Goal: Share content: Share content

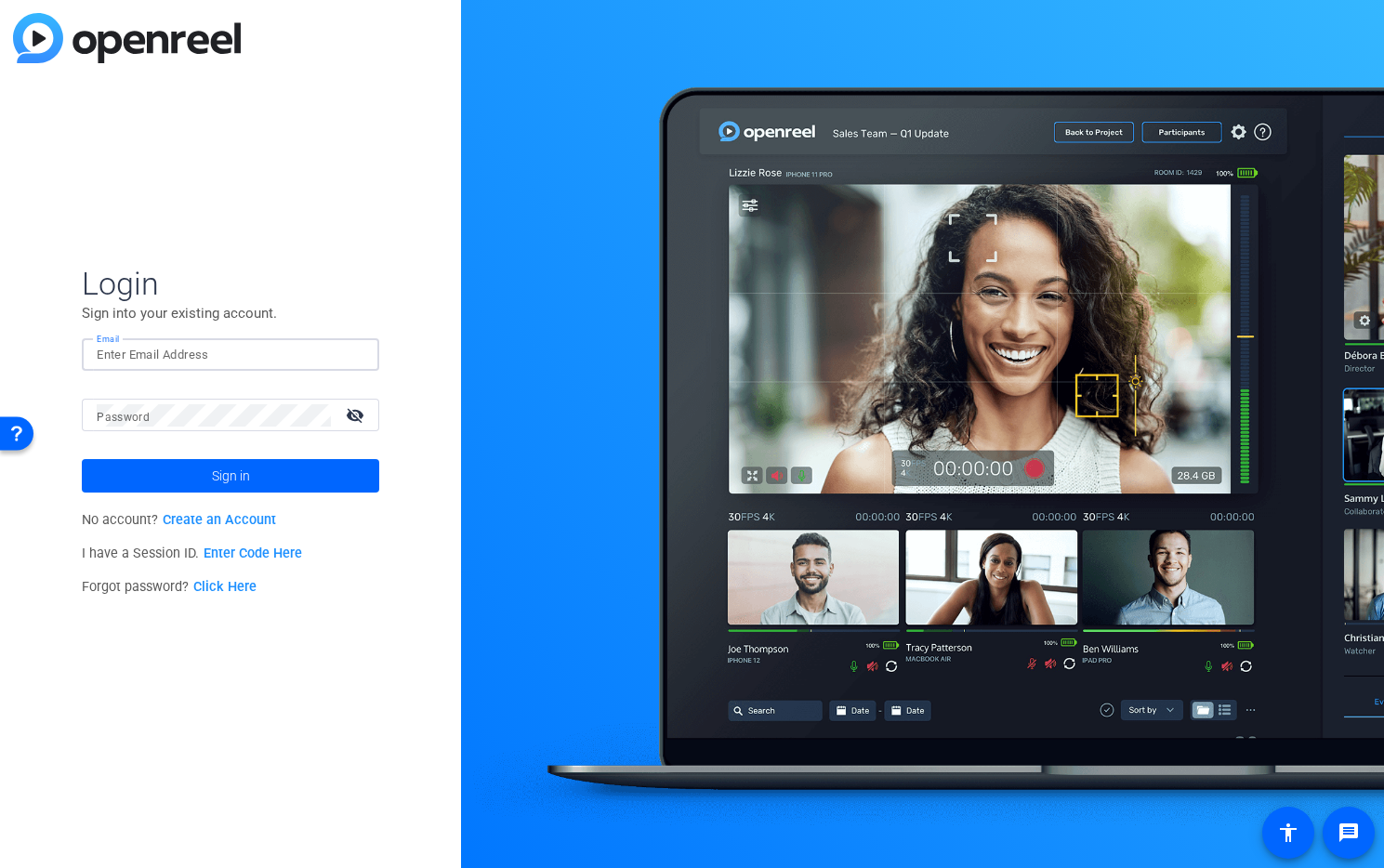
click at [310, 353] on input "Email" at bounding box center [230, 355] width 268 height 22
click at [354, 358] on img at bounding box center [349, 355] width 13 height 22
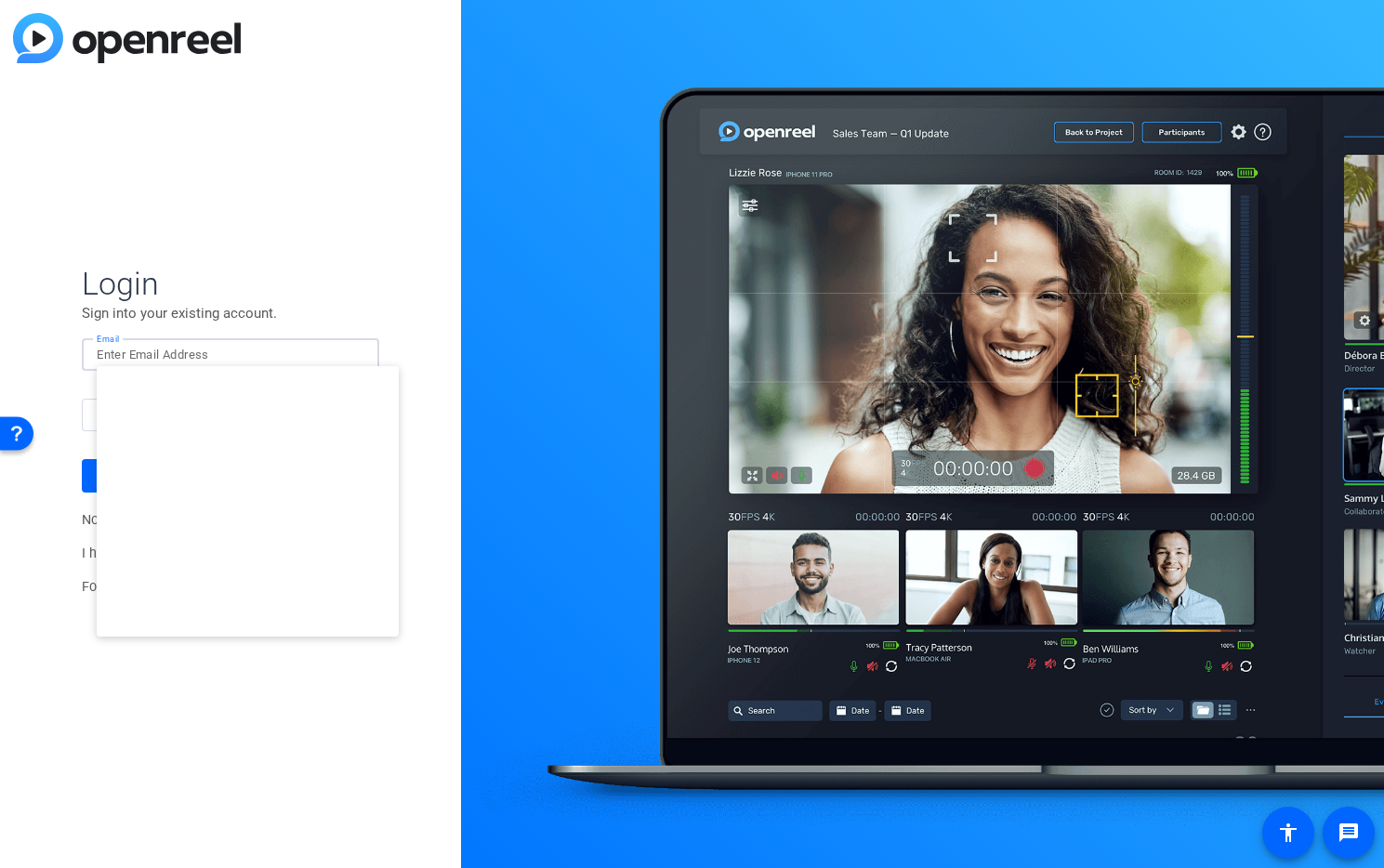
type input "[EMAIL_ADDRESS][DOMAIN_NAME]"
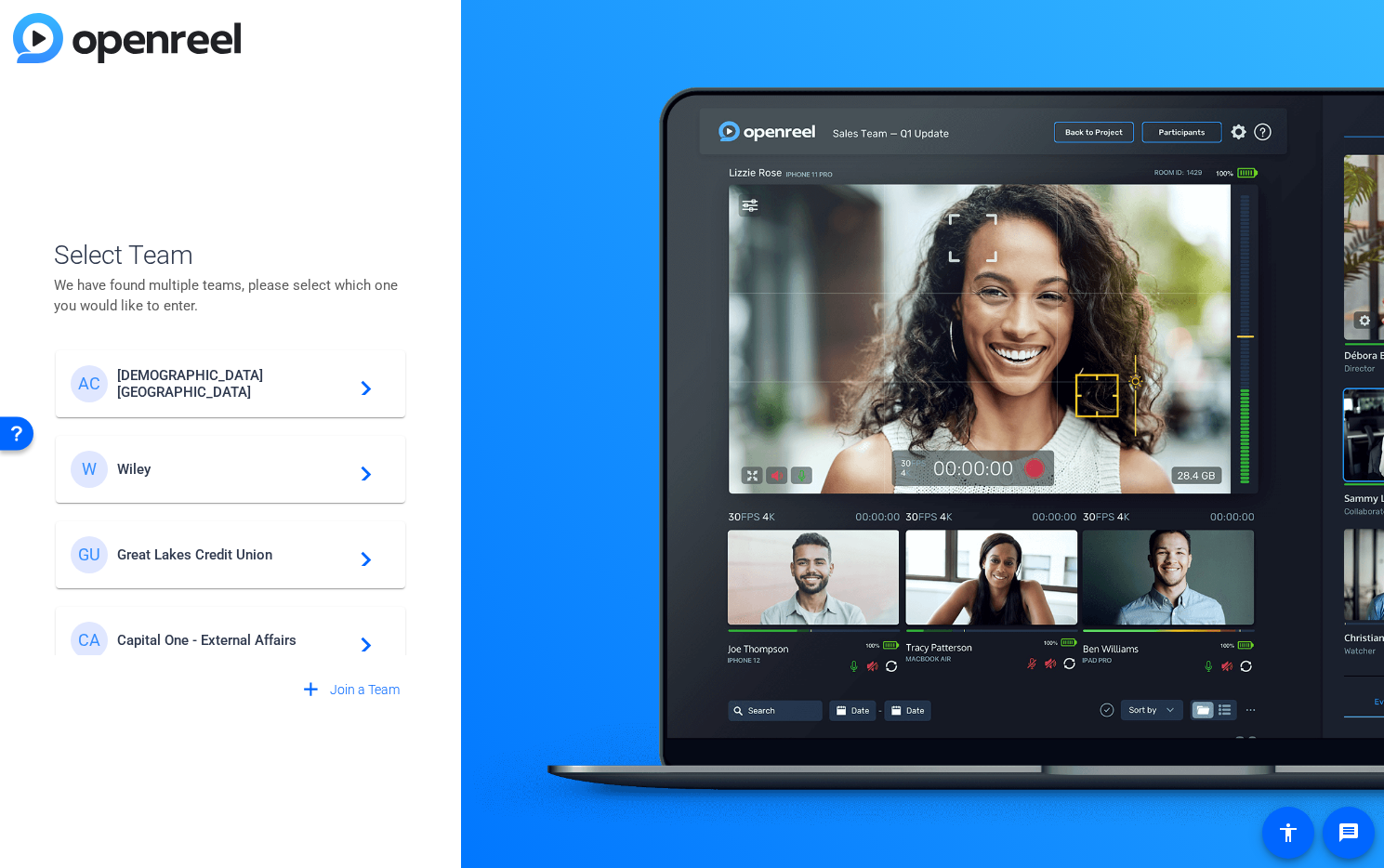
click at [255, 559] on span "Great Lakes Credit Union" at bounding box center [233, 554] width 232 height 16
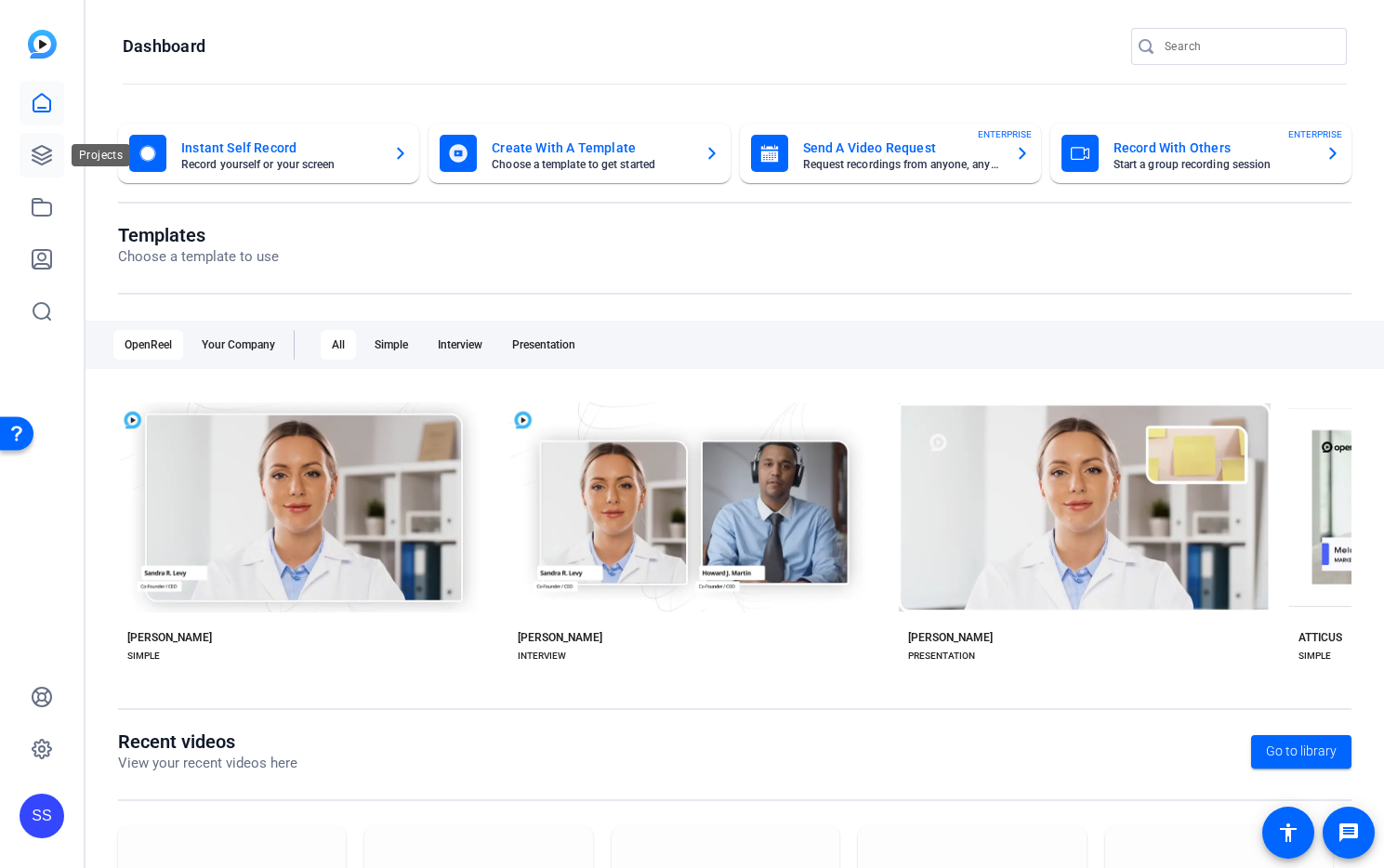
click at [38, 145] on icon at bounding box center [41, 155] width 22 height 22
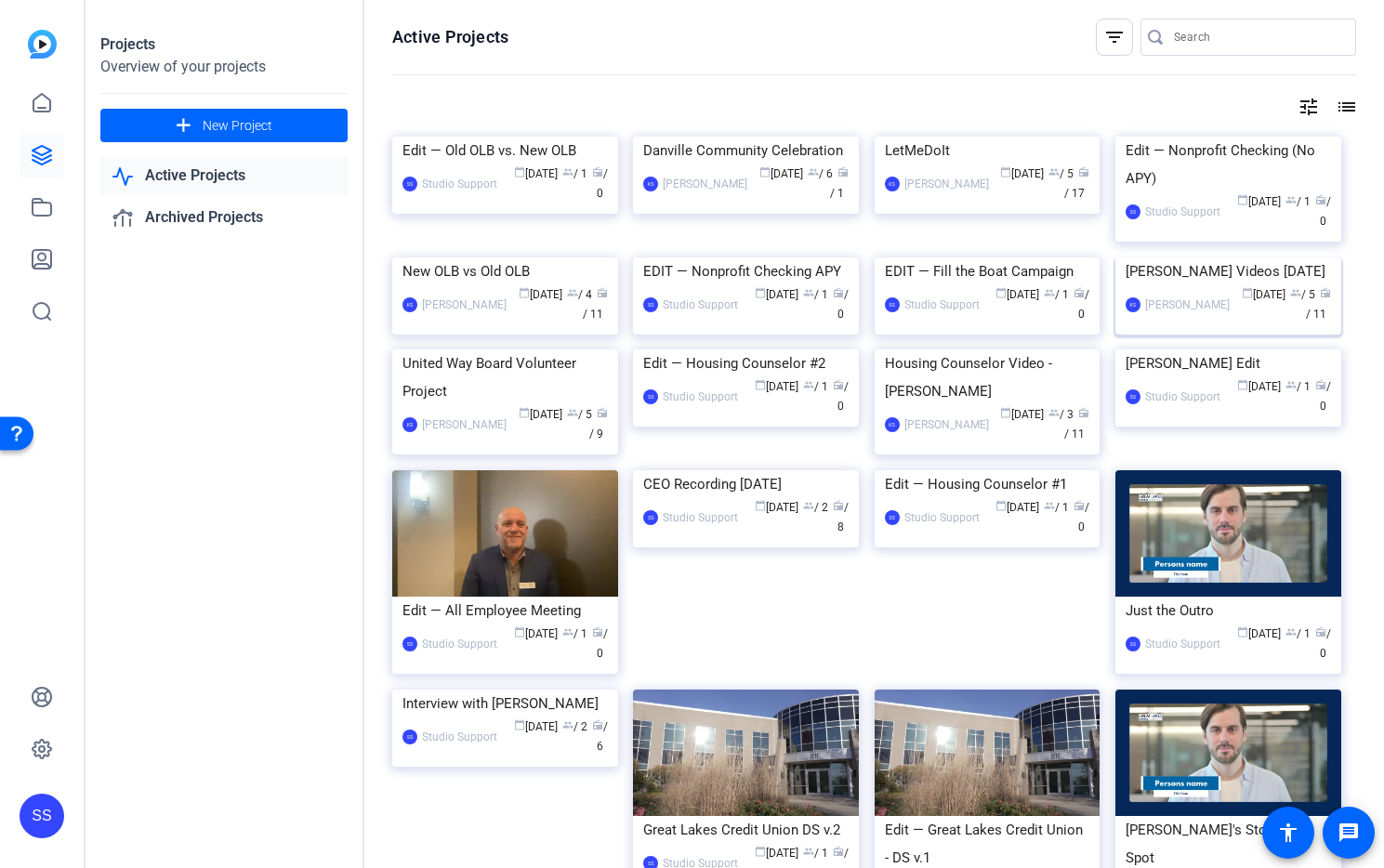
click at [1183, 257] on img at bounding box center [1229, 257] width 226 height 0
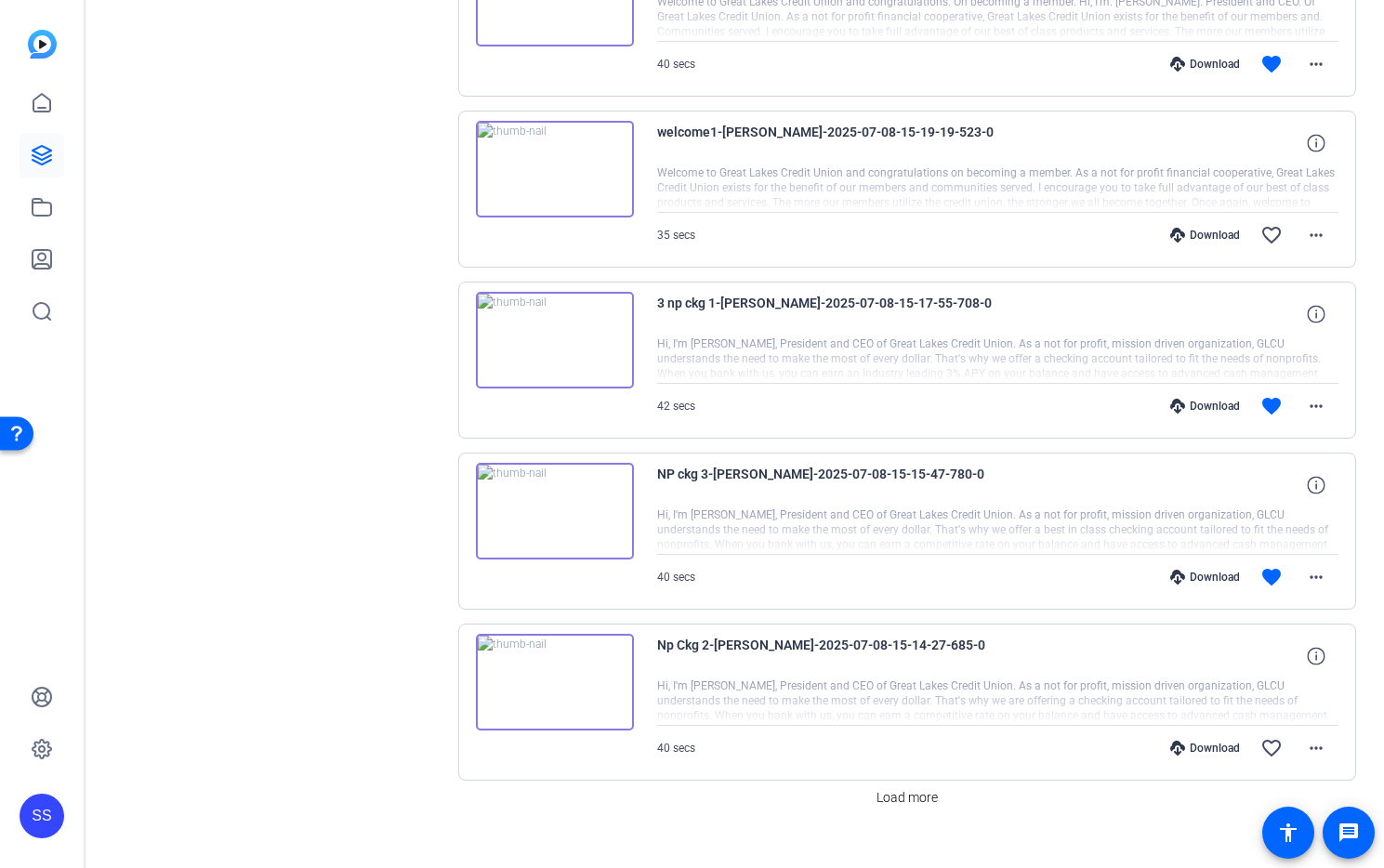
scroll to position [1354, 0]
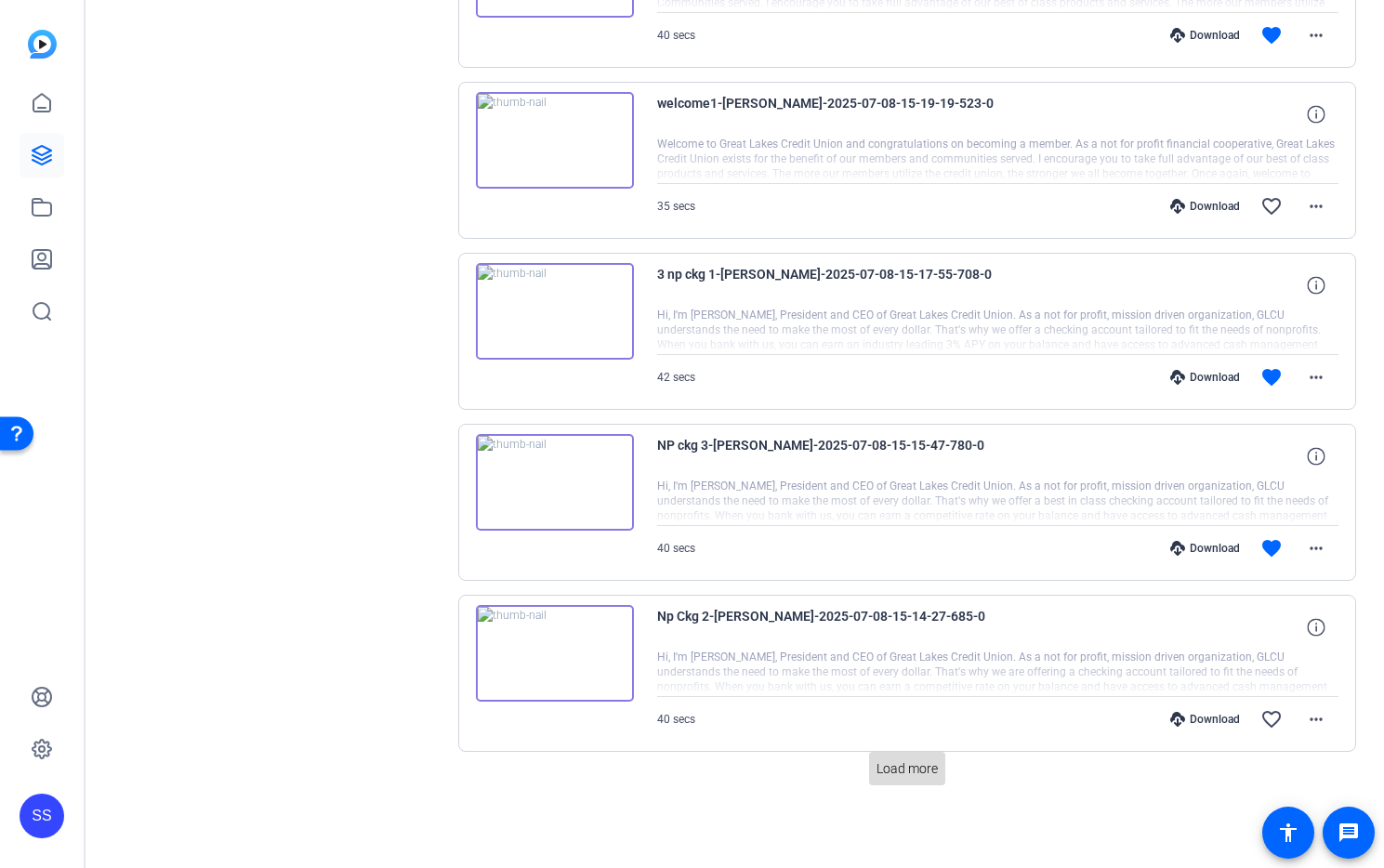
click at [919, 766] on span "Load more" at bounding box center [908, 769] width 62 height 19
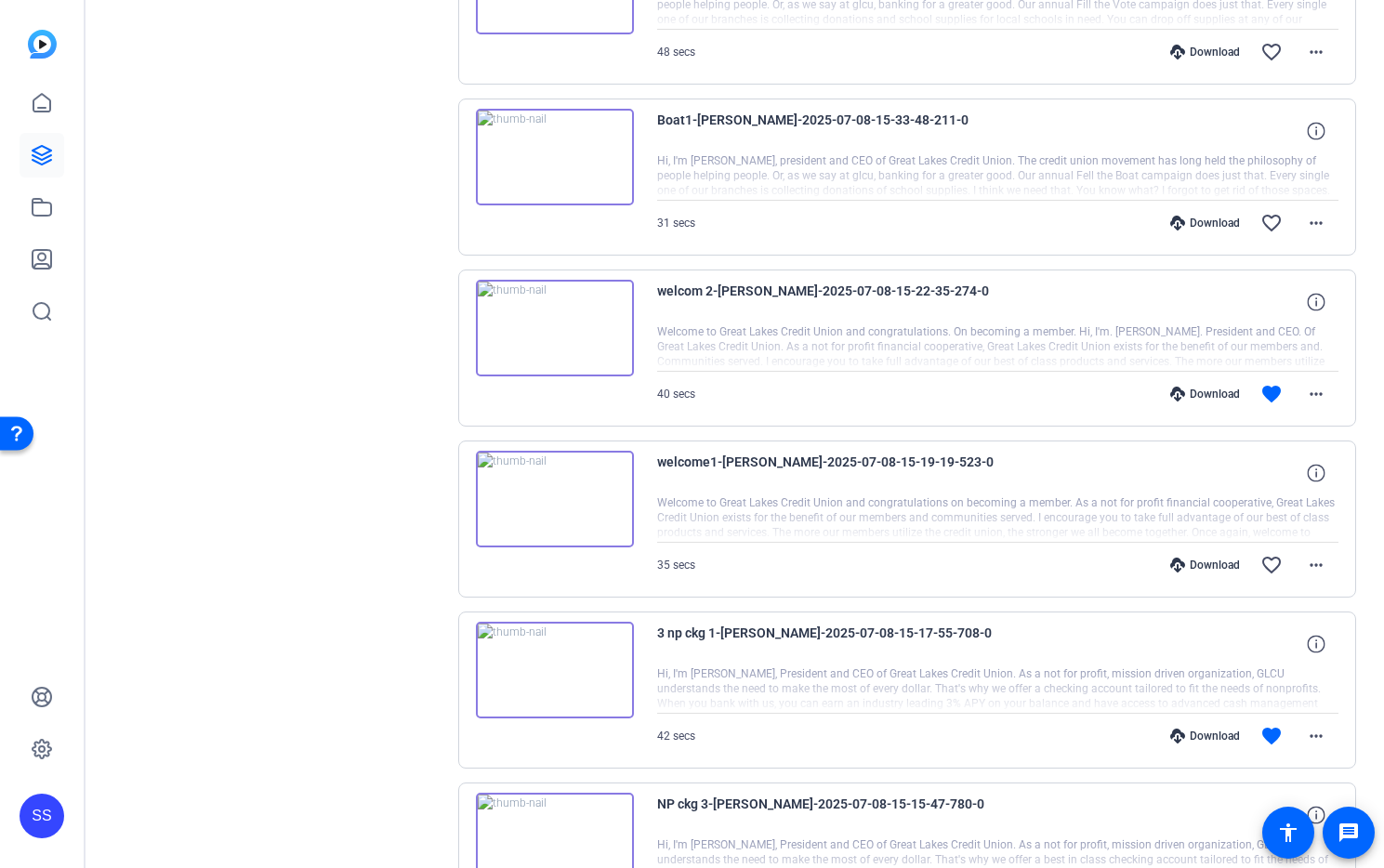
scroll to position [975, 0]
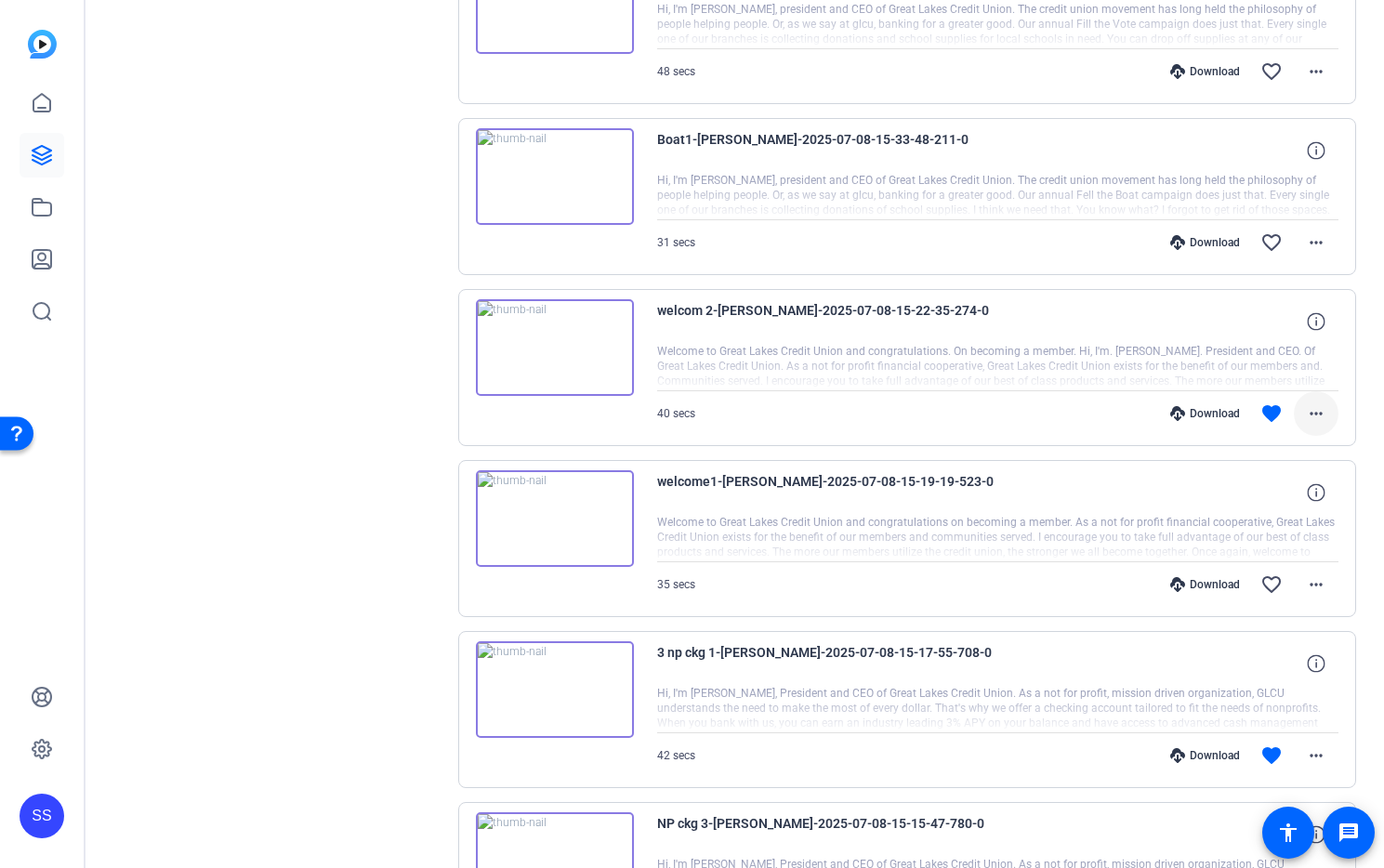
click at [1309, 405] on mat-icon "more_horiz" at bounding box center [1316, 413] width 22 height 22
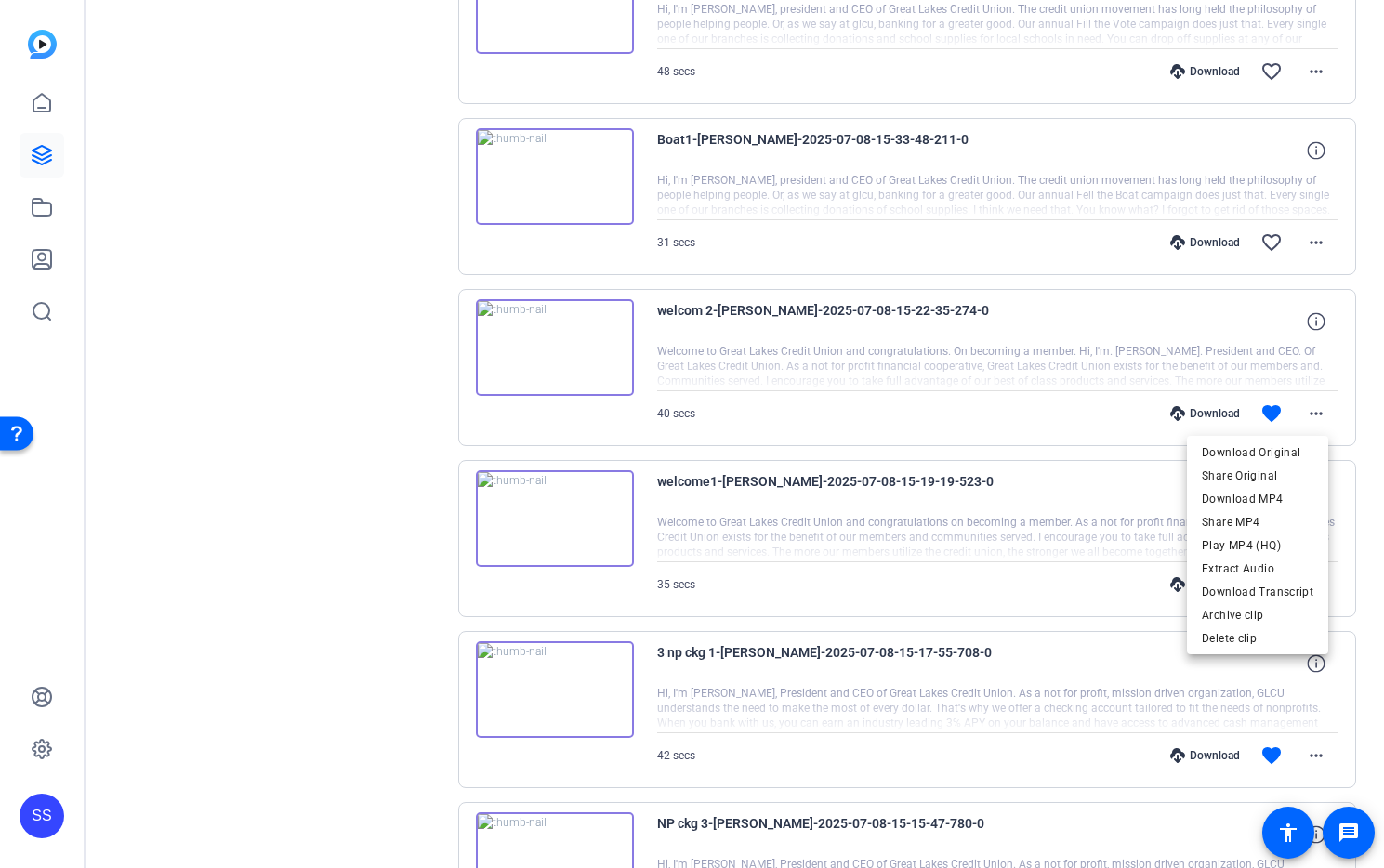
click at [385, 422] on div at bounding box center [692, 434] width 1384 height 868
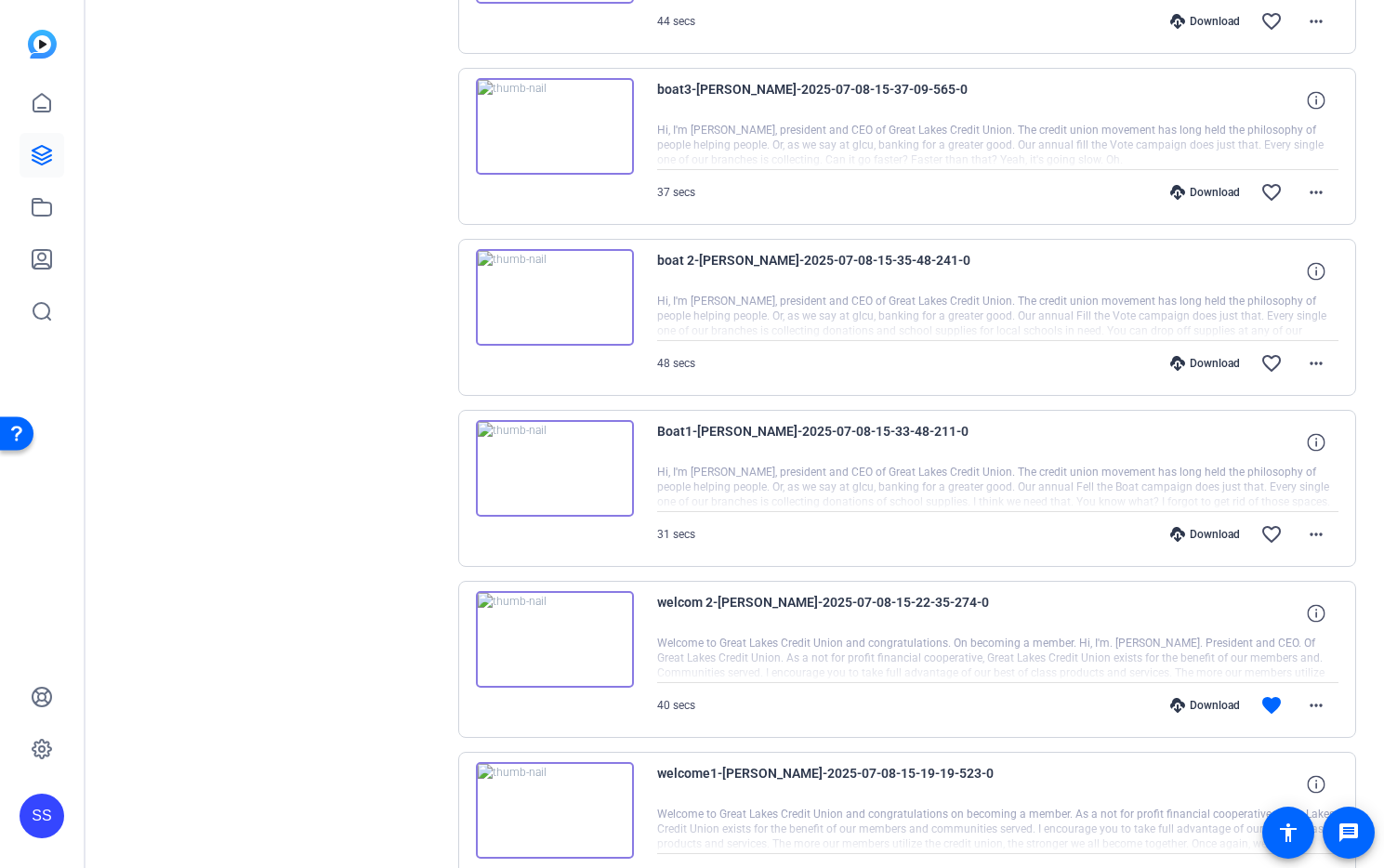
scroll to position [0, 0]
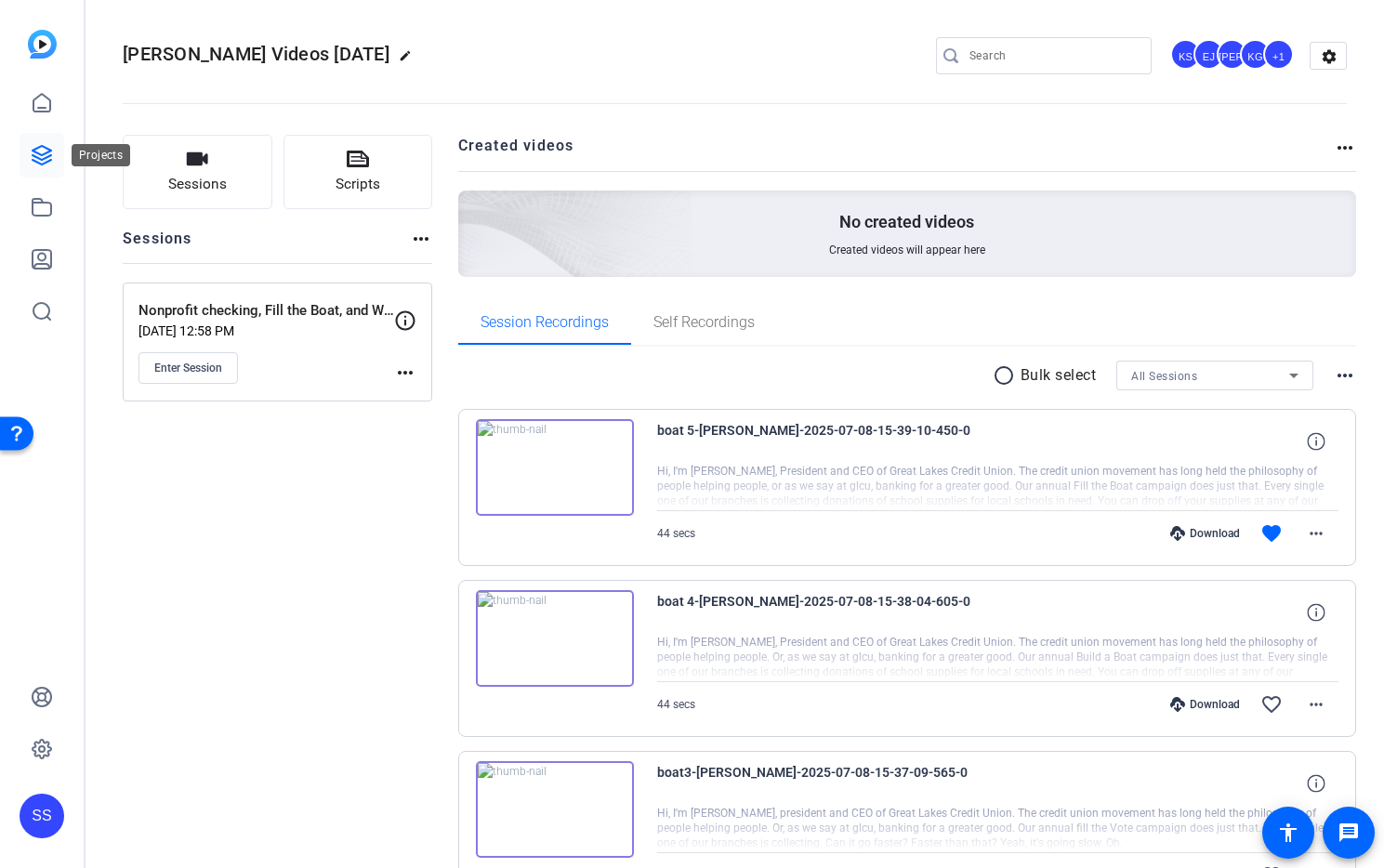
click at [43, 160] on icon at bounding box center [41, 155] width 22 height 22
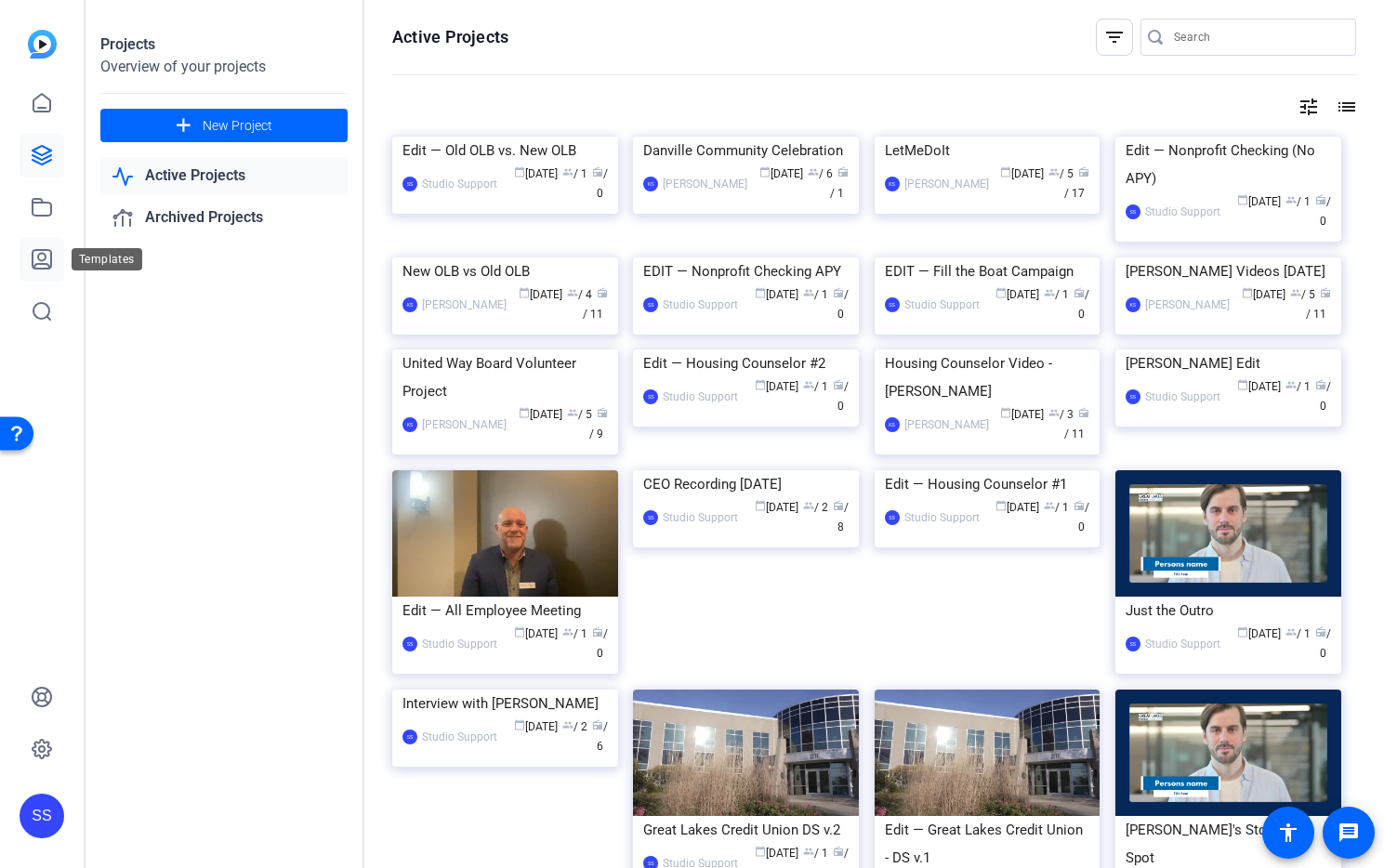
click at [46, 262] on icon at bounding box center [41, 259] width 22 height 22
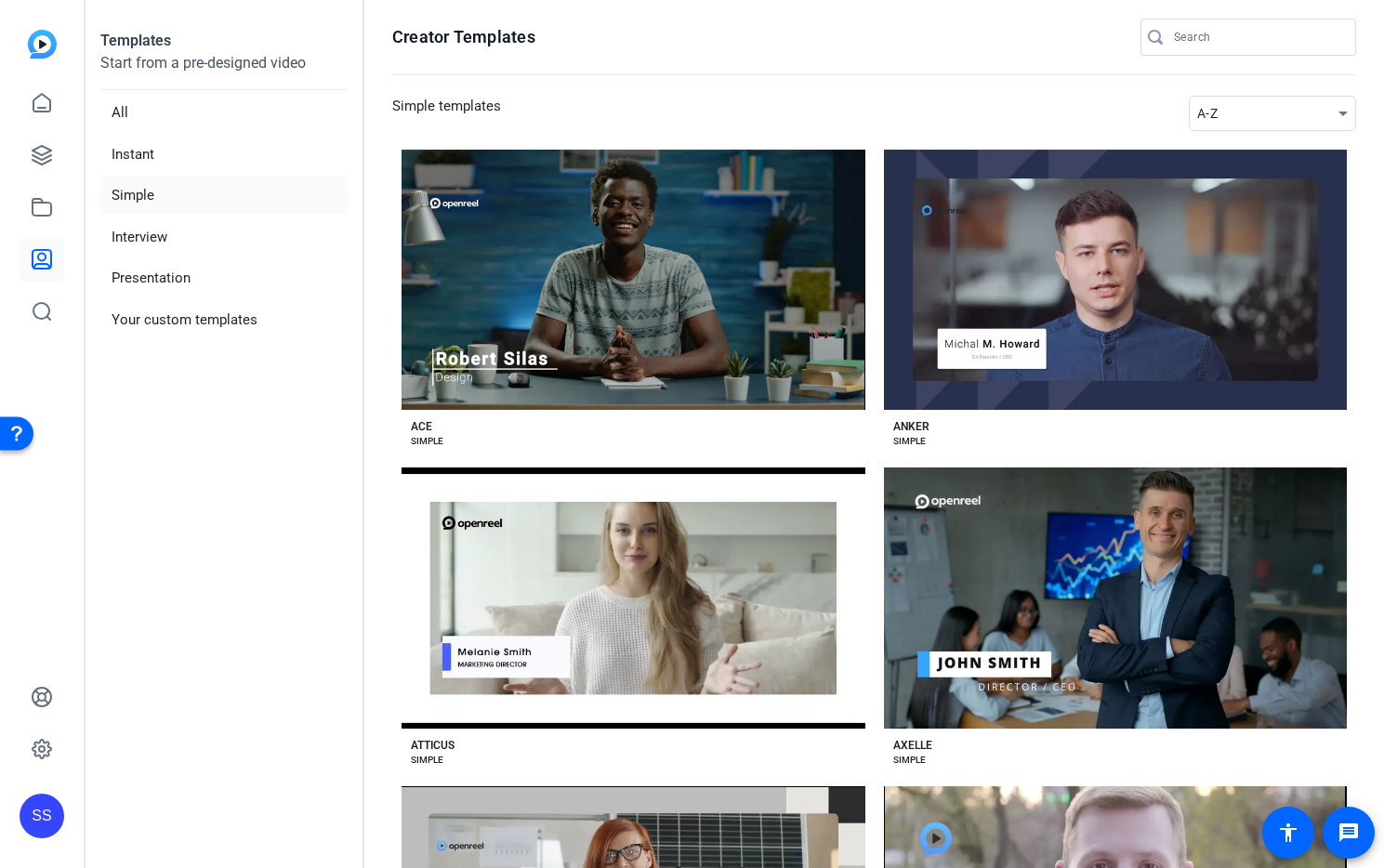
click at [1238, 118] on div "A-Z" at bounding box center [1268, 113] width 142 height 22
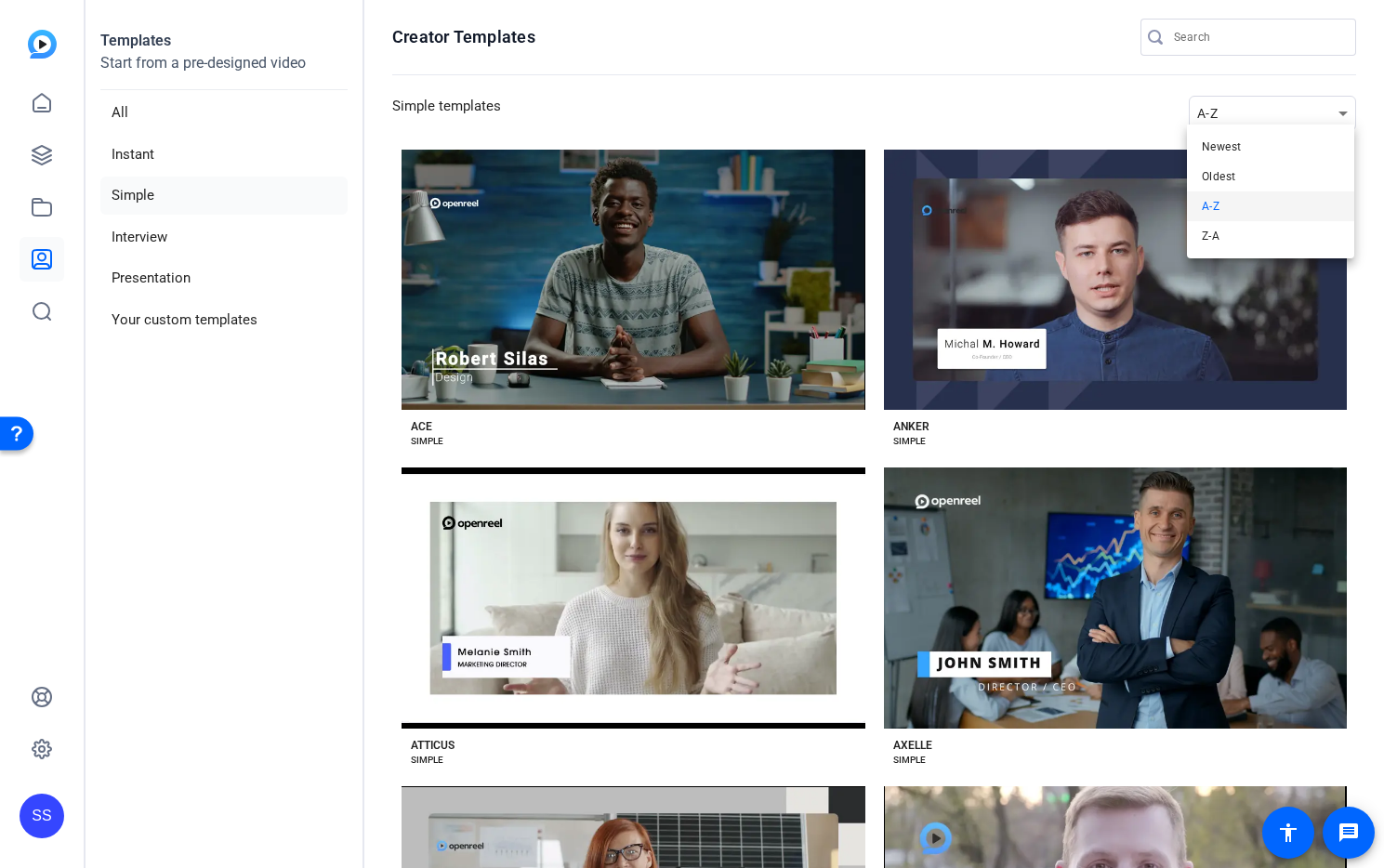
click at [1238, 118] on div at bounding box center [692, 434] width 1384 height 868
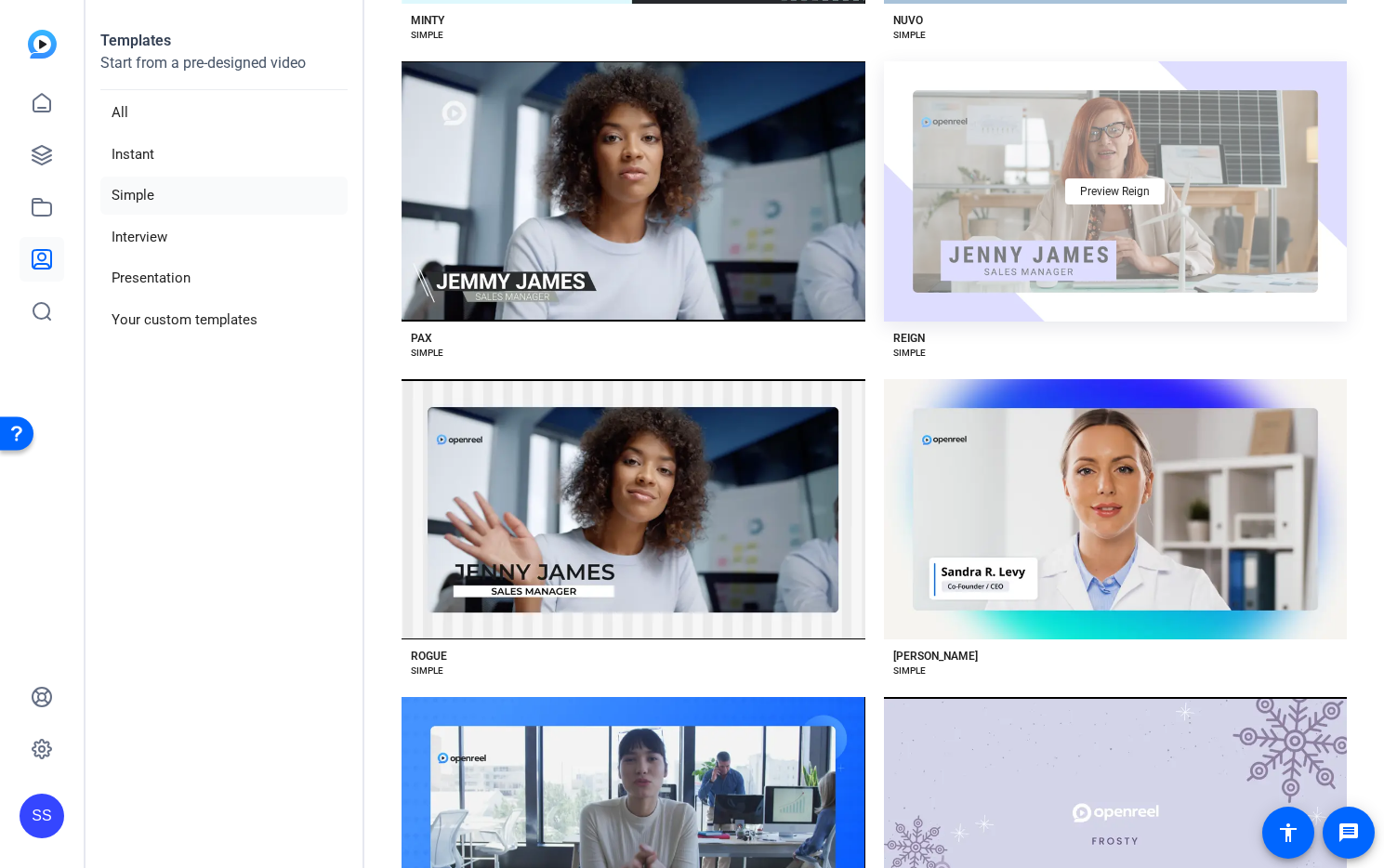
scroll to position [3098, 0]
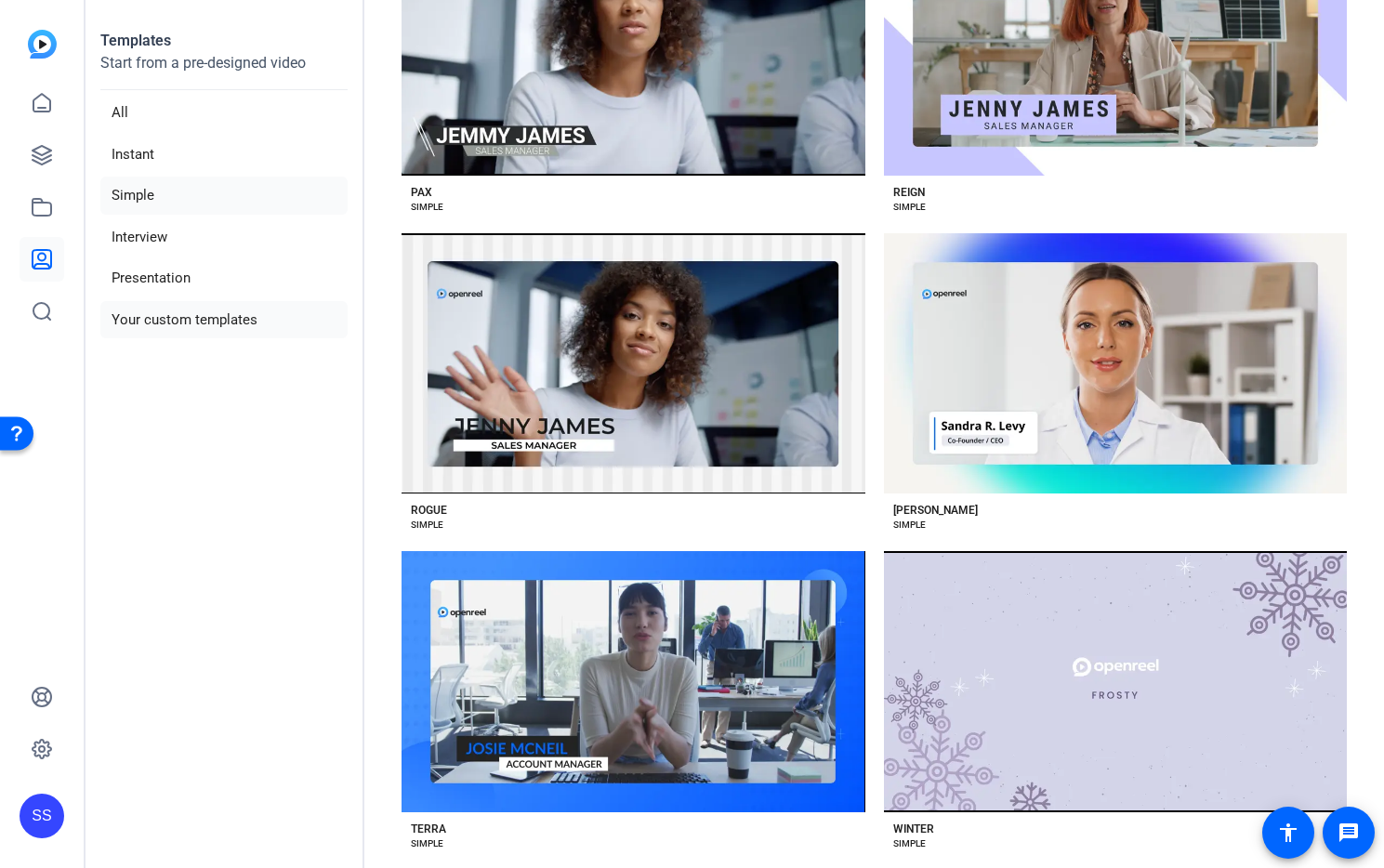
click at [208, 329] on li "Your custom templates" at bounding box center [224, 321] width 248 height 39
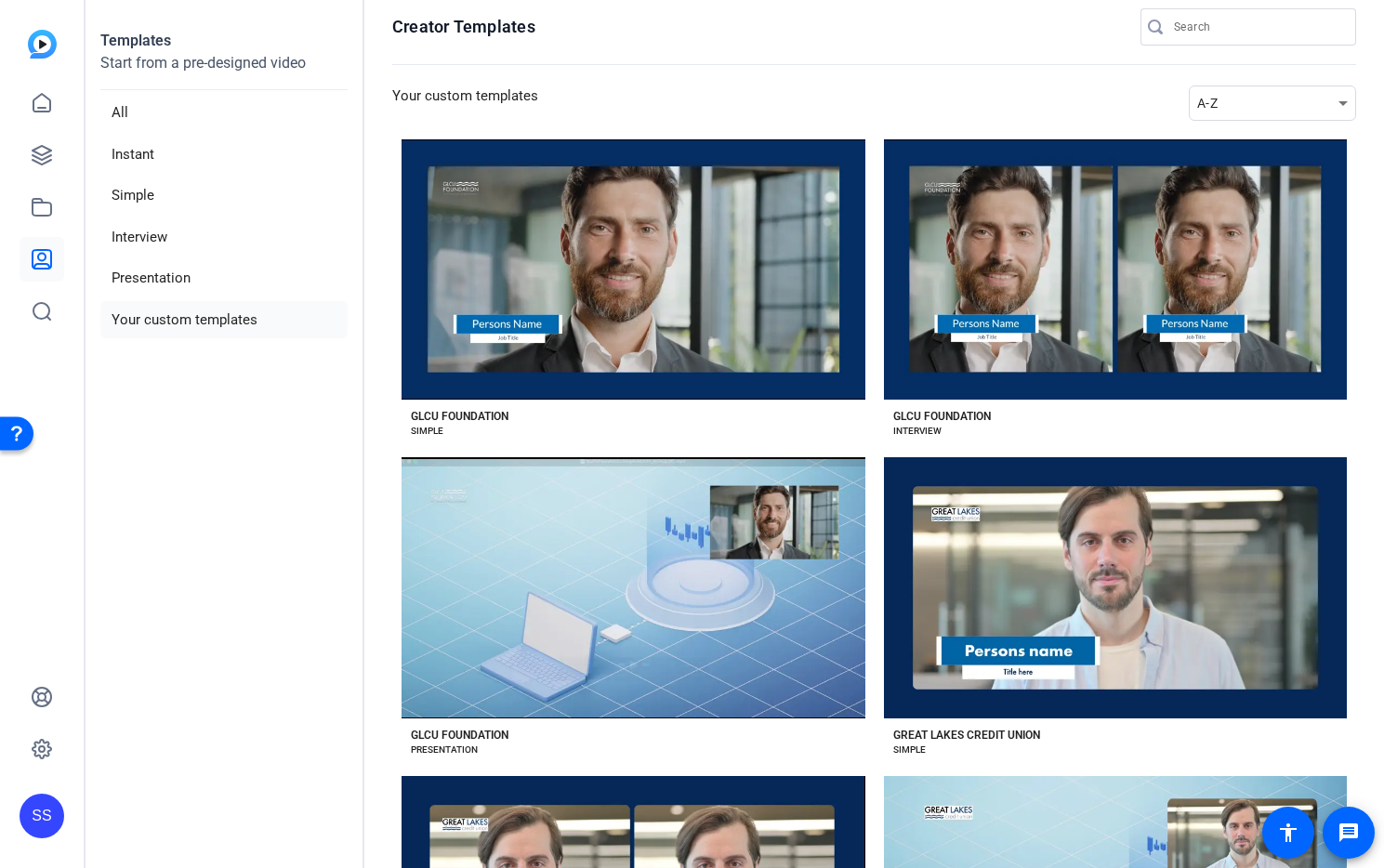
scroll to position [0, 0]
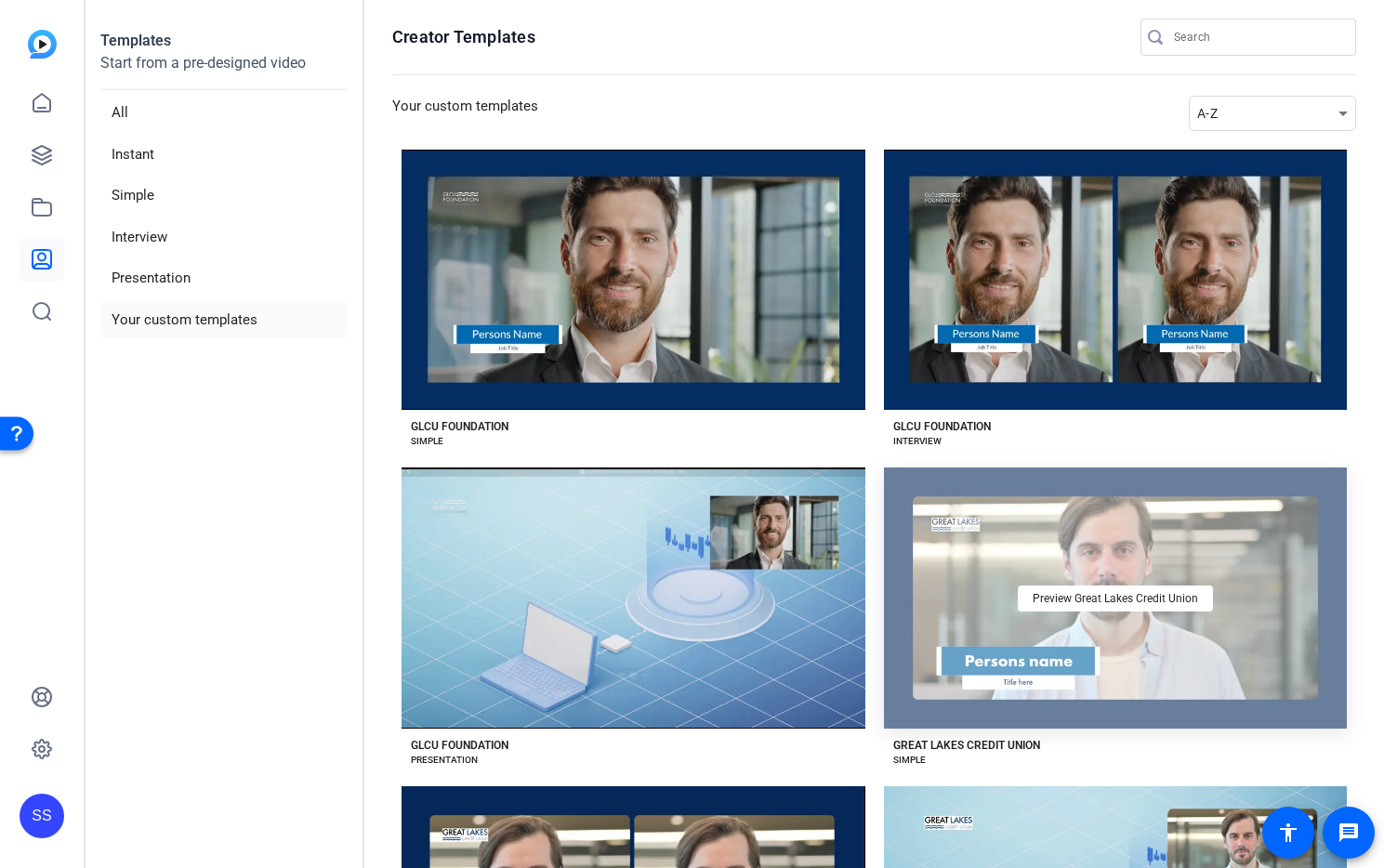
click at [1108, 550] on div "Preview Great Lakes Credit Union" at bounding box center [1115, 597] width 464 height 260
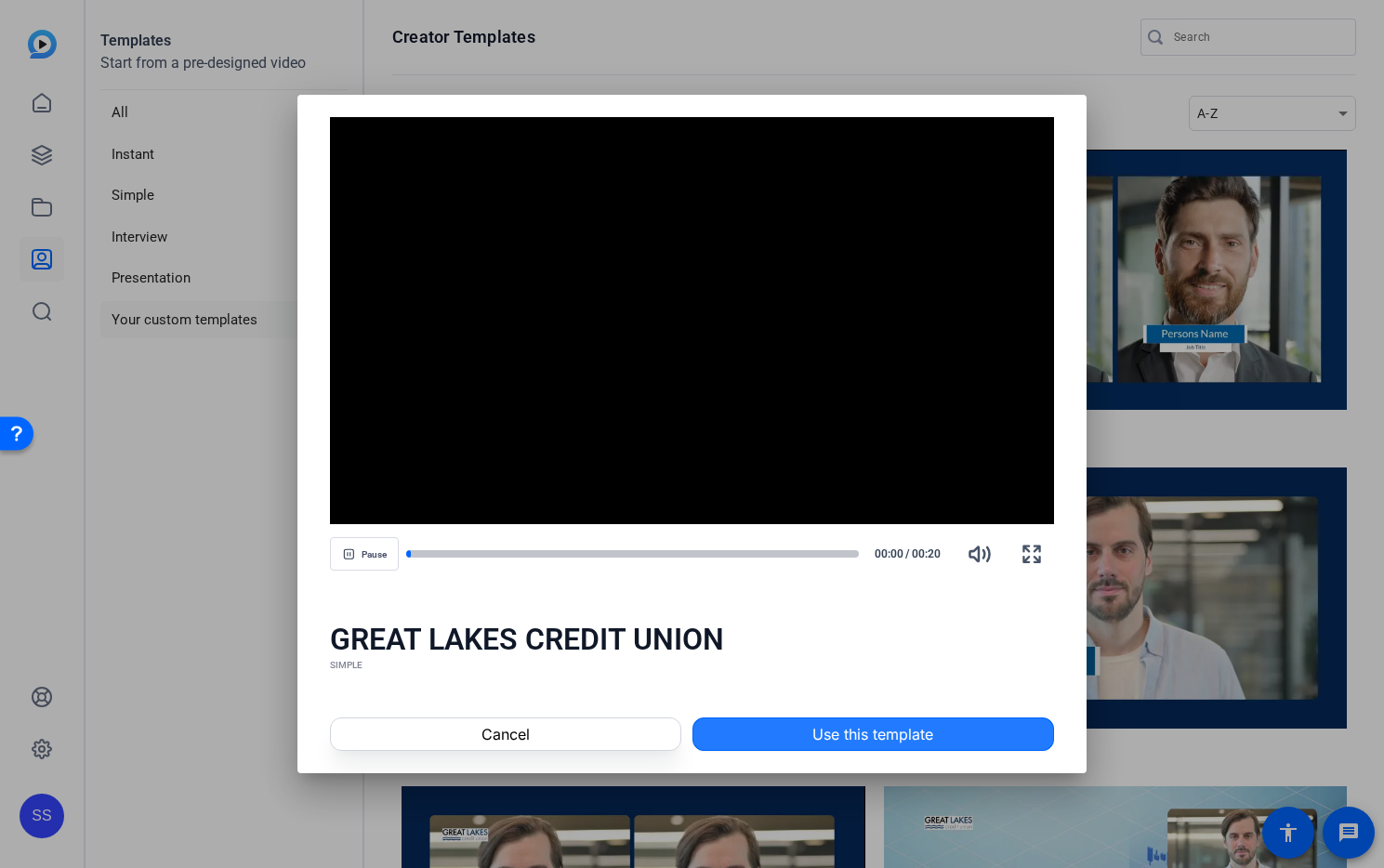
click at [805, 730] on span at bounding box center [873, 734] width 359 height 44
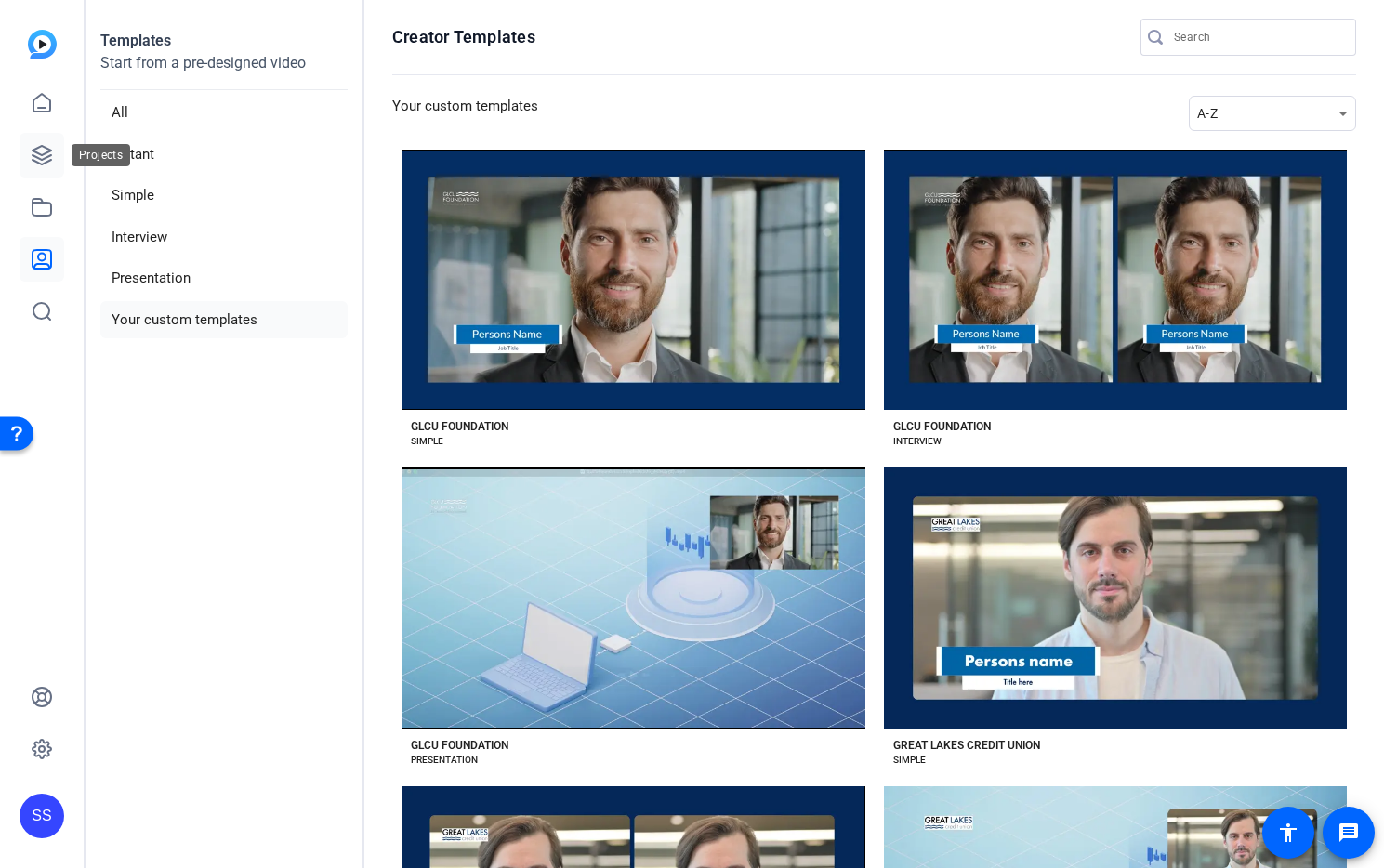
click at [31, 156] on icon at bounding box center [41, 155] width 22 height 22
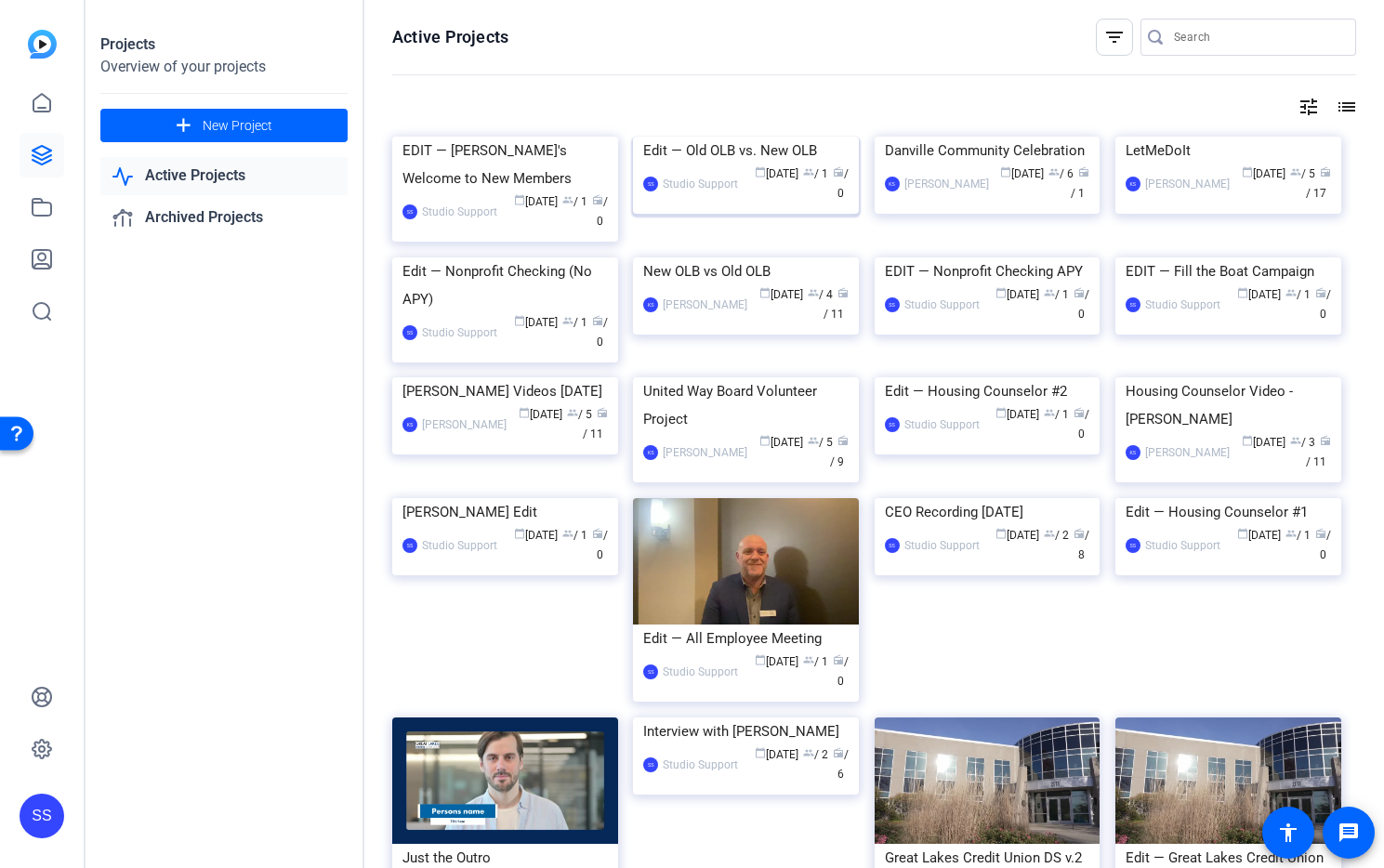
click at [752, 137] on img at bounding box center [746, 137] width 226 height 0
click at [548, 257] on img at bounding box center [505, 257] width 226 height 0
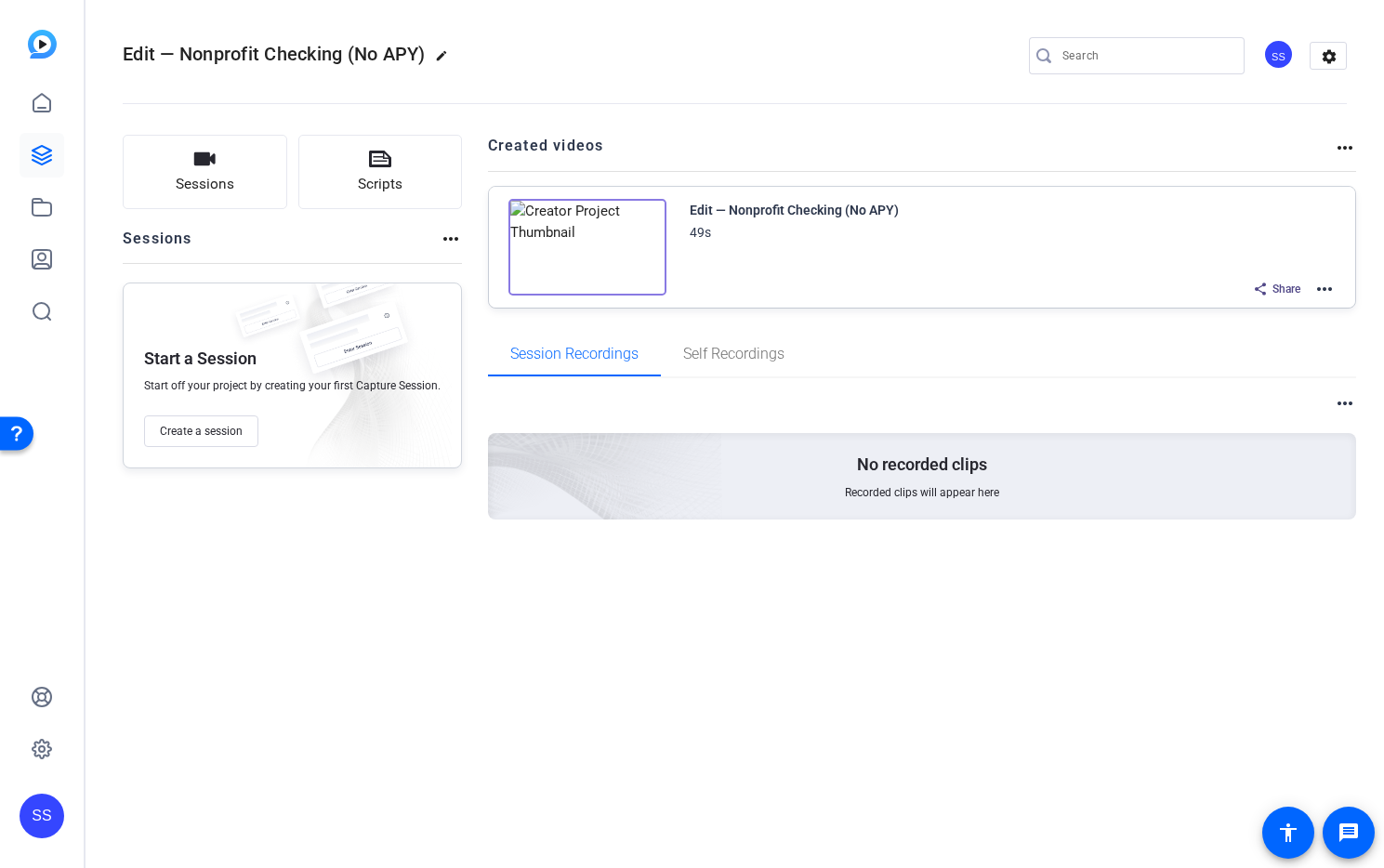
click at [1323, 287] on mat-icon "more_horiz" at bounding box center [1324, 288] width 22 height 22
click at [1300, 308] on span "Edit in Creator" at bounding box center [1257, 311] width 129 height 22
click at [36, 159] on icon at bounding box center [41, 155] width 22 height 22
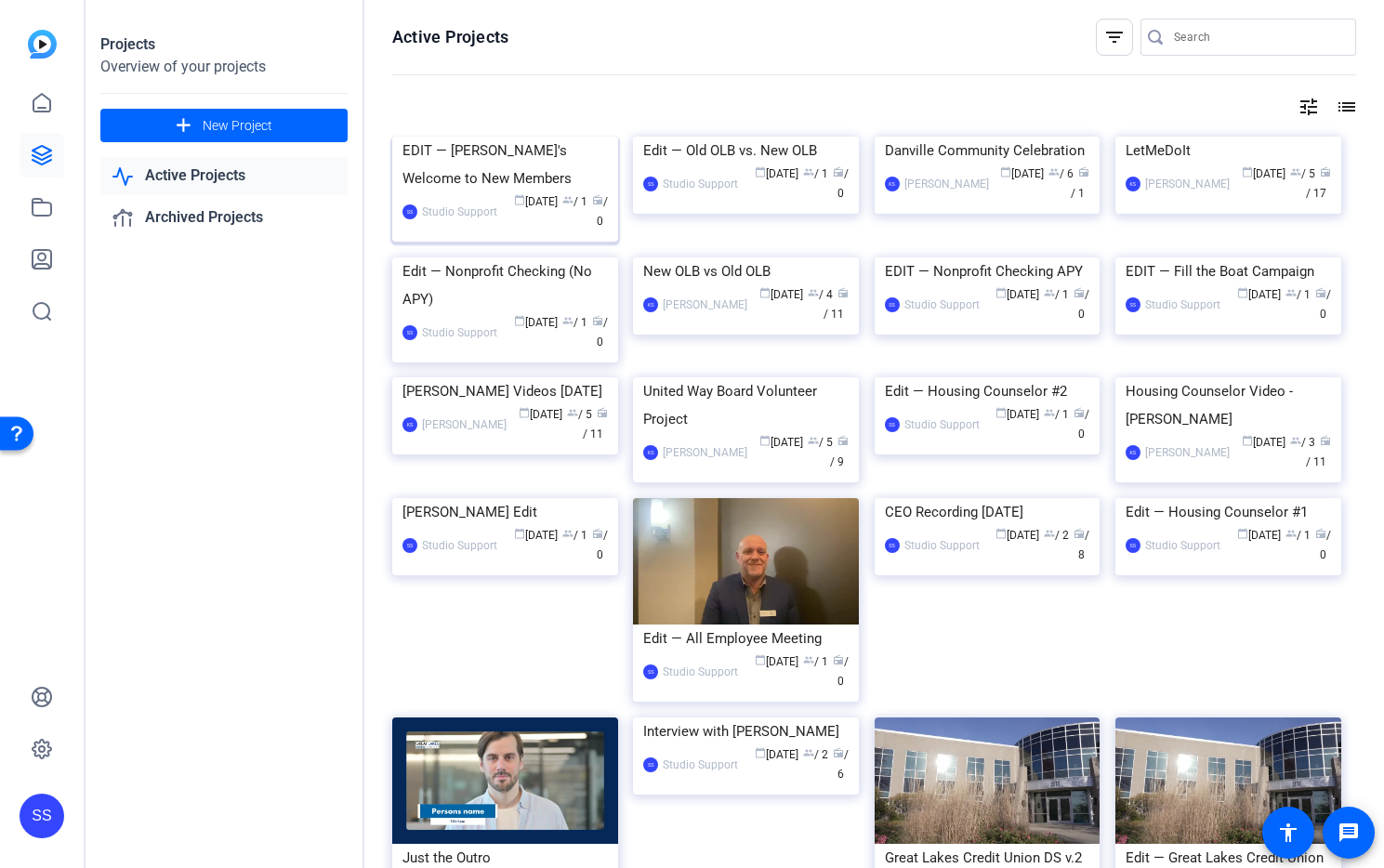
click at [477, 137] on img at bounding box center [505, 137] width 226 height 0
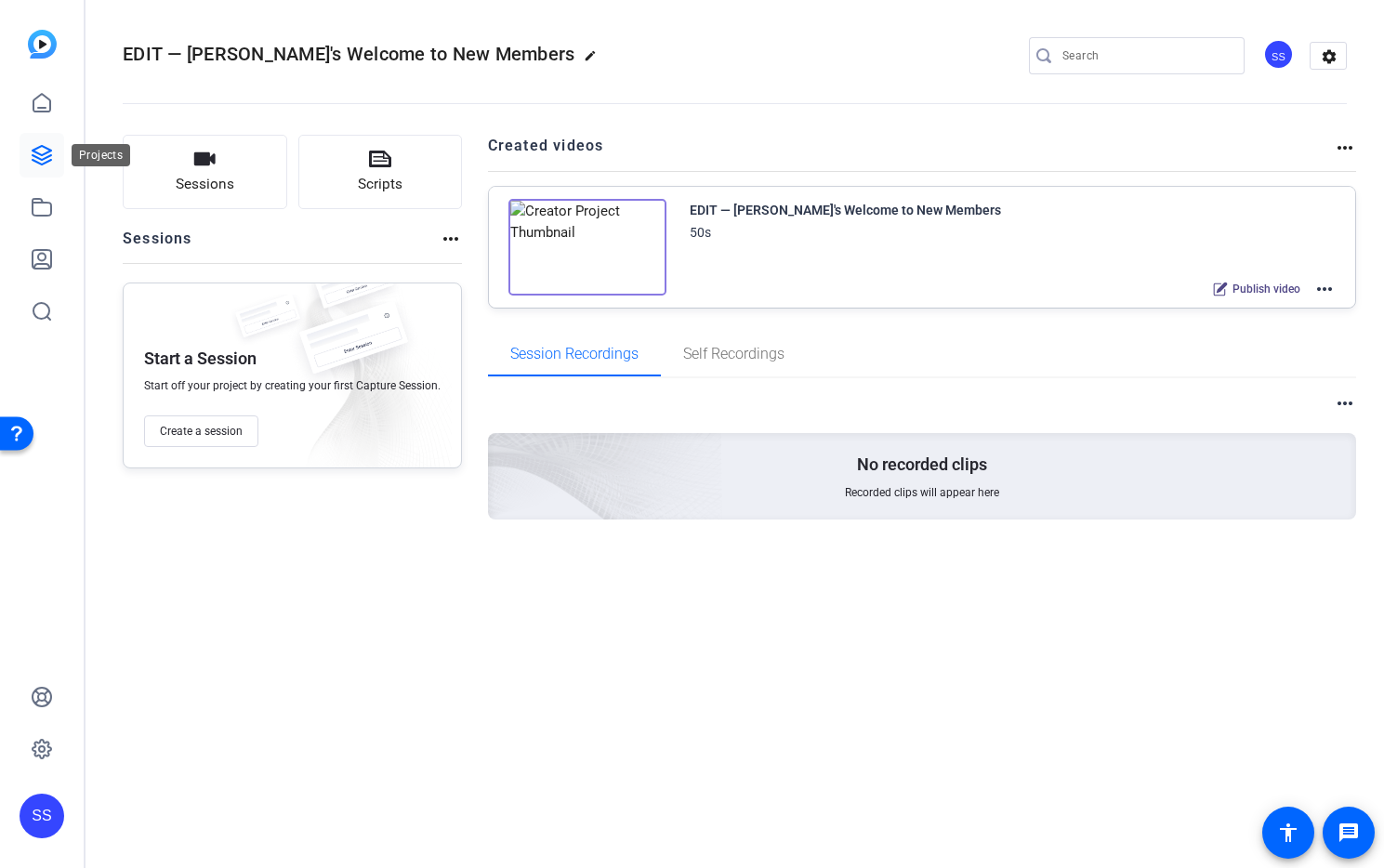
click at [34, 160] on icon at bounding box center [41, 154] width 18 height 18
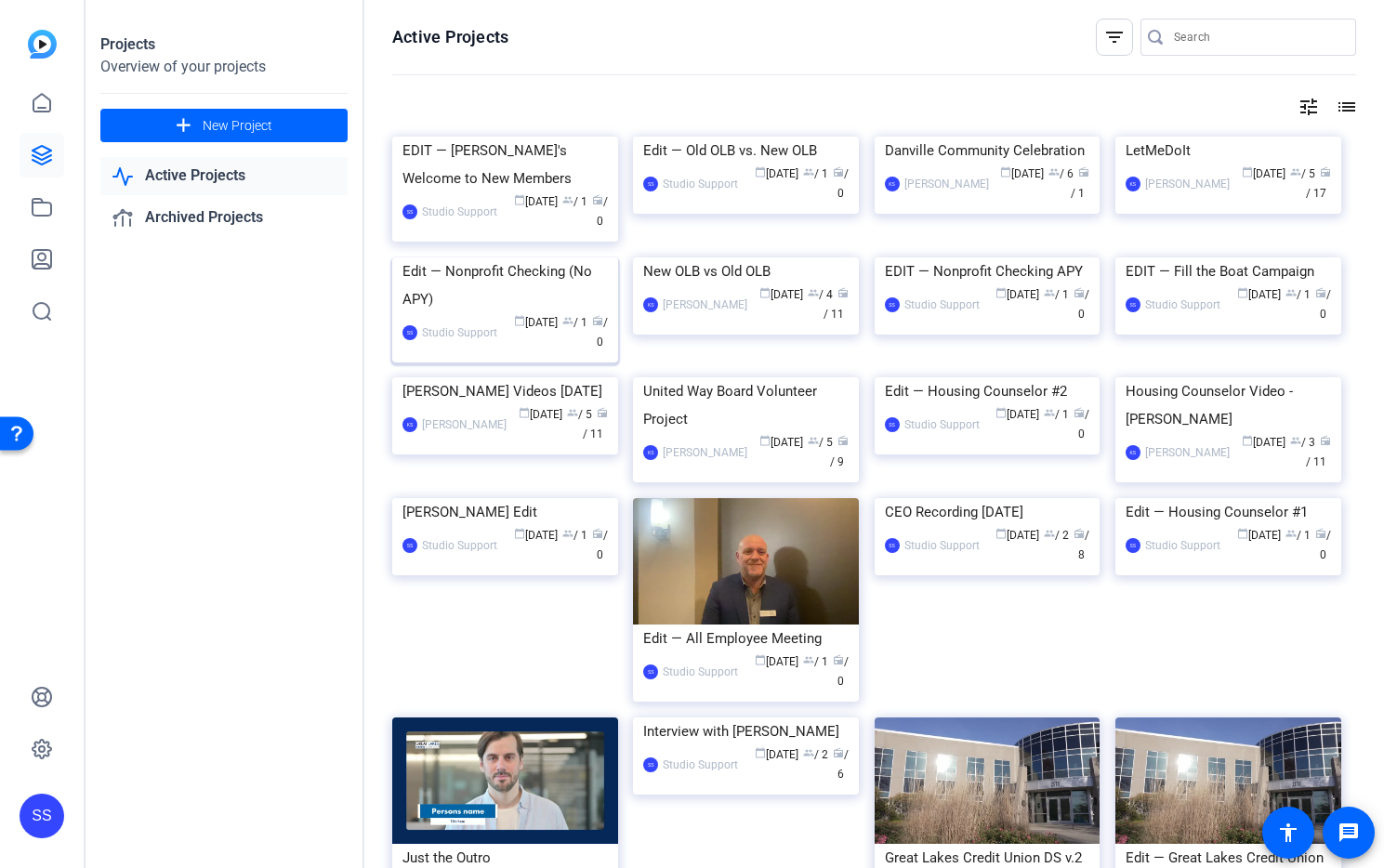
click at [514, 257] on img at bounding box center [505, 257] width 226 height 0
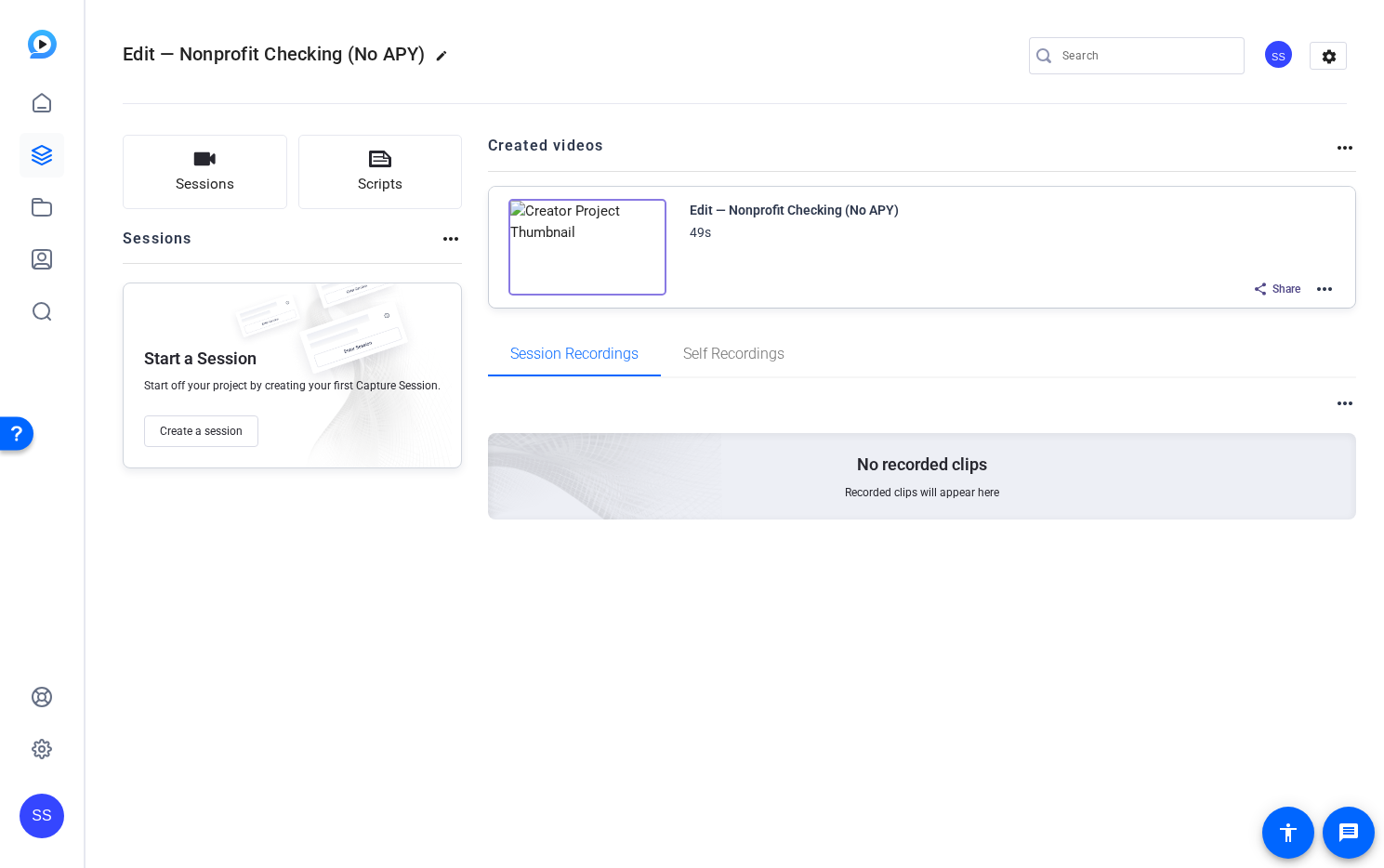
click at [1330, 290] on mat-icon "more_horiz" at bounding box center [1324, 288] width 22 height 22
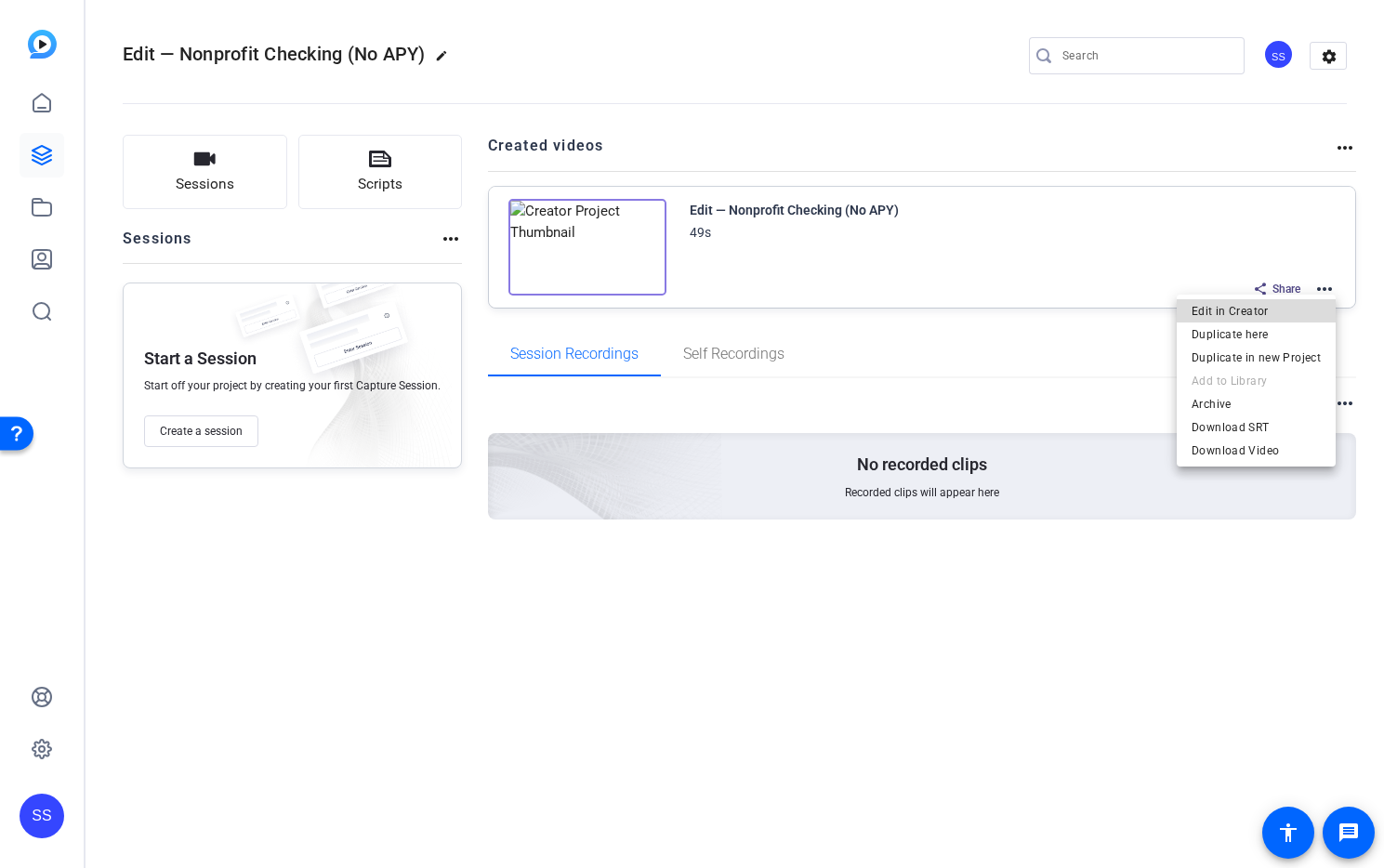
click at [1318, 307] on span "Edit in Creator" at bounding box center [1257, 311] width 129 height 22
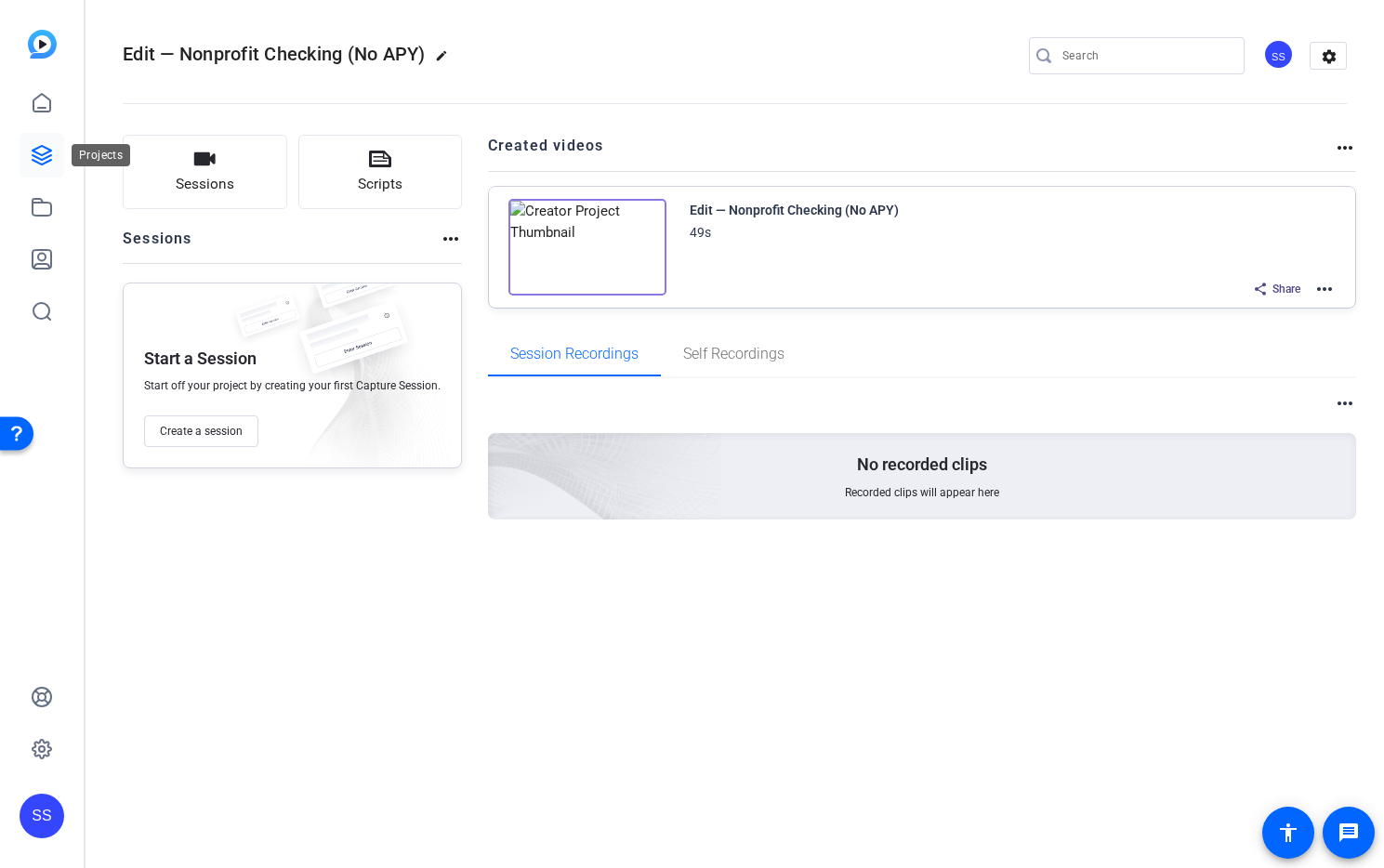
click at [52, 167] on link at bounding box center [41, 155] width 44 height 44
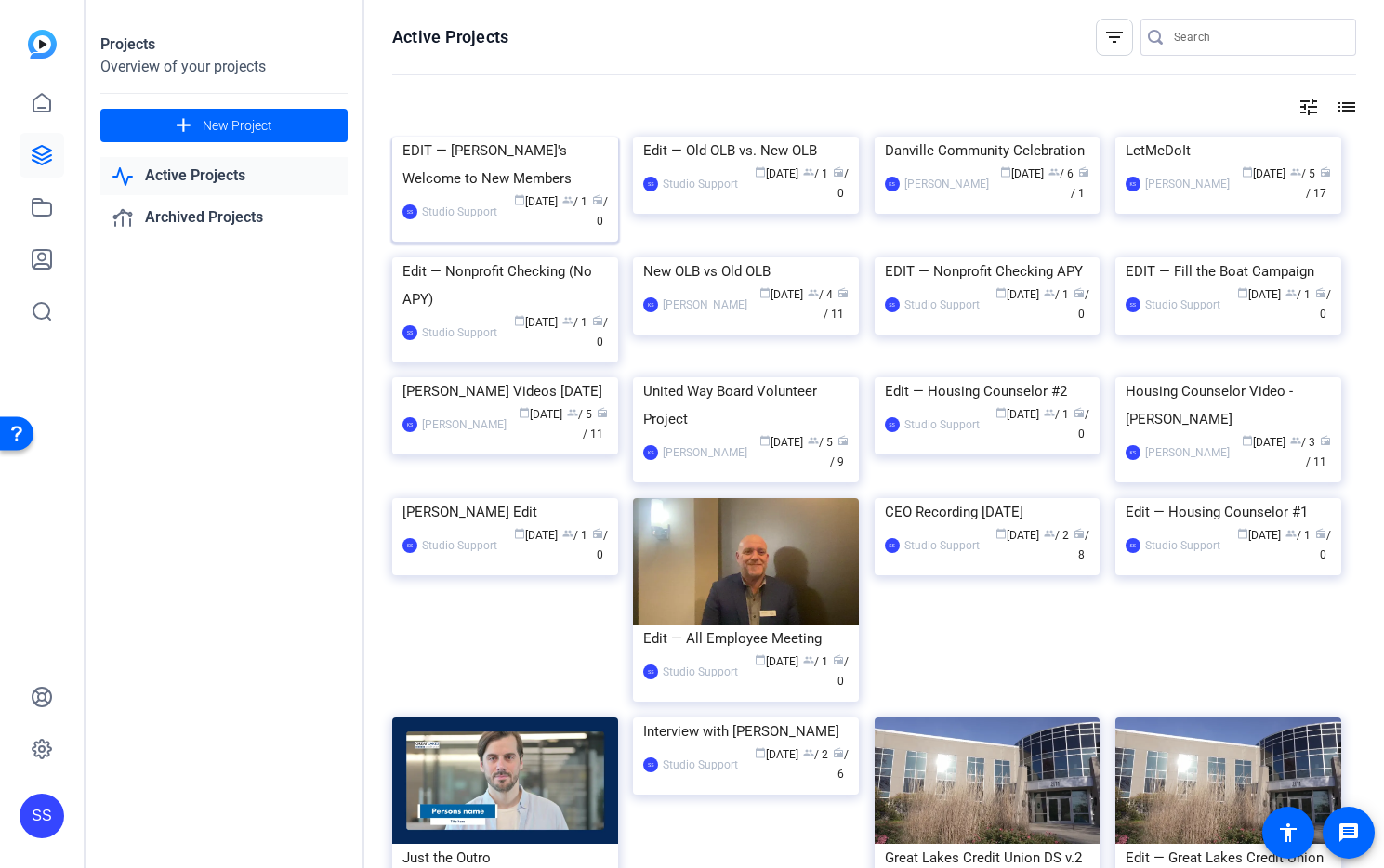
click at [498, 184] on div "EDIT — [PERSON_NAME]'s Welcome to New Members" at bounding box center [505, 165] width 205 height 56
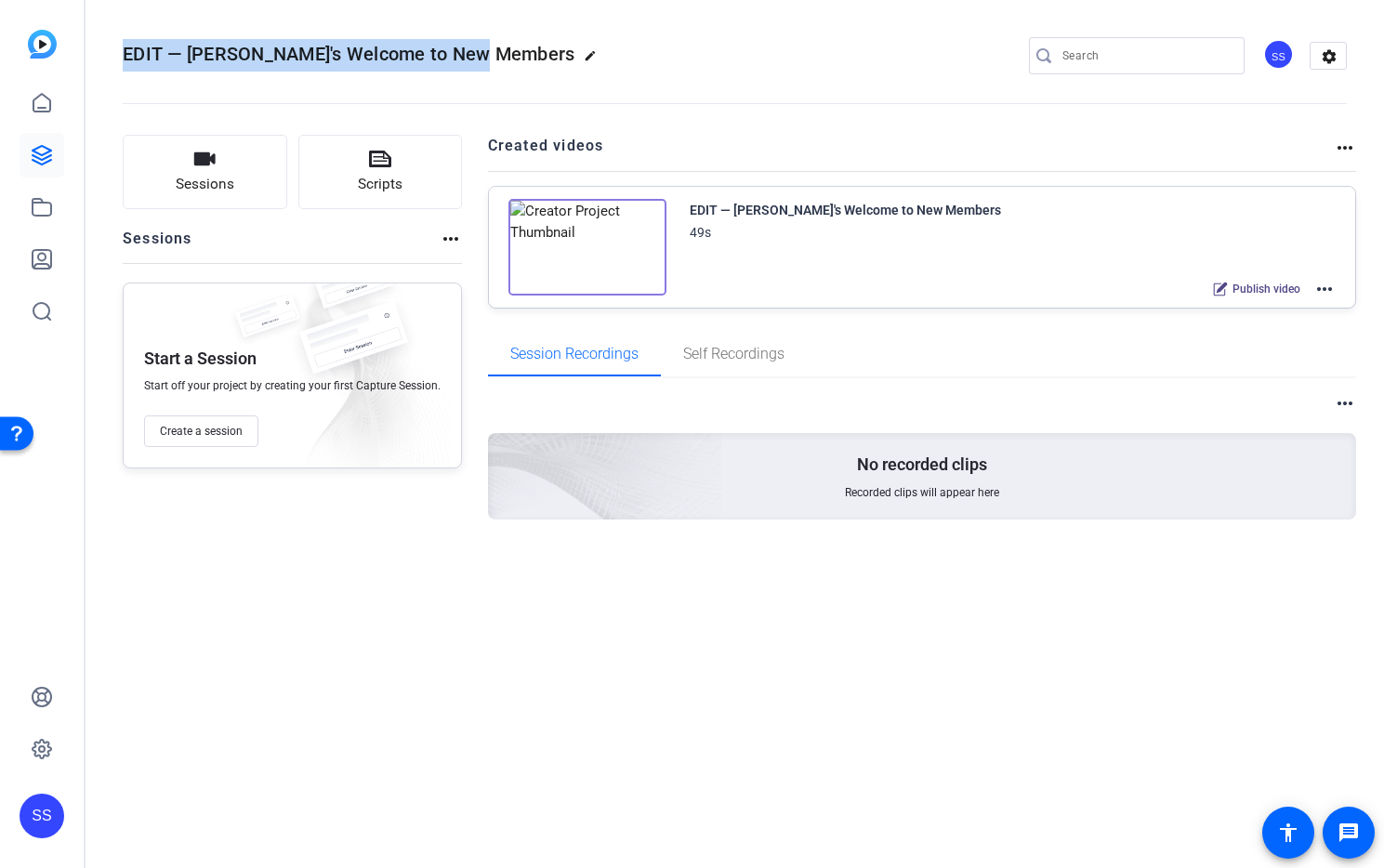
drag, startPoint x: 111, startPoint y: 57, endPoint x: 479, endPoint y: 48, distance: 368.1
click at [479, 48] on mat-toolbar "EDIT — Steve's Welcome to New Members edit SS settings" at bounding box center [735, 56] width 1299 height 112
copy span "EDIT — [PERSON_NAME]'s Welcome to New Members"
click at [1278, 62] on div "SS" at bounding box center [1279, 55] width 31 height 31
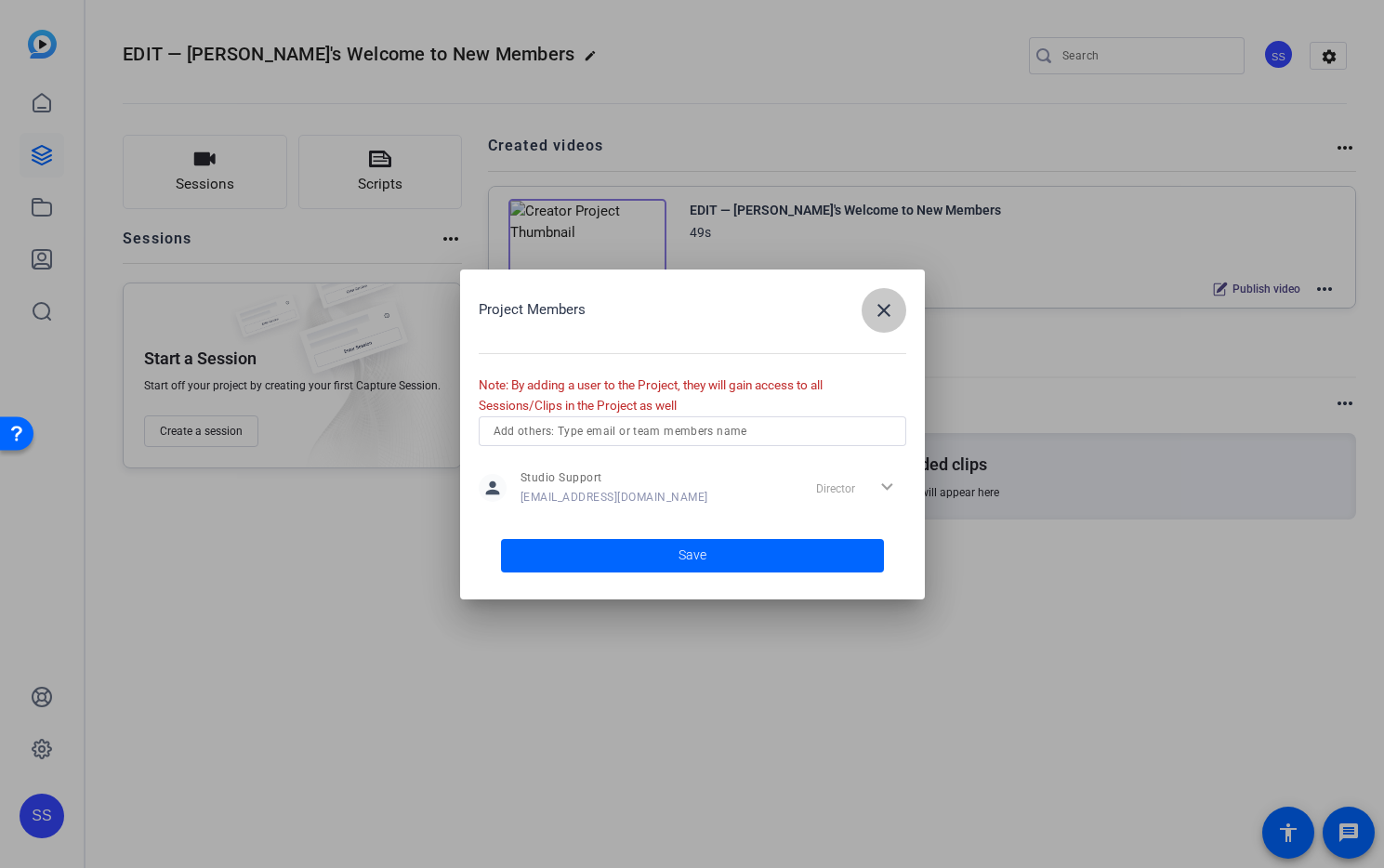
click at [882, 311] on mat-icon "close" at bounding box center [884, 310] width 22 height 22
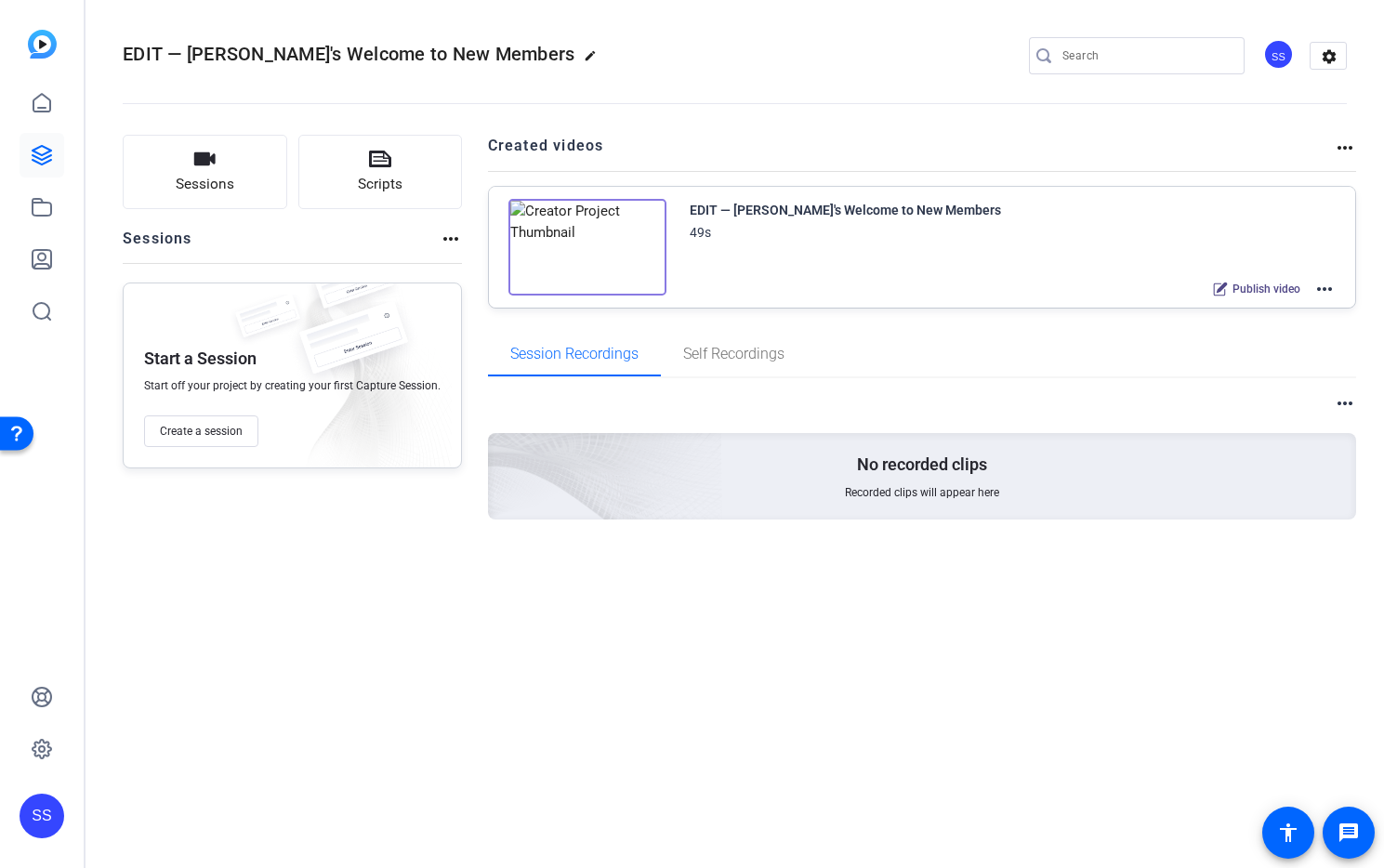
click at [1281, 56] on div "SS" at bounding box center [1279, 55] width 31 height 31
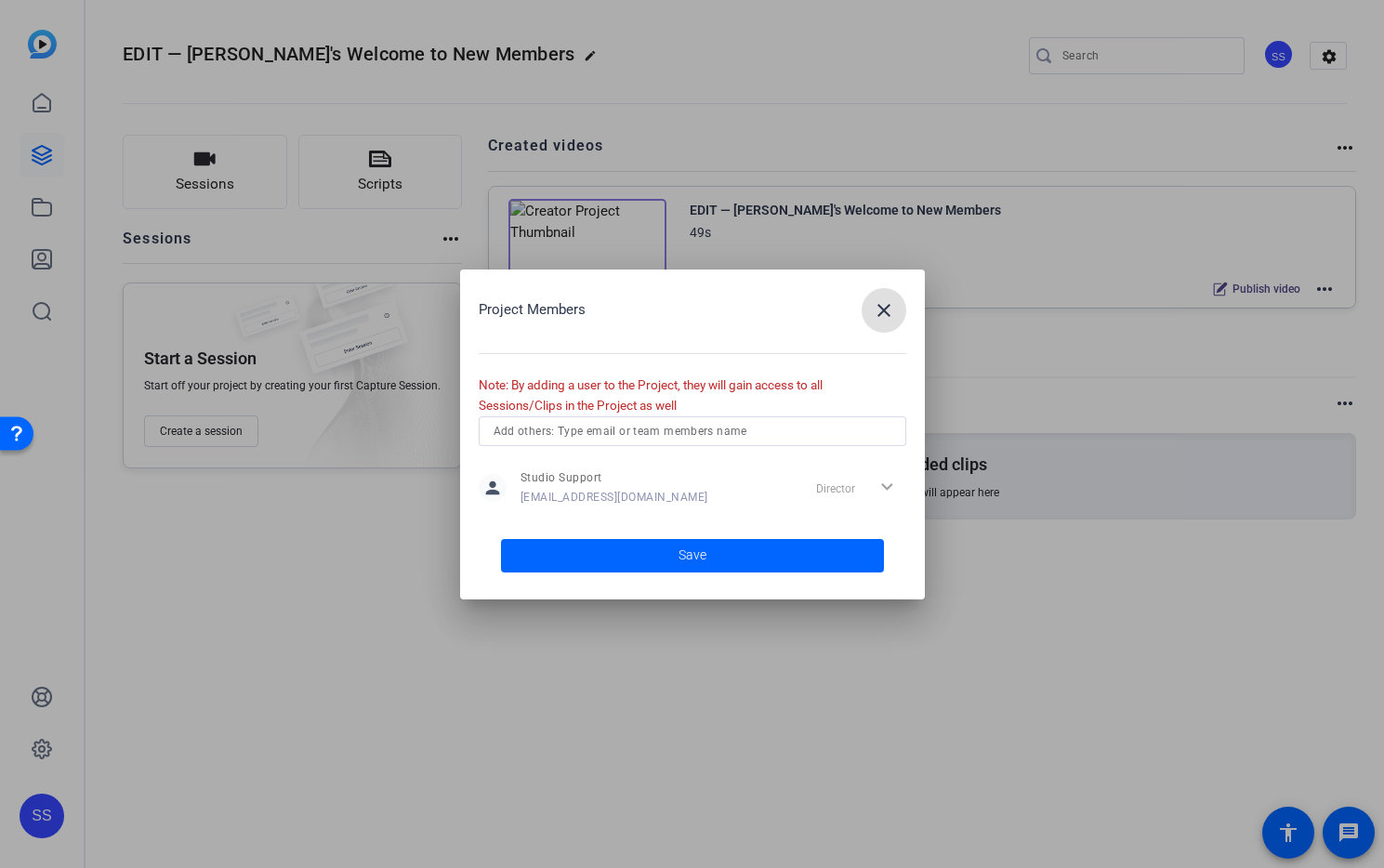
click at [892, 317] on mat-icon "close" at bounding box center [884, 310] width 22 height 22
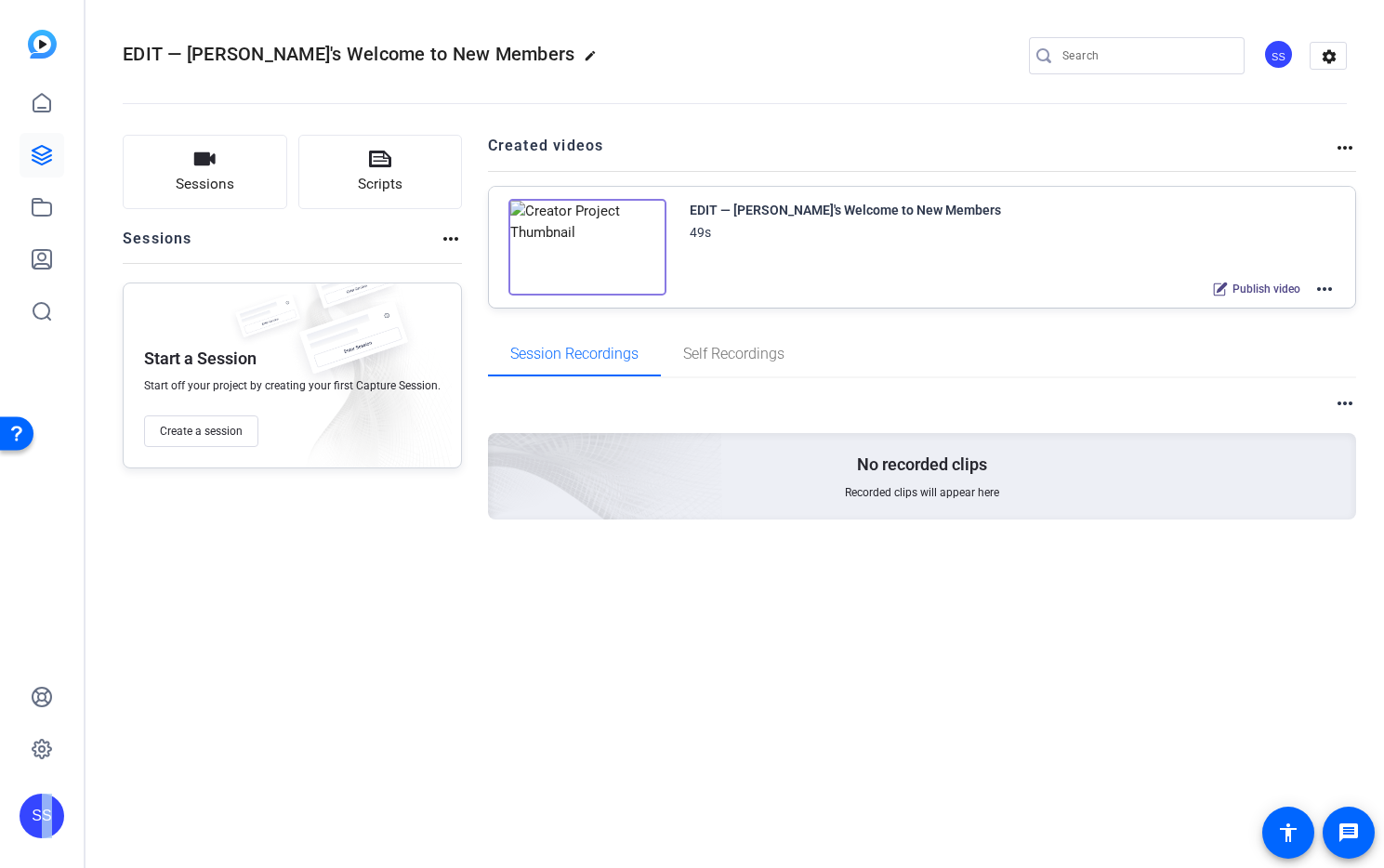
click at [37, 819] on div "SS" at bounding box center [41, 816] width 44 height 44
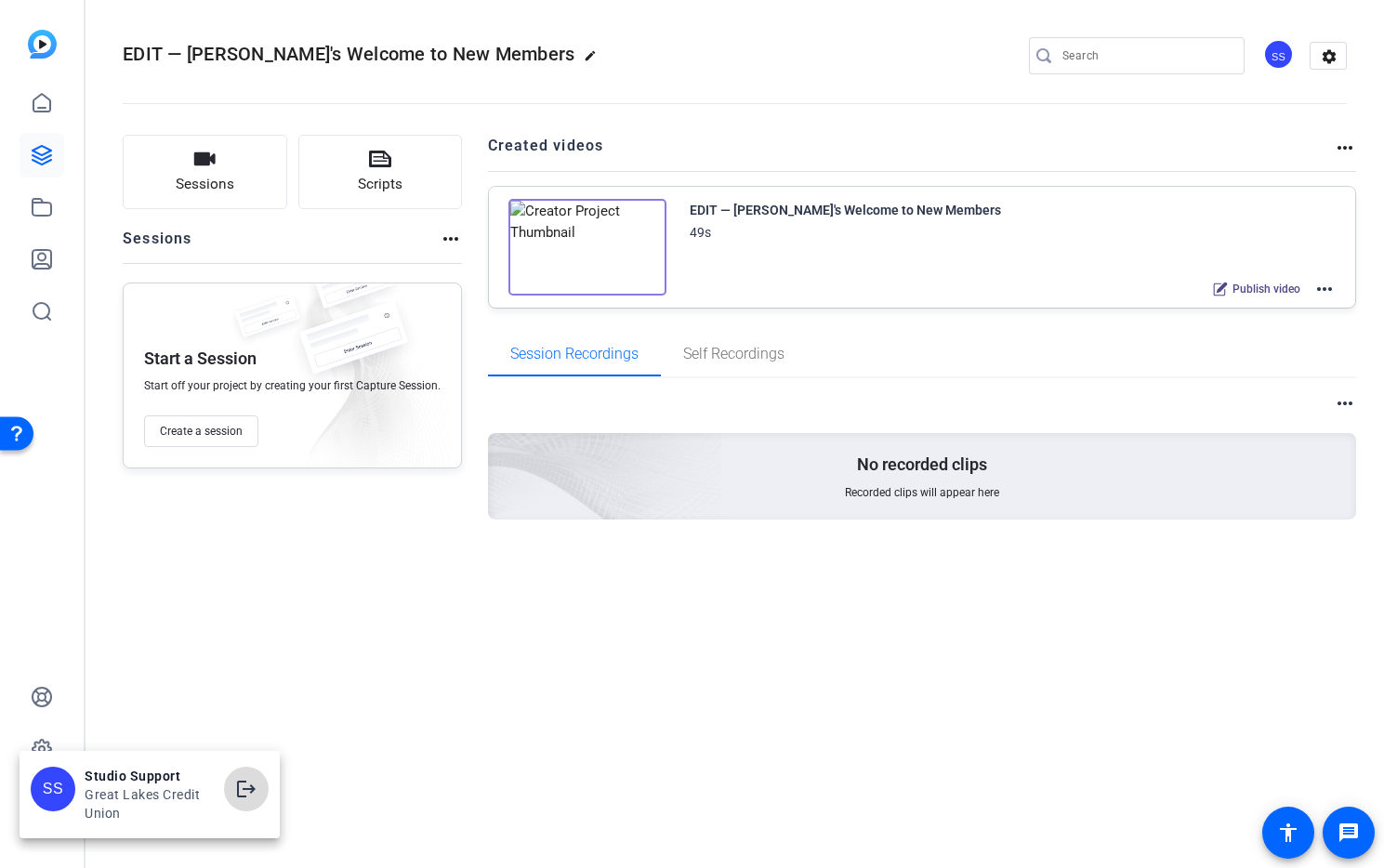
click at [236, 790] on mat-icon "logout" at bounding box center [246, 788] width 22 height 22
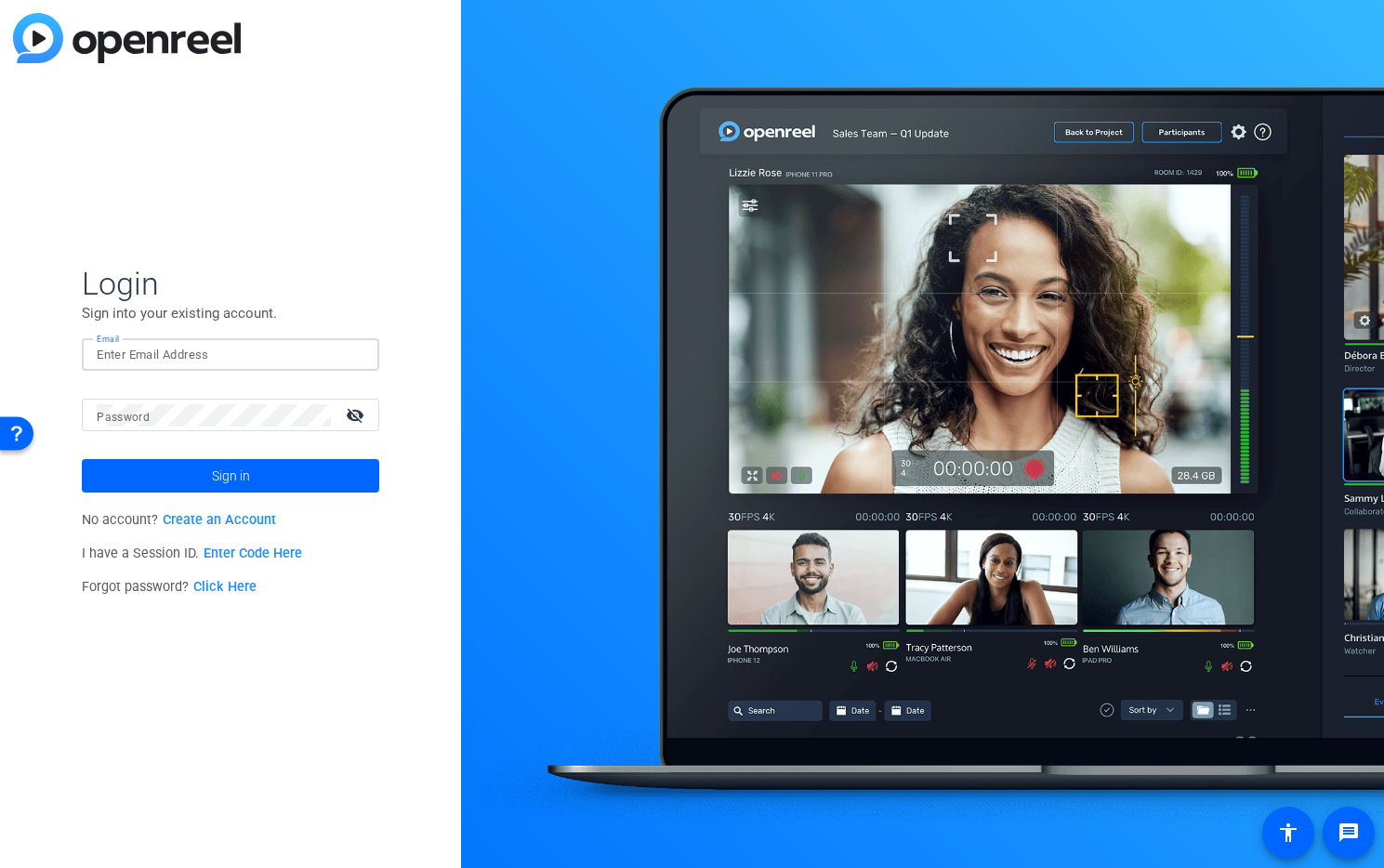
click at [151, 365] on input "Email" at bounding box center [230, 355] width 268 height 22
click at [348, 357] on img at bounding box center [349, 355] width 13 height 22
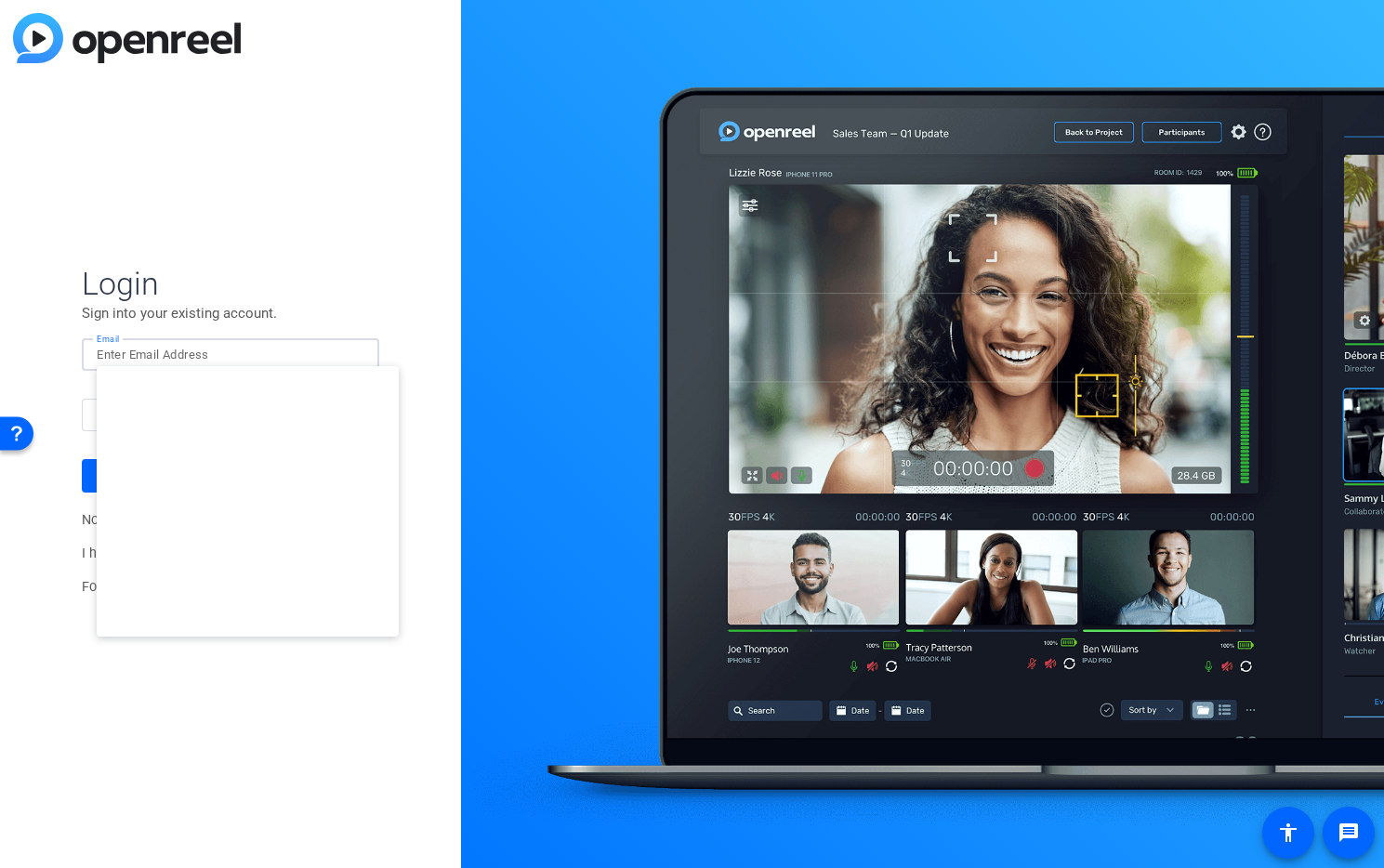
type input "[EMAIL_ADDRESS][DOMAIN_NAME]"
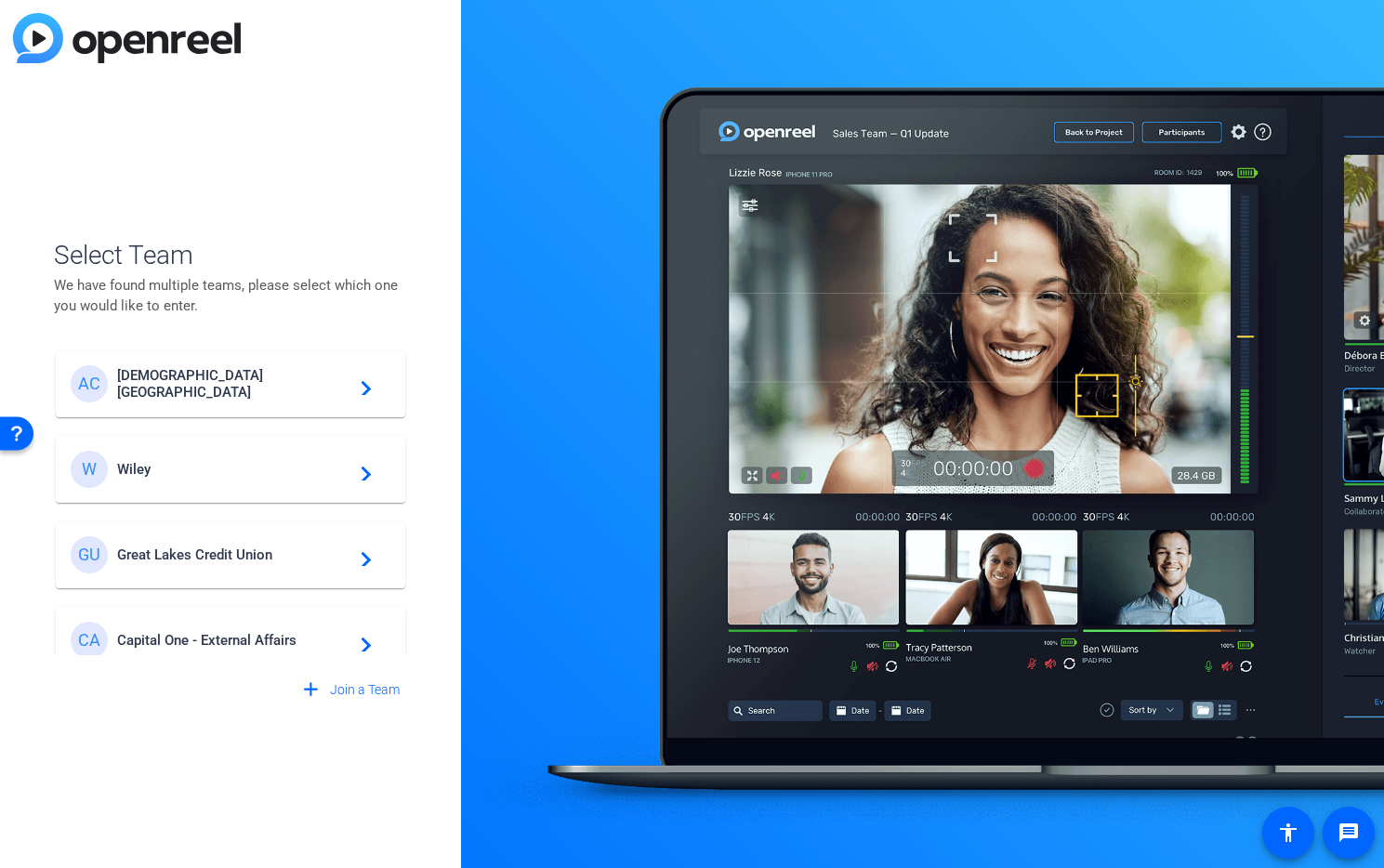
click at [226, 556] on span "Great Lakes Credit Union" at bounding box center [233, 554] width 232 height 16
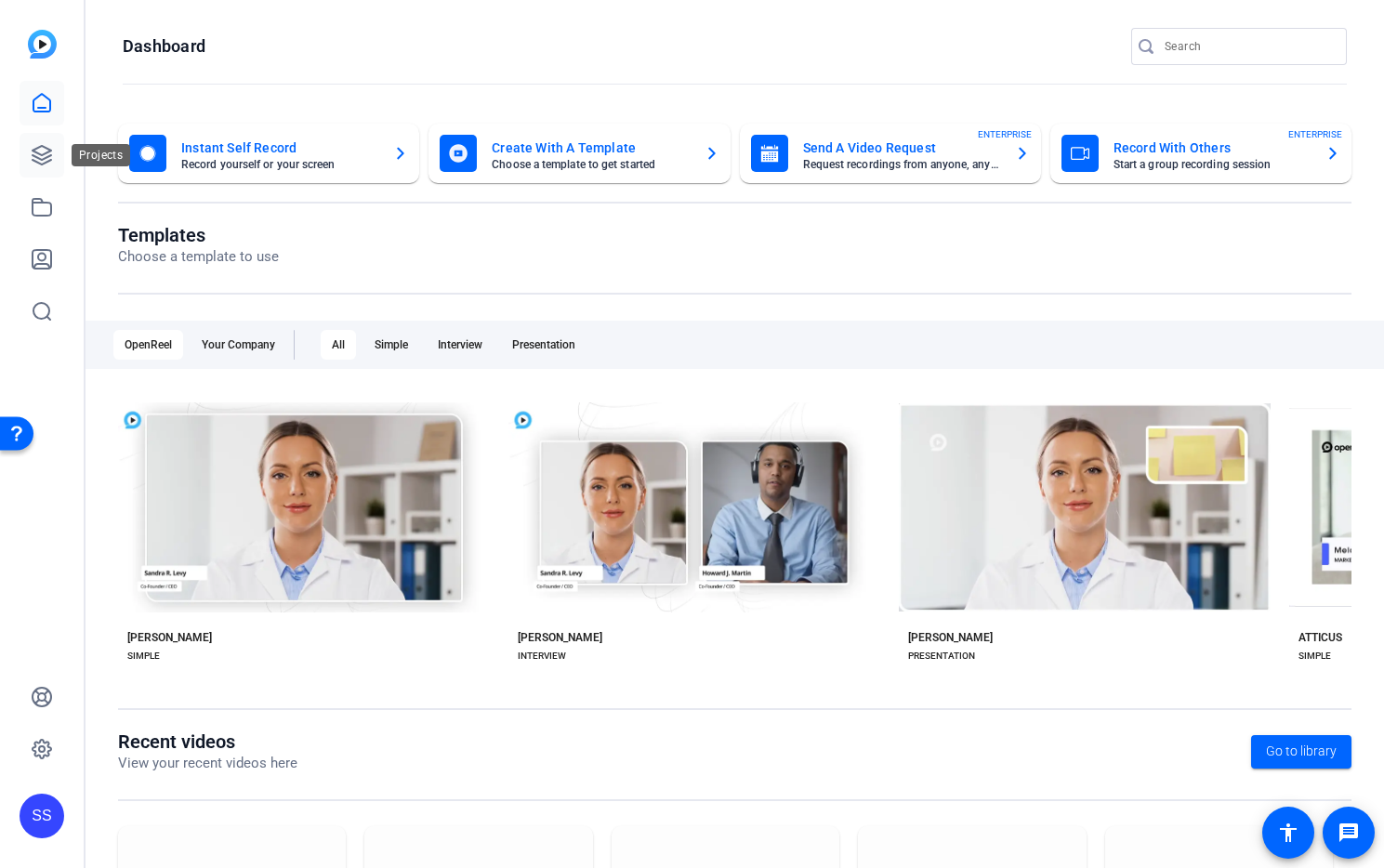
click at [43, 171] on link at bounding box center [41, 155] width 44 height 44
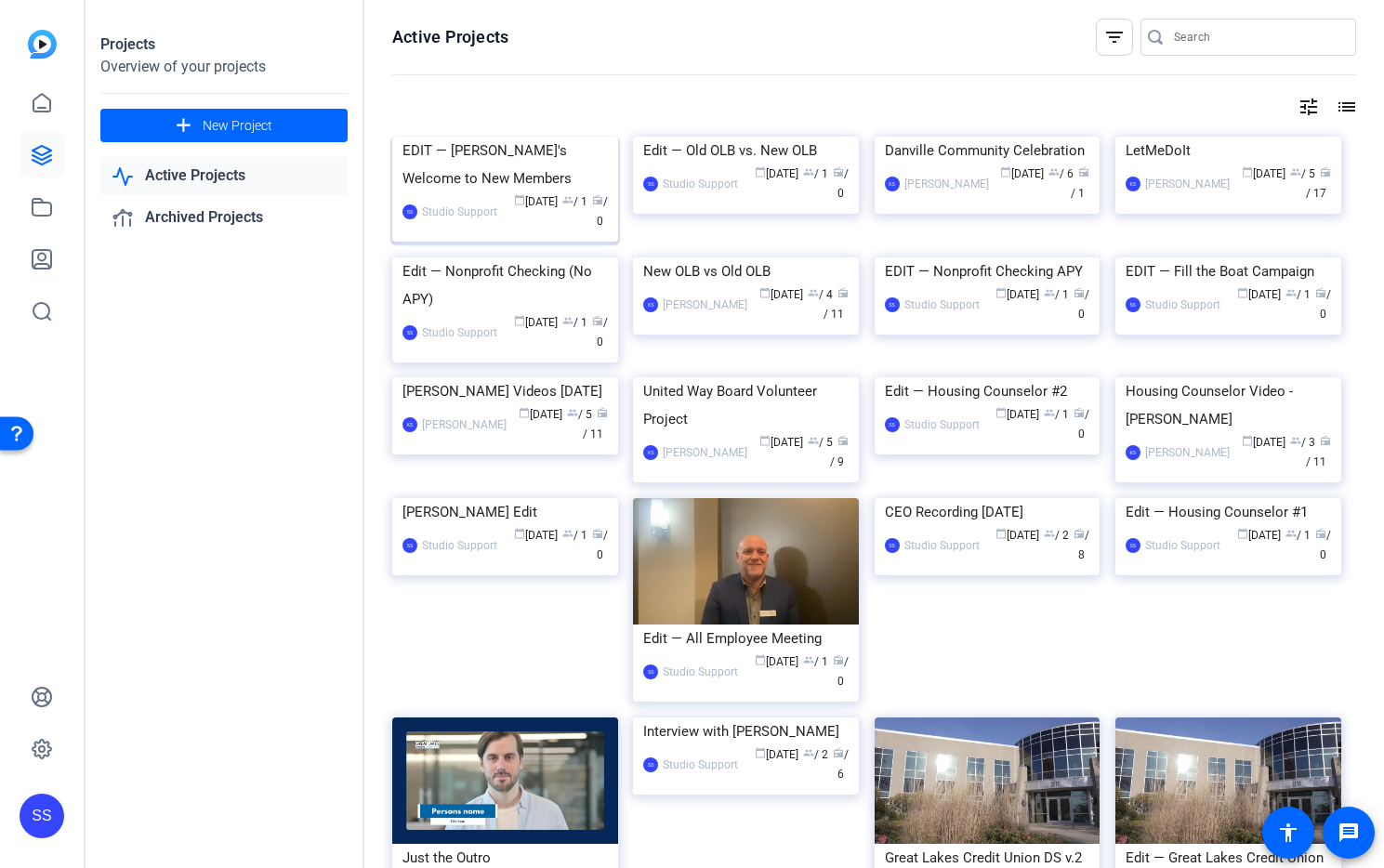
click at [543, 137] on img at bounding box center [505, 137] width 226 height 0
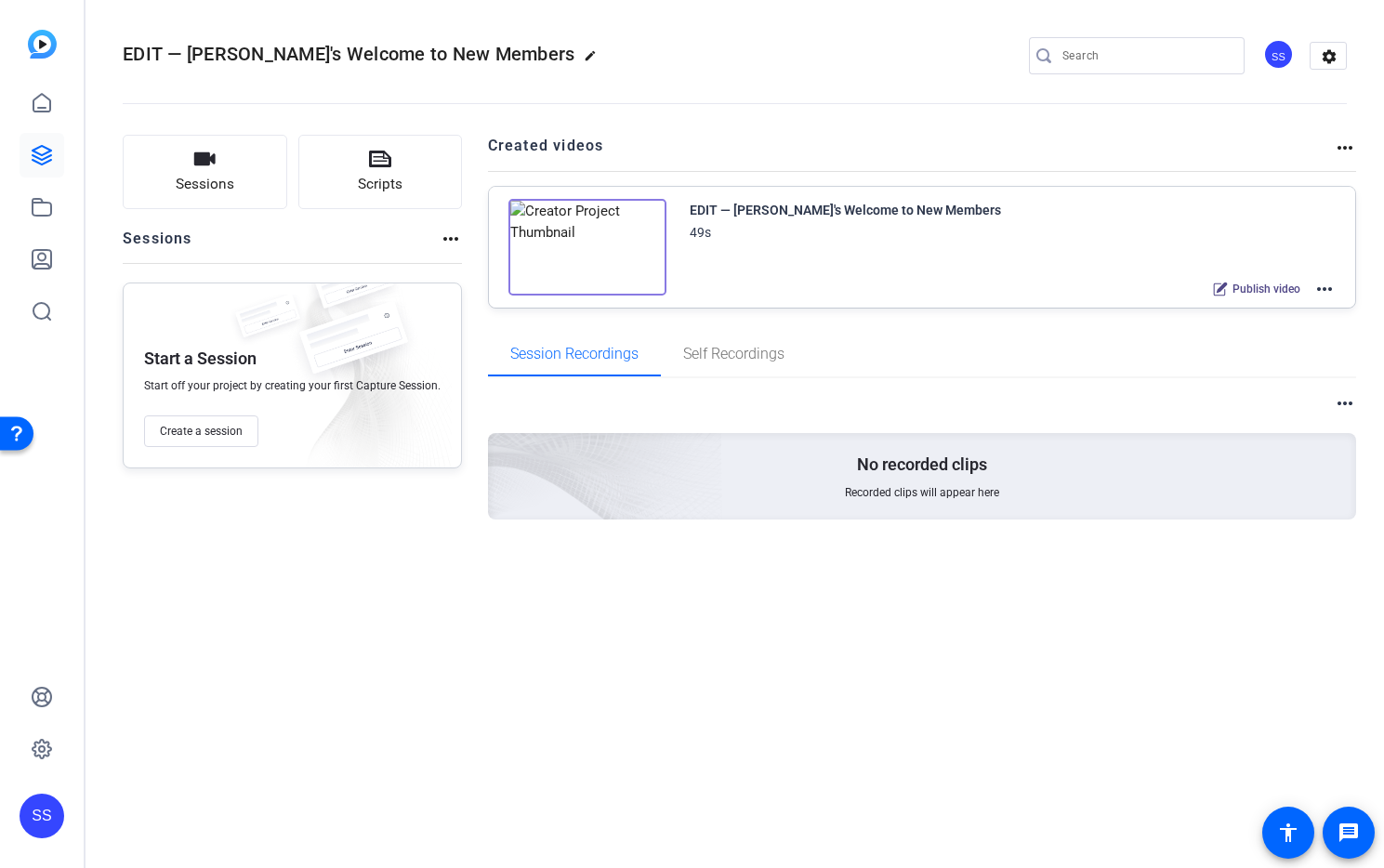
click at [1326, 288] on mat-icon "more_horiz" at bounding box center [1324, 288] width 22 height 22
click at [1295, 329] on span "Duplicate here" at bounding box center [1257, 334] width 129 height 22
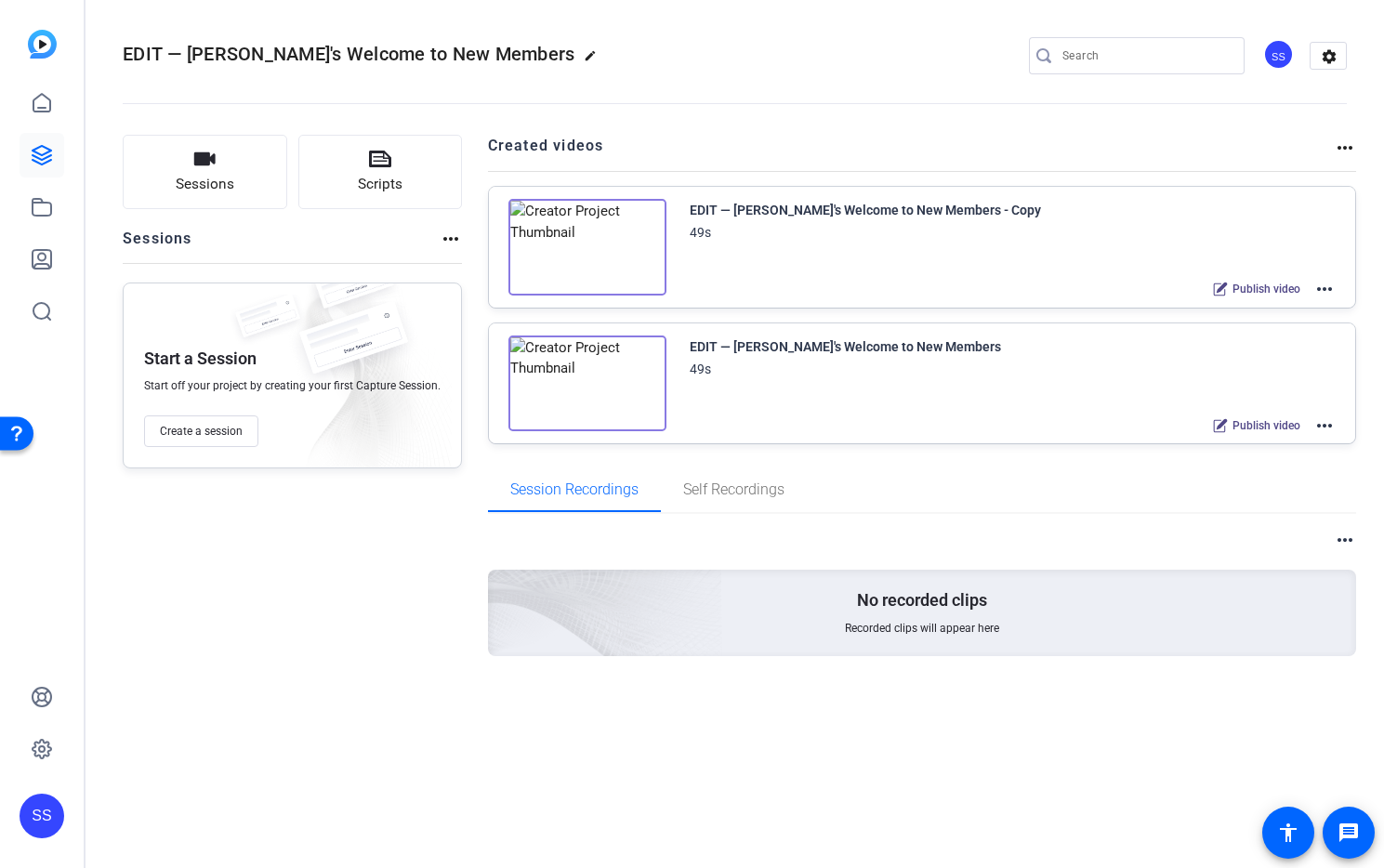
click at [1323, 292] on mat-icon "more_horiz" at bounding box center [1324, 288] width 22 height 22
click at [1290, 302] on span "Edit in Creator" at bounding box center [1257, 311] width 129 height 22
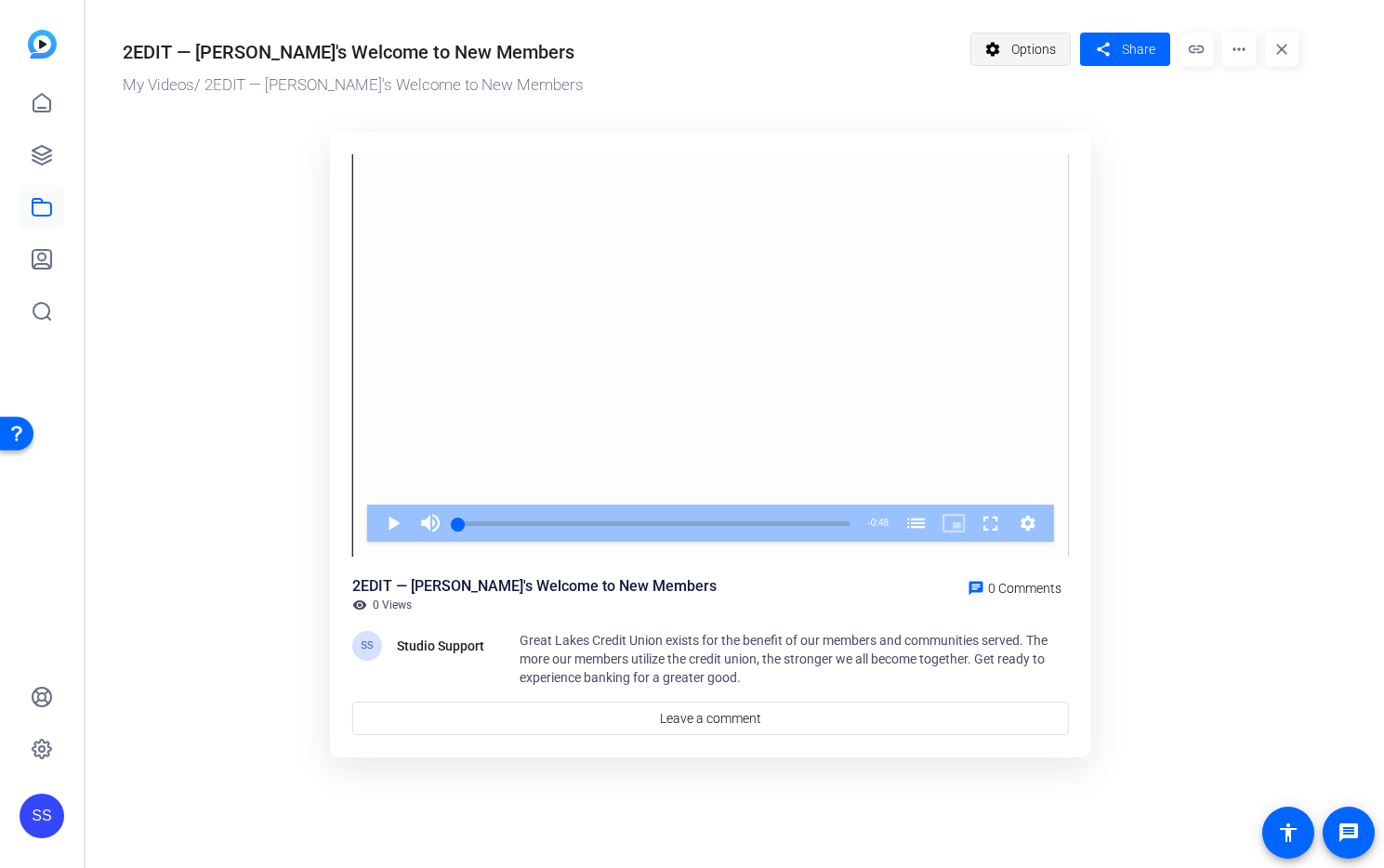
click at [1057, 44] on span at bounding box center [1021, 49] width 99 height 44
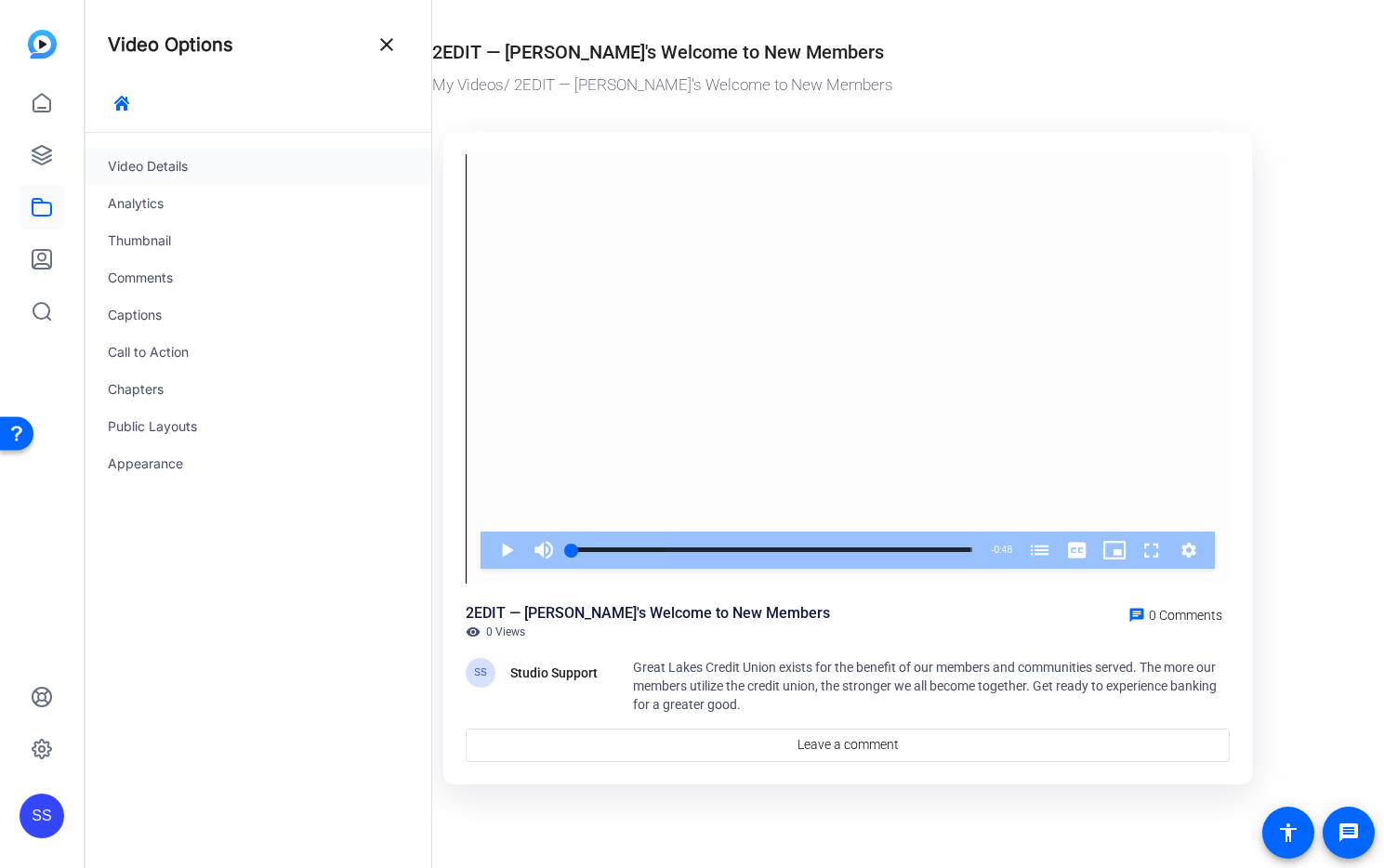
click at [216, 159] on div "Video Details" at bounding box center [258, 166] width 346 height 38
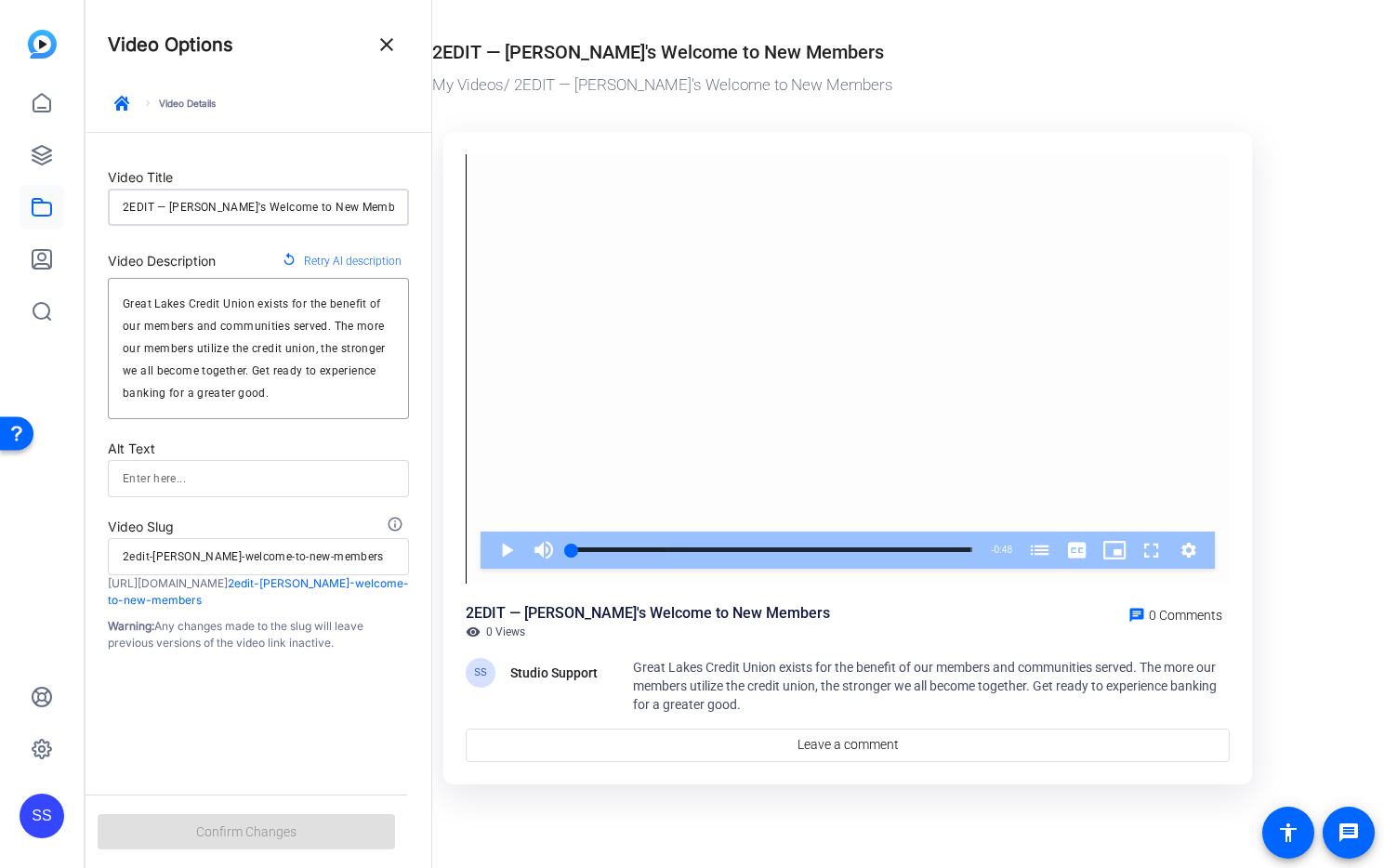
click at [127, 209] on input "2EDIT — [PERSON_NAME]'s Welcome to New Members" at bounding box center [258, 207] width 272 height 22
type input "EDIT — [PERSON_NAME]'s Welcome to New Members"
type input "edit-steves-welcome-to-new-members"
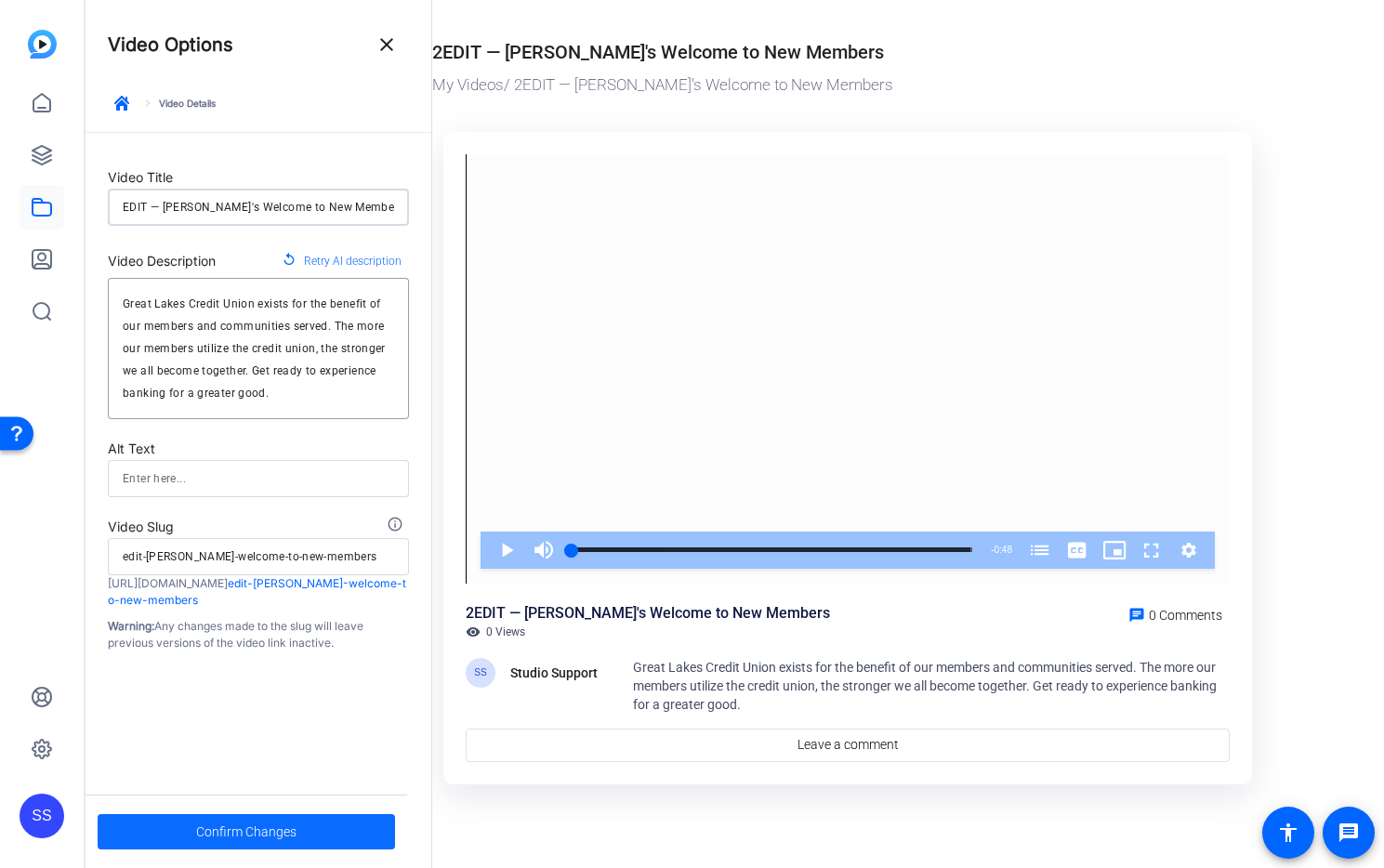
type input "EDIT — [PERSON_NAME]'s Welcome to New Members"
click at [298, 838] on span at bounding box center [246, 831] width 298 height 44
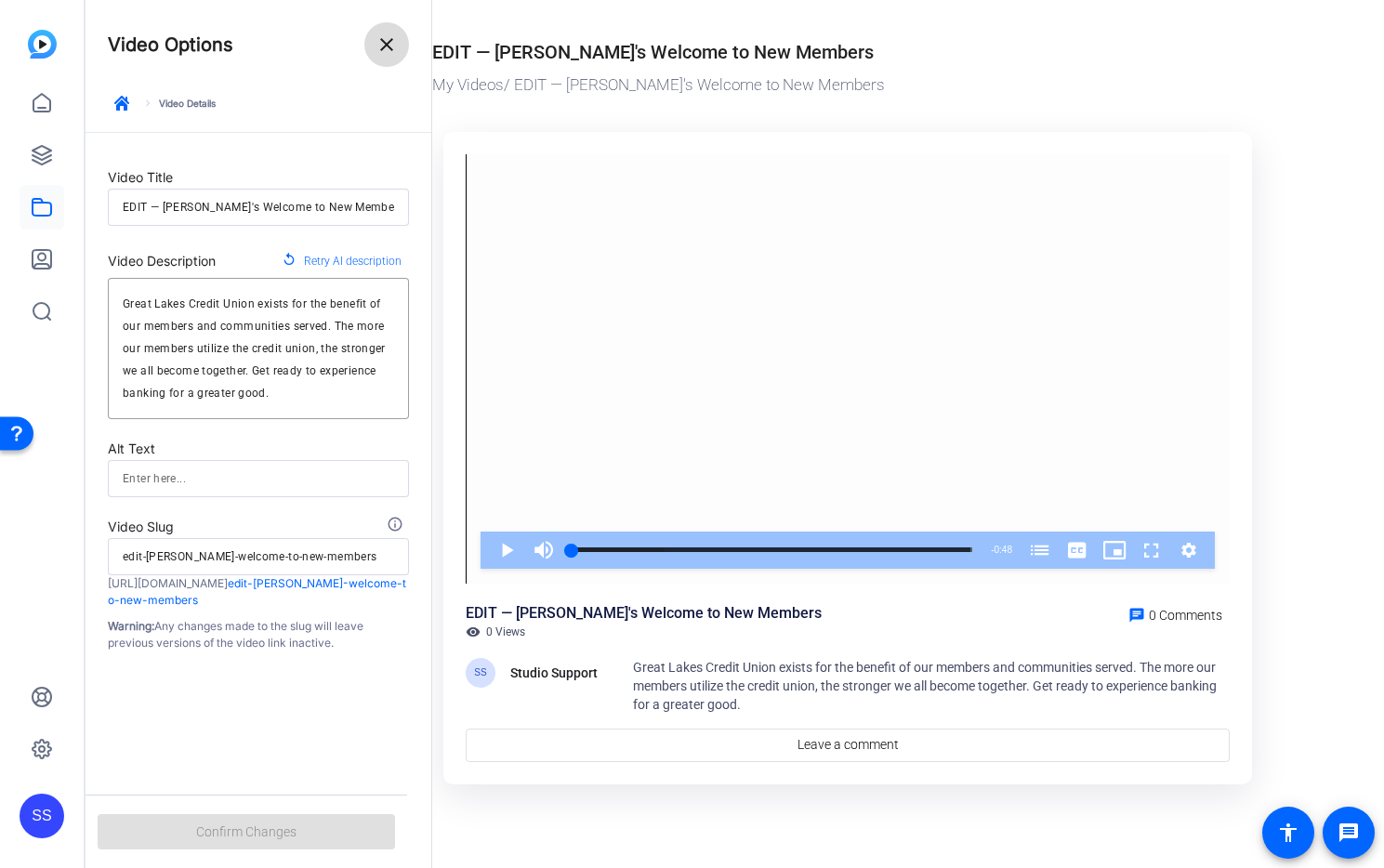
click at [401, 44] on span at bounding box center [386, 44] width 44 height 44
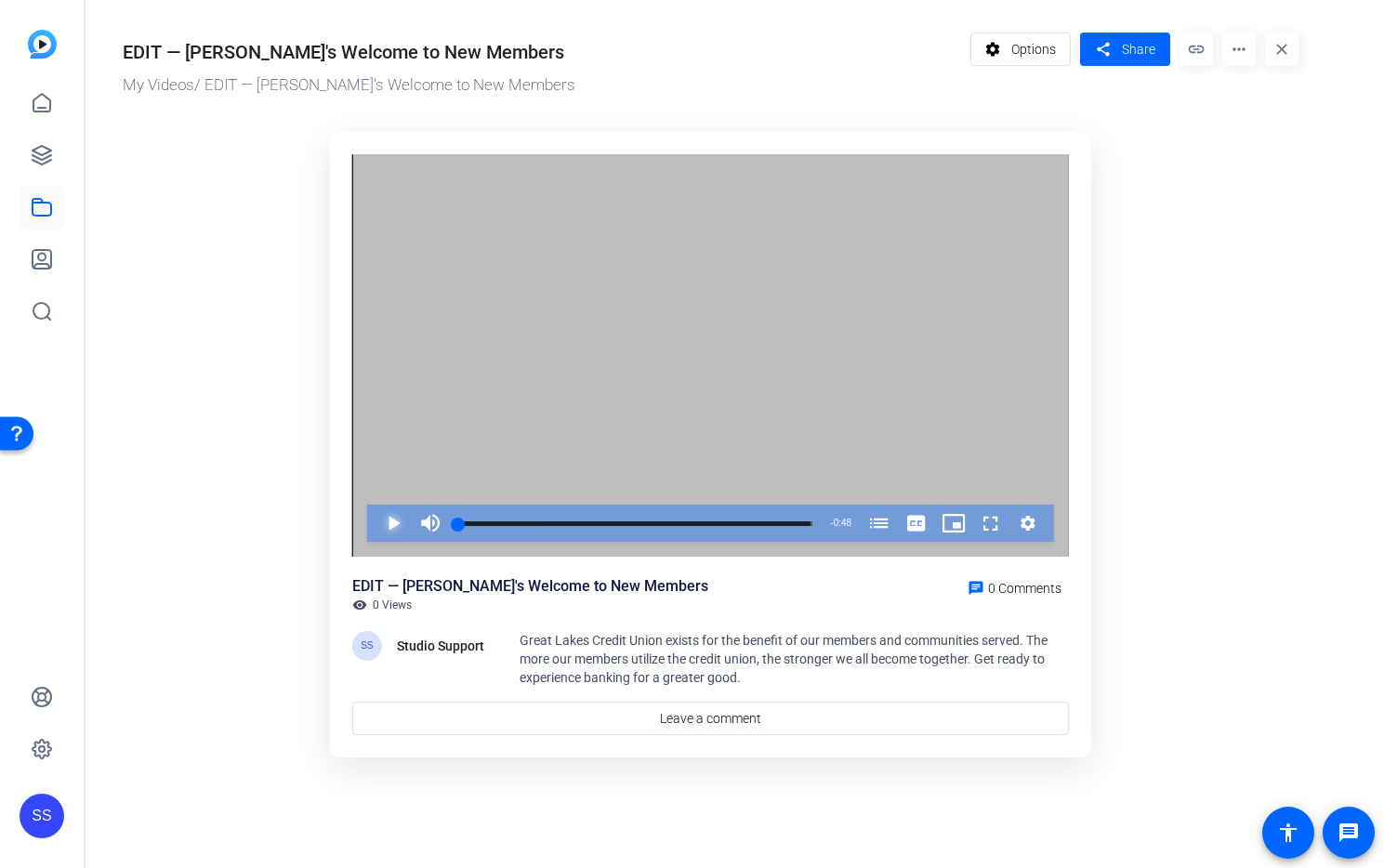
click at [375, 525] on span "Video Player" at bounding box center [375, 523] width 0 height 38
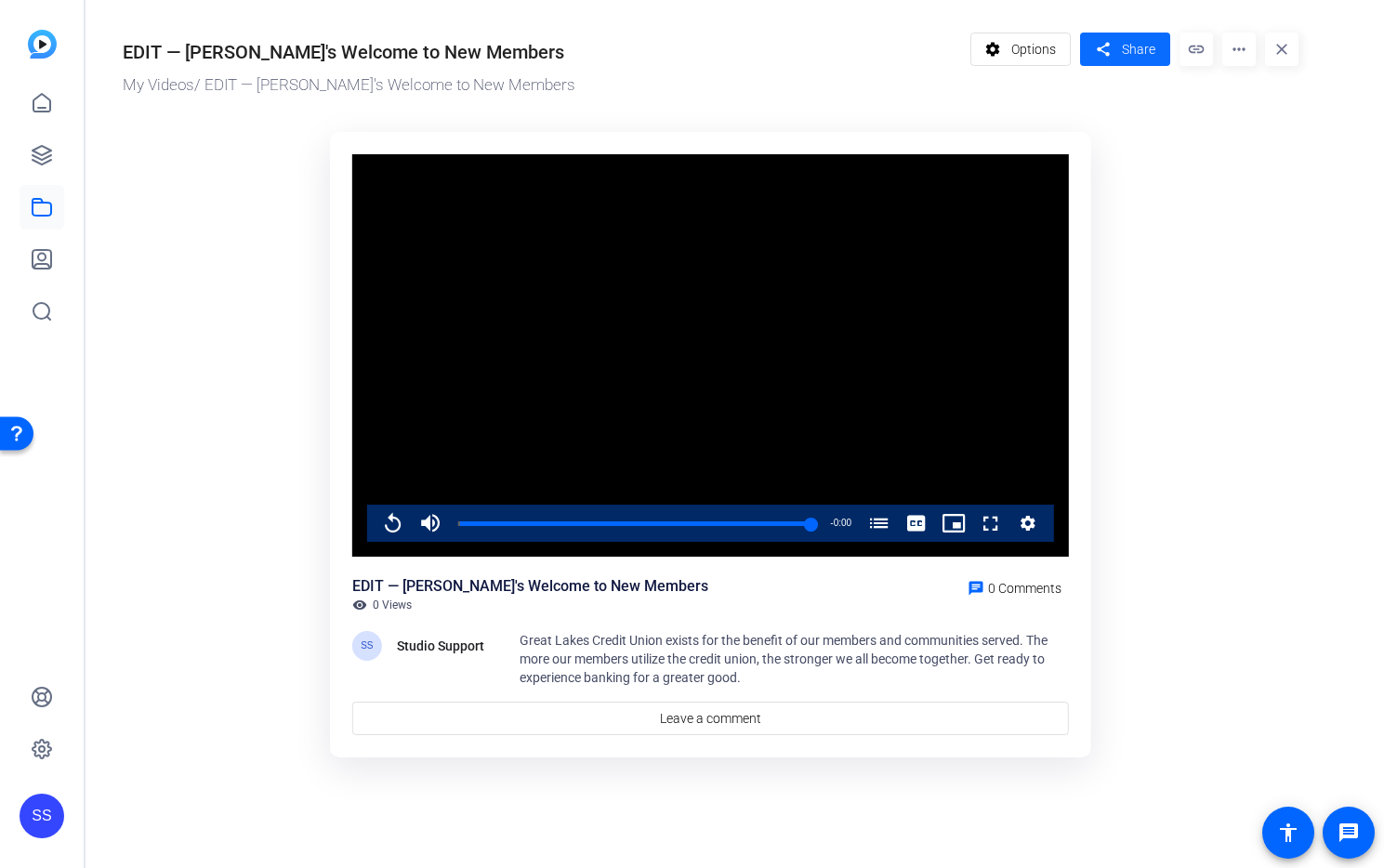
click at [1129, 56] on span "Share" at bounding box center [1138, 49] width 34 height 19
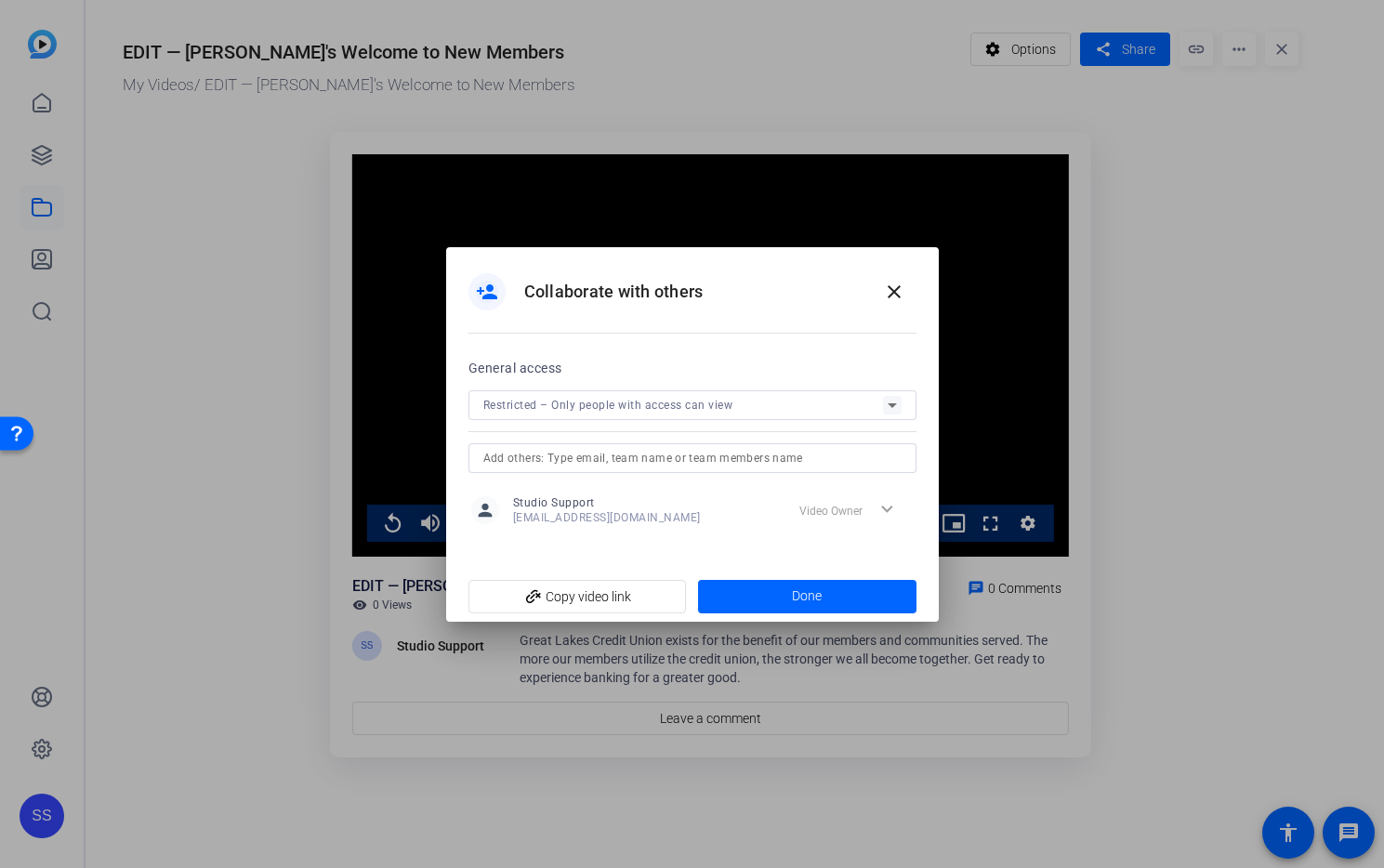
click at [724, 443] on div at bounding box center [693, 458] width 418 height 30
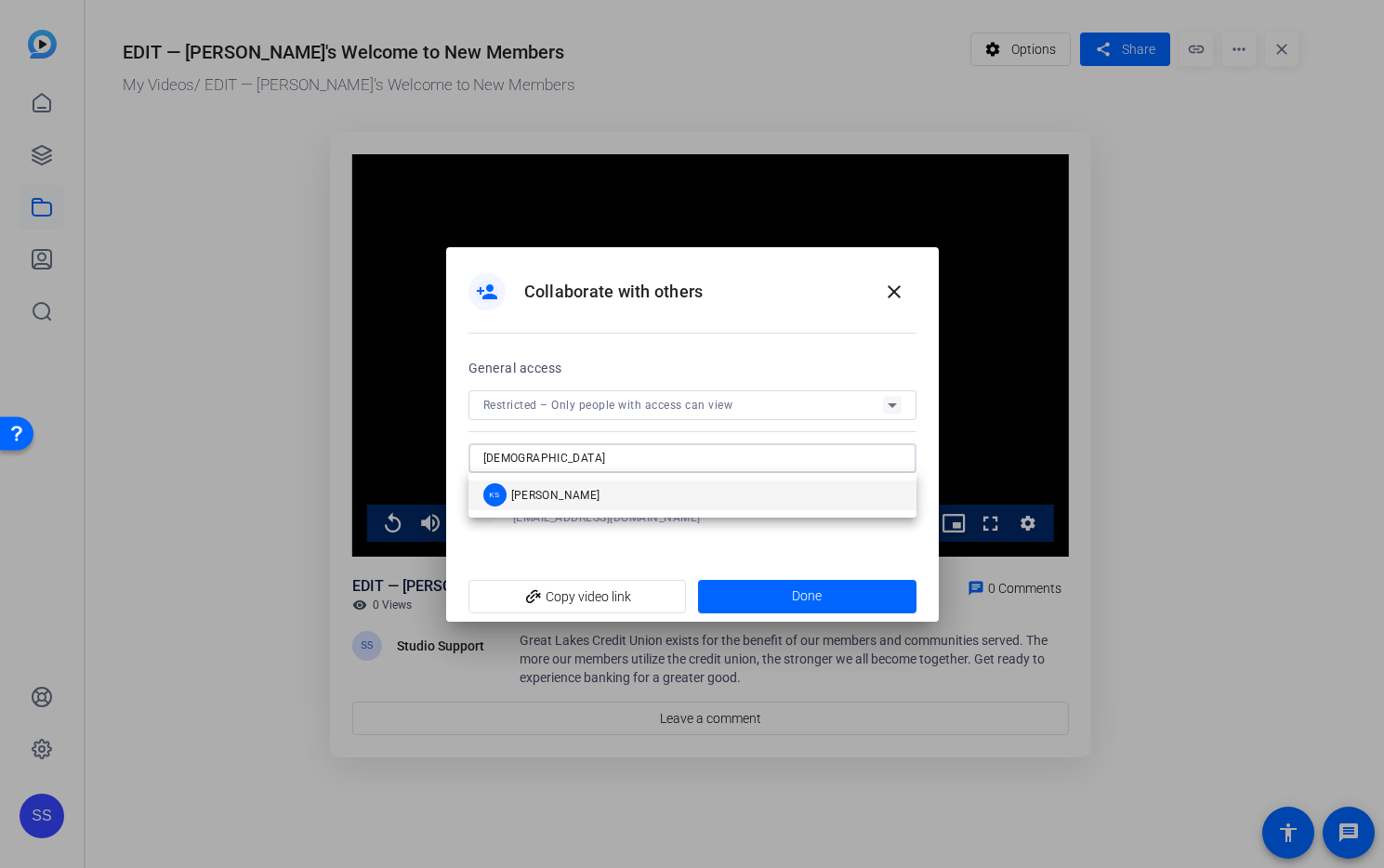
type input "kath"
click at [544, 495] on span "Kathleen Shangraw" at bounding box center [556, 494] width 90 height 14
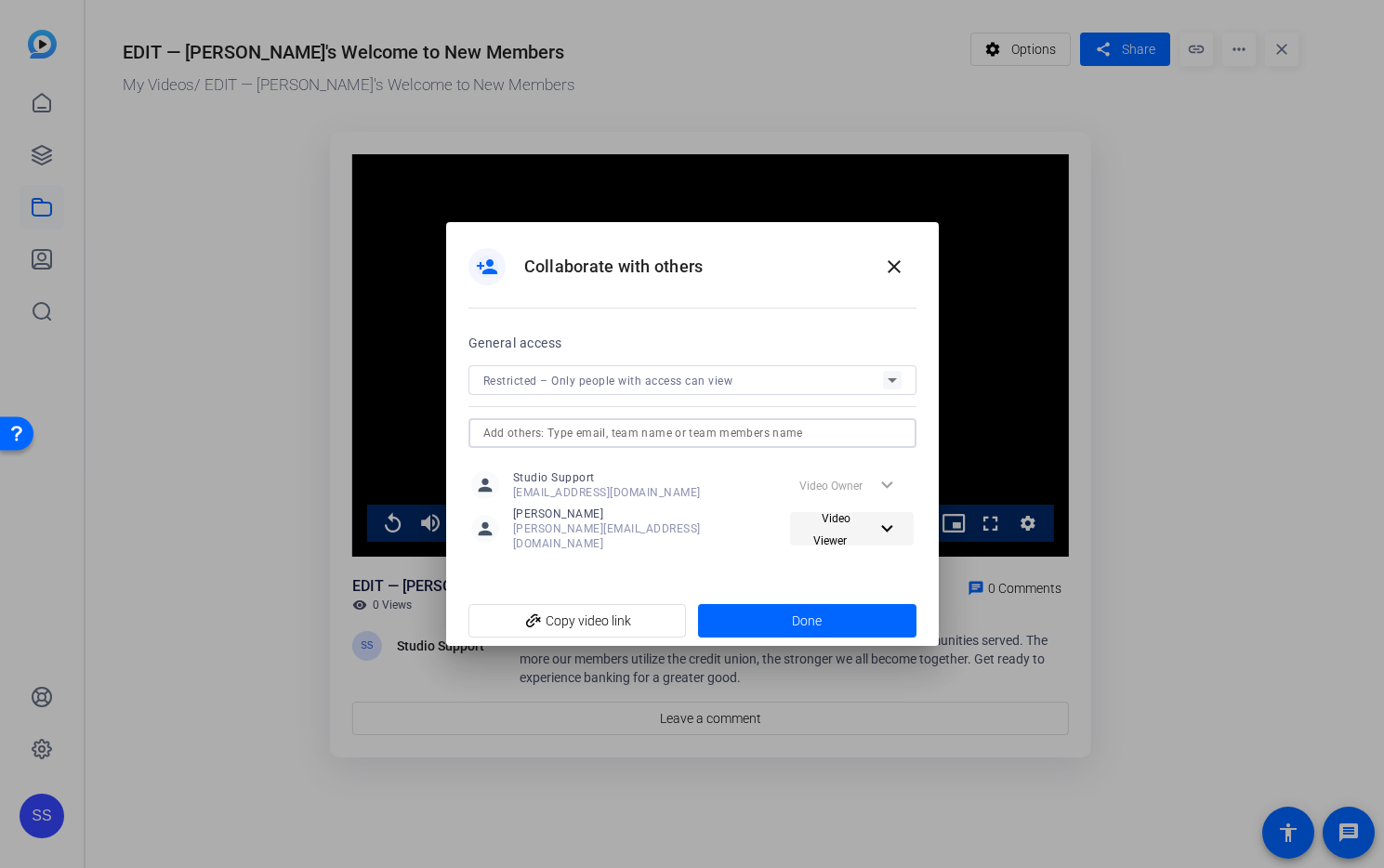
click at [868, 539] on span "Video Viewer" at bounding box center [837, 529] width 78 height 44
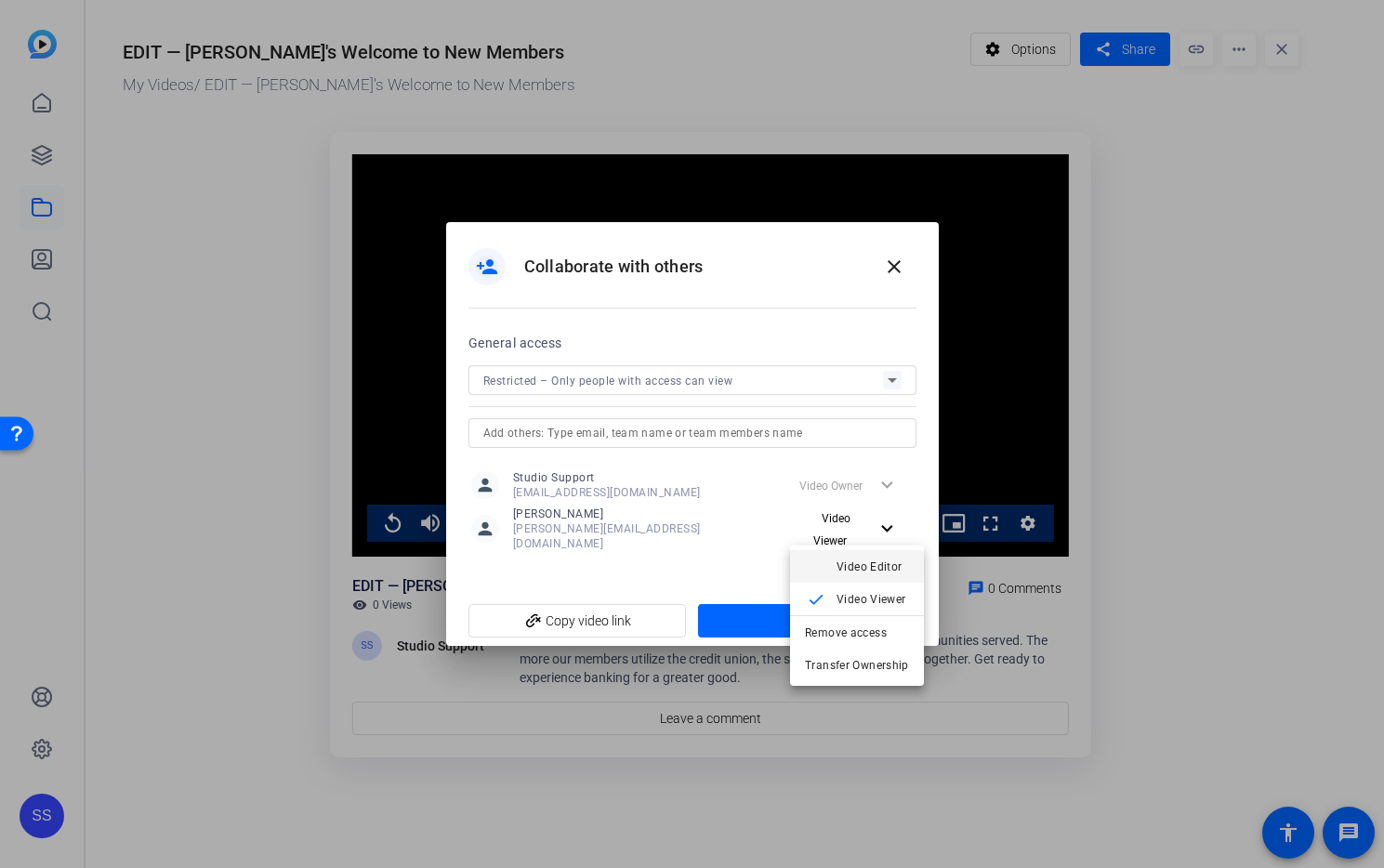
click at [868, 568] on span "Video Editor" at bounding box center [869, 567] width 66 height 13
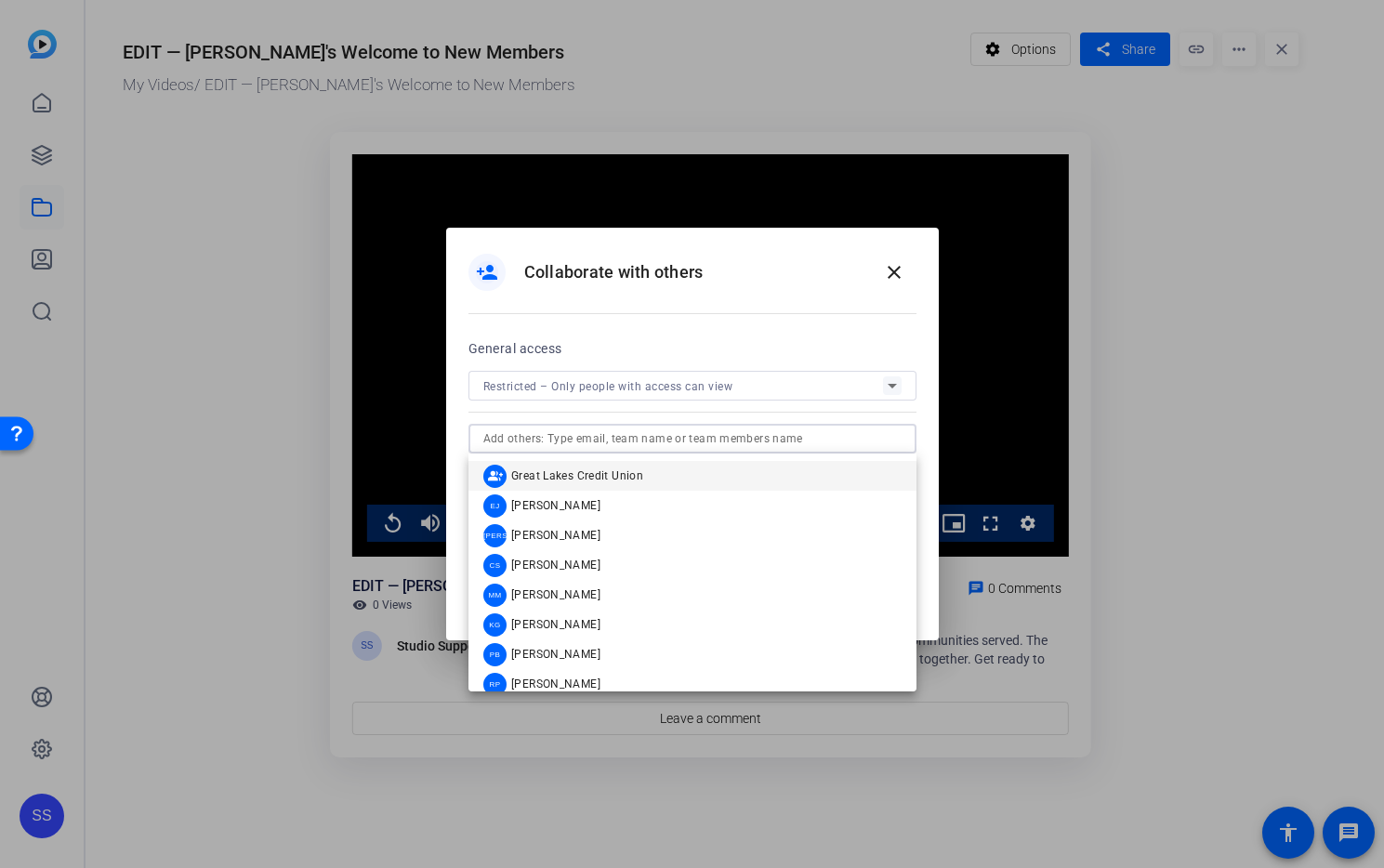
click at [764, 434] on input "text" at bounding box center [693, 438] width 418 height 22
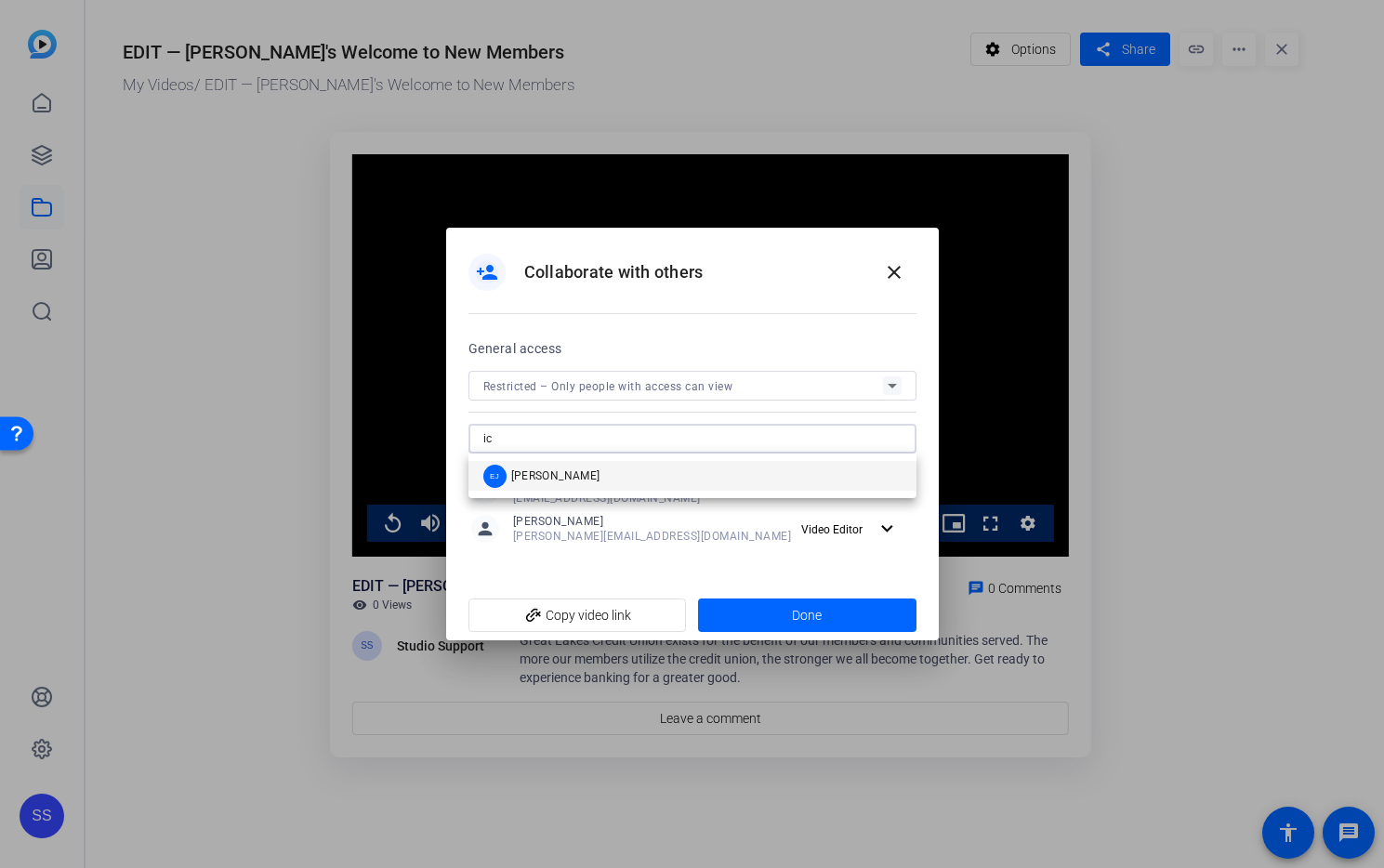
type input "ic"
click at [695, 471] on mat-option "EJ Eric J" at bounding box center [692, 475] width 448 height 30
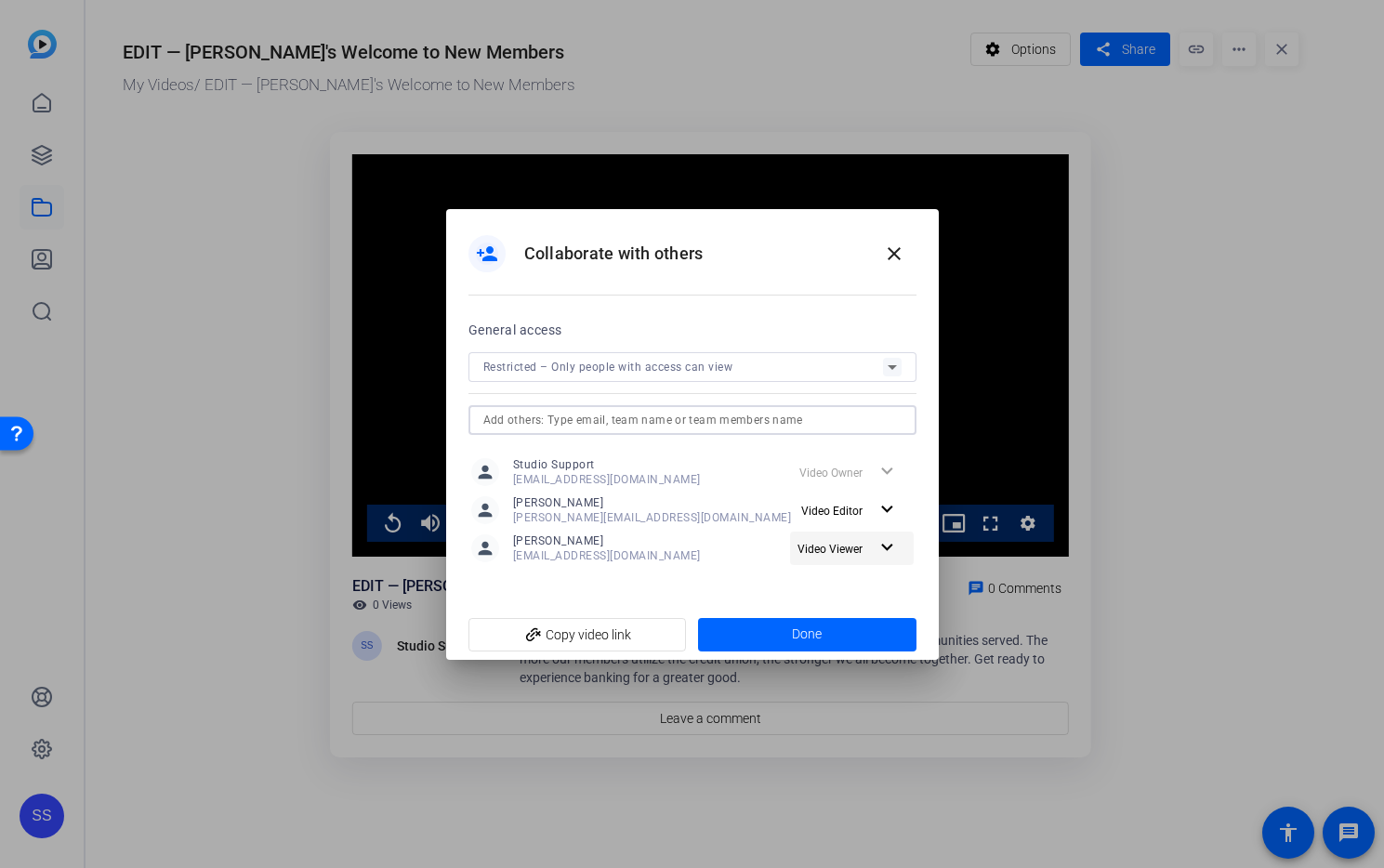
click at [893, 550] on mat-icon "expand_more" at bounding box center [888, 548] width 23 height 23
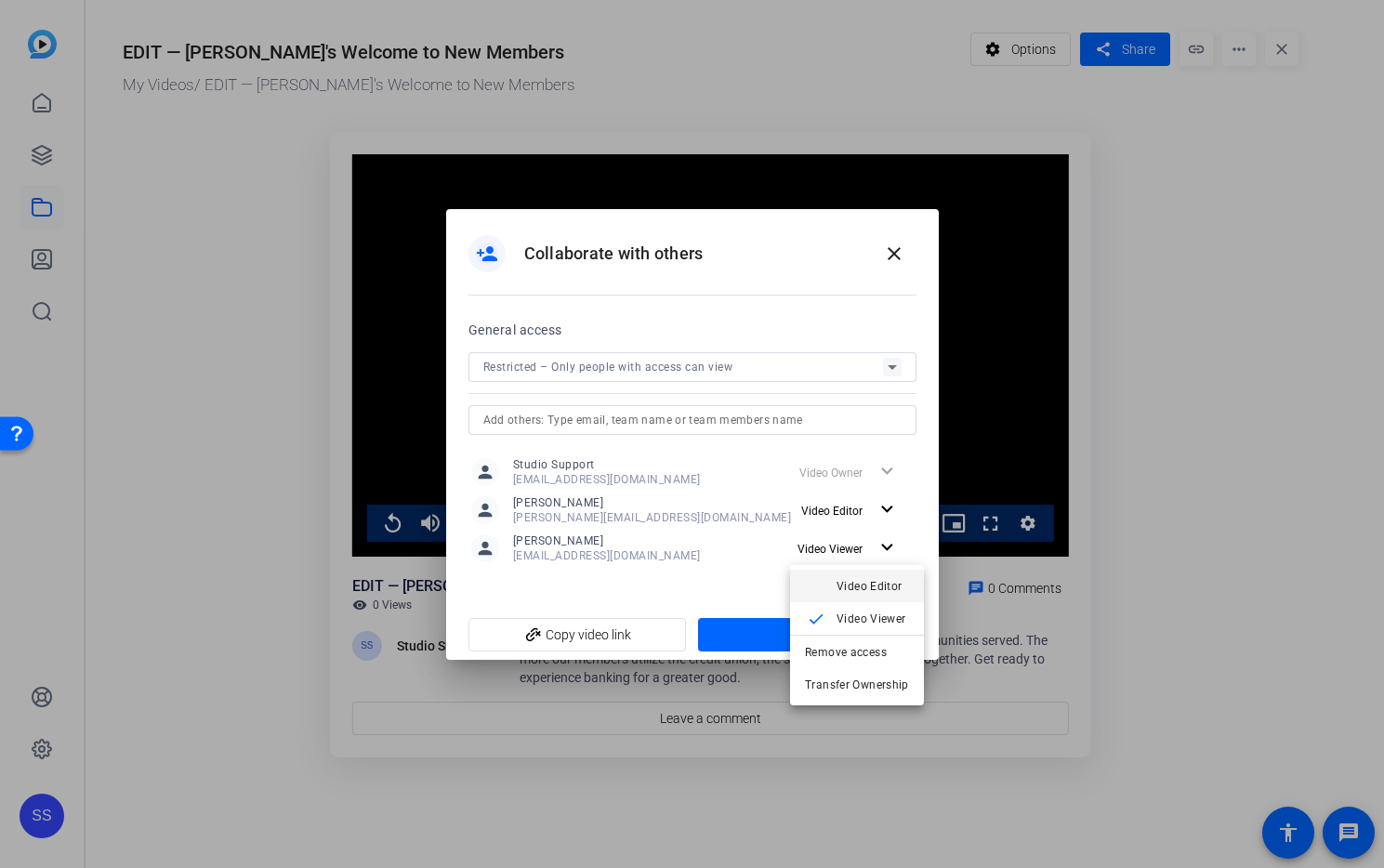
click at [864, 584] on span "Video Editor" at bounding box center [869, 586] width 66 height 13
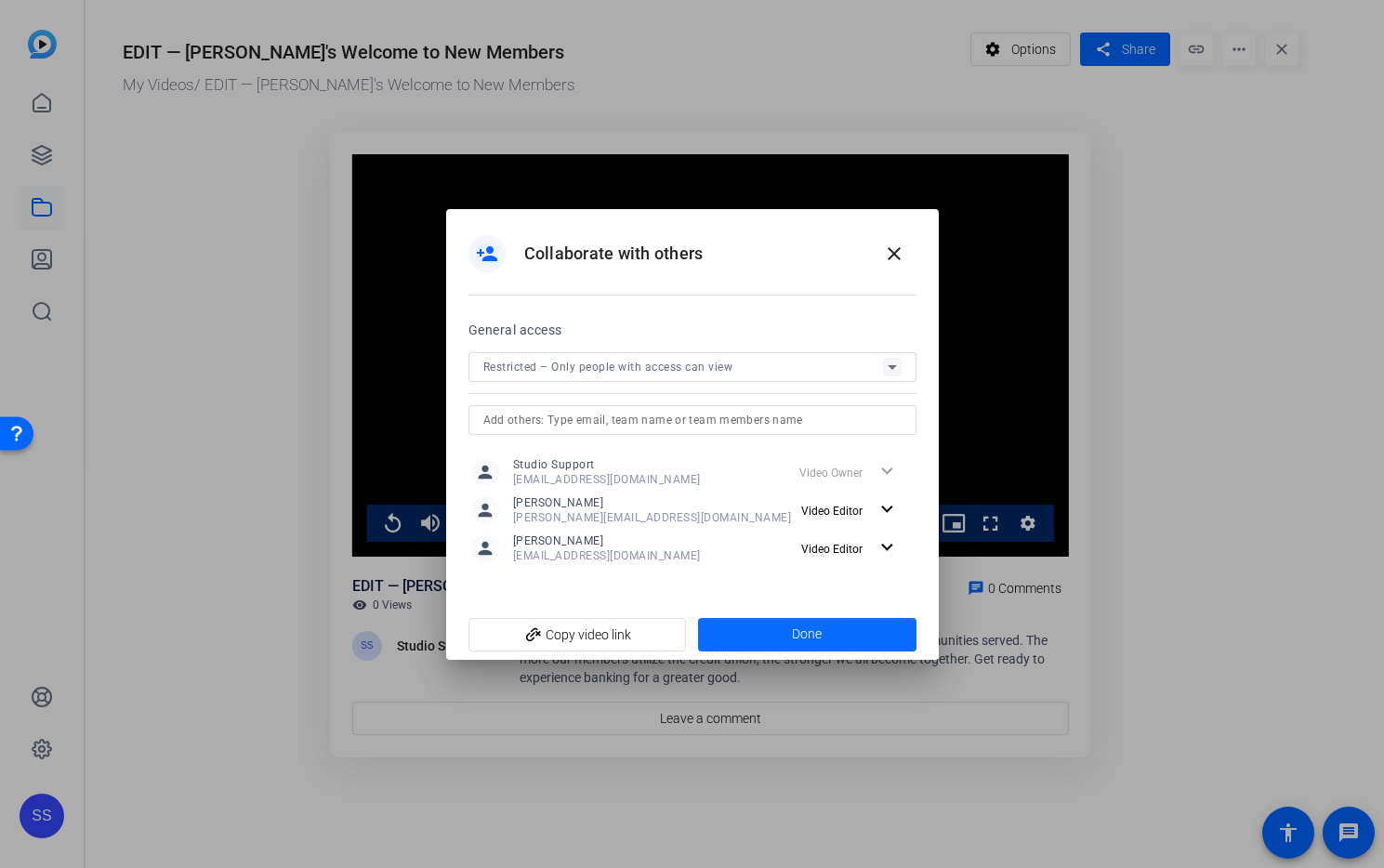
click at [854, 630] on span at bounding box center [807, 635] width 219 height 44
